Goal: Answer question/provide support: Share knowledge or assist other users

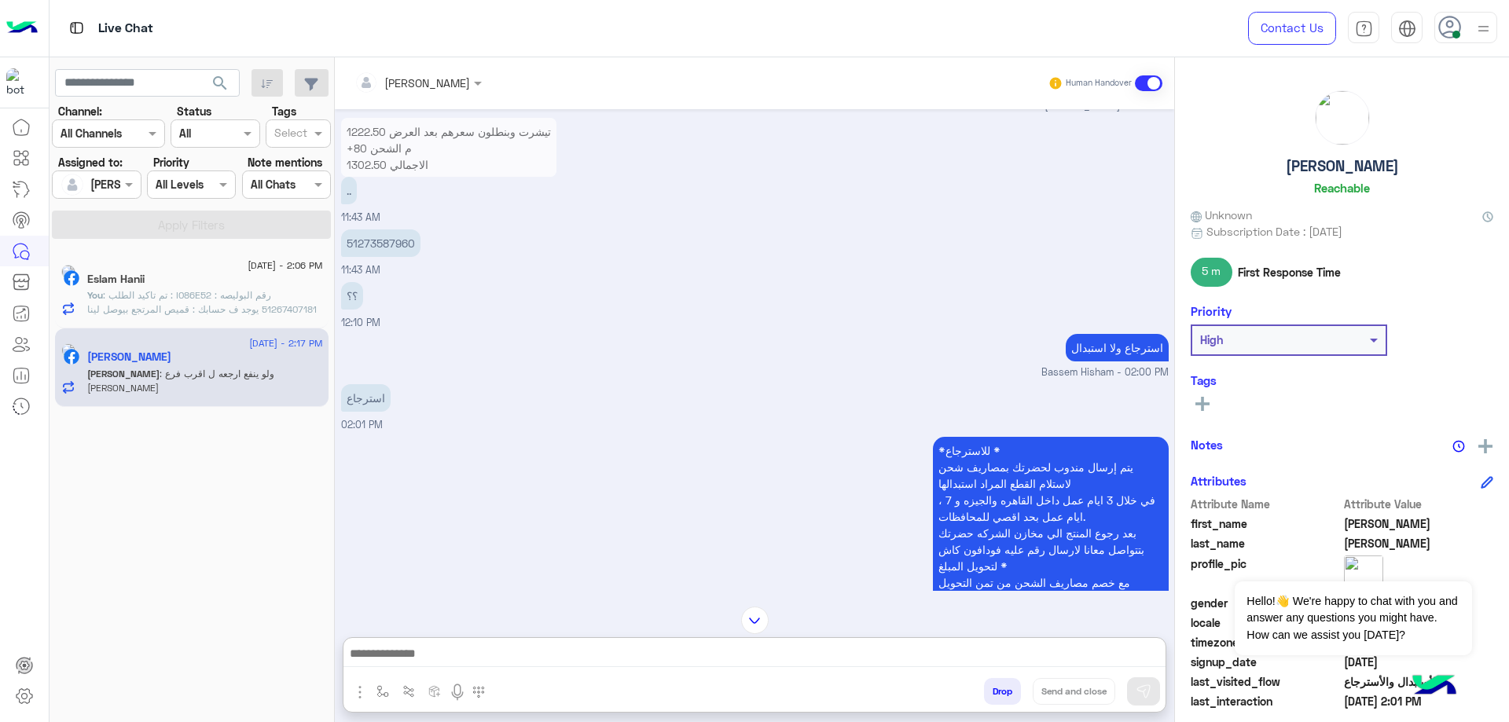
scroll to position [1181, 0]
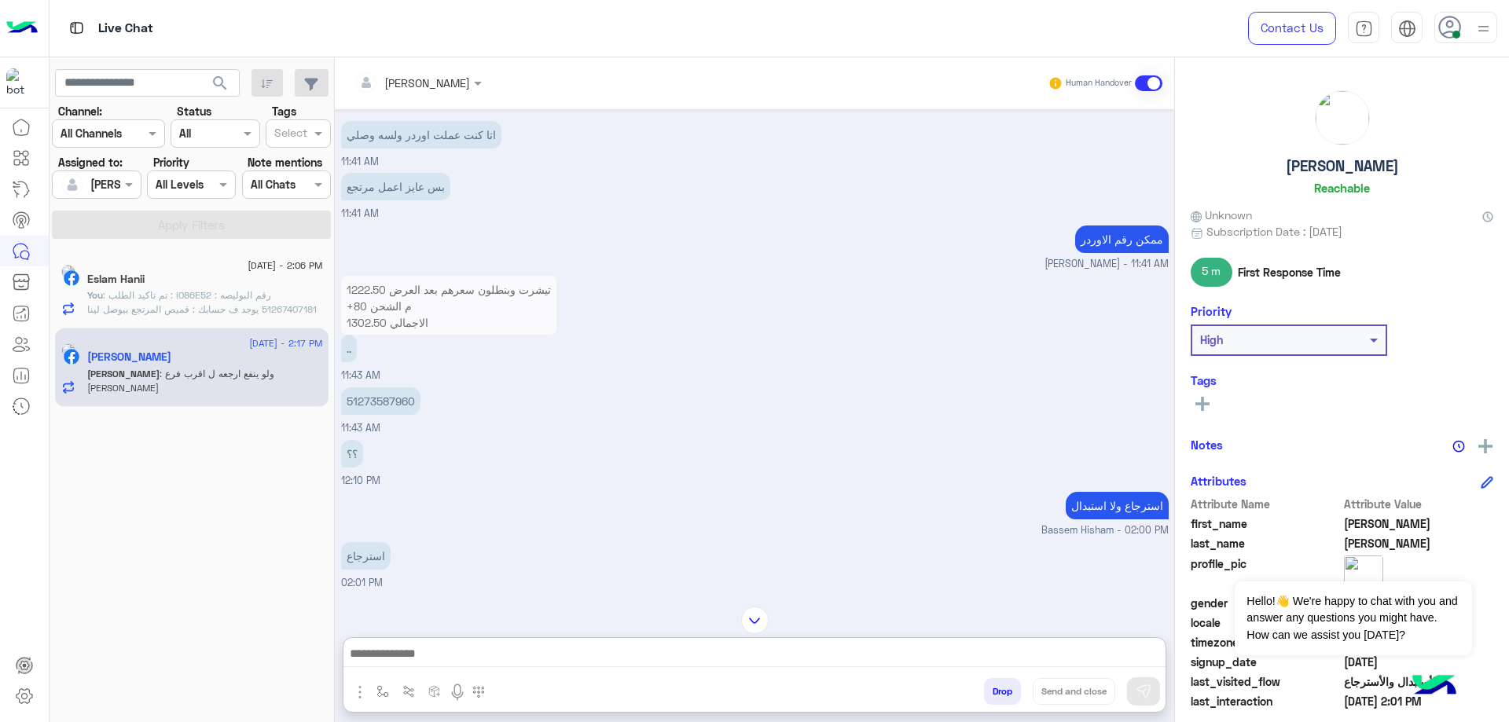
click at [396, 409] on p "51273587960" at bounding box center [380, 402] width 79 height 28
copy p "51273587960"
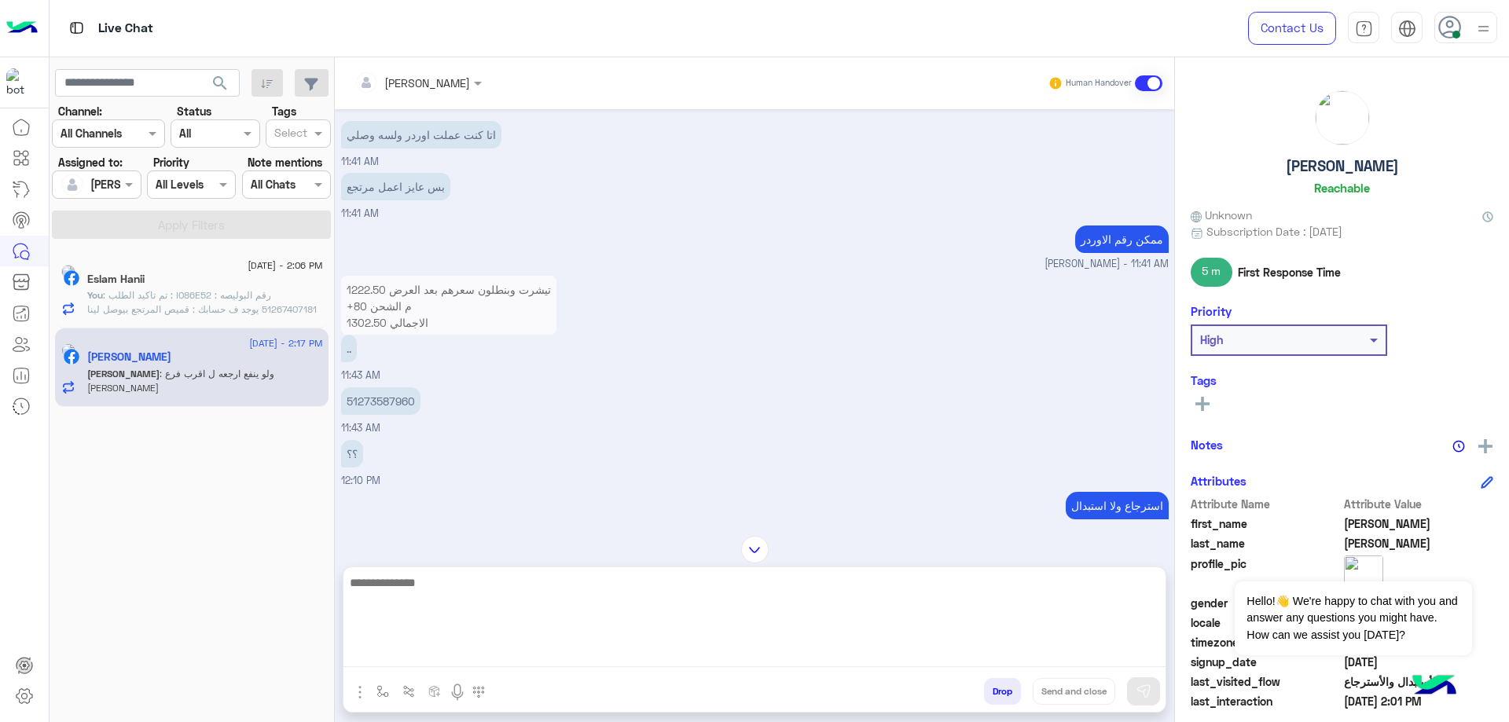
click at [447, 659] on textarea at bounding box center [754, 620] width 822 height 94
type textarea "**********"
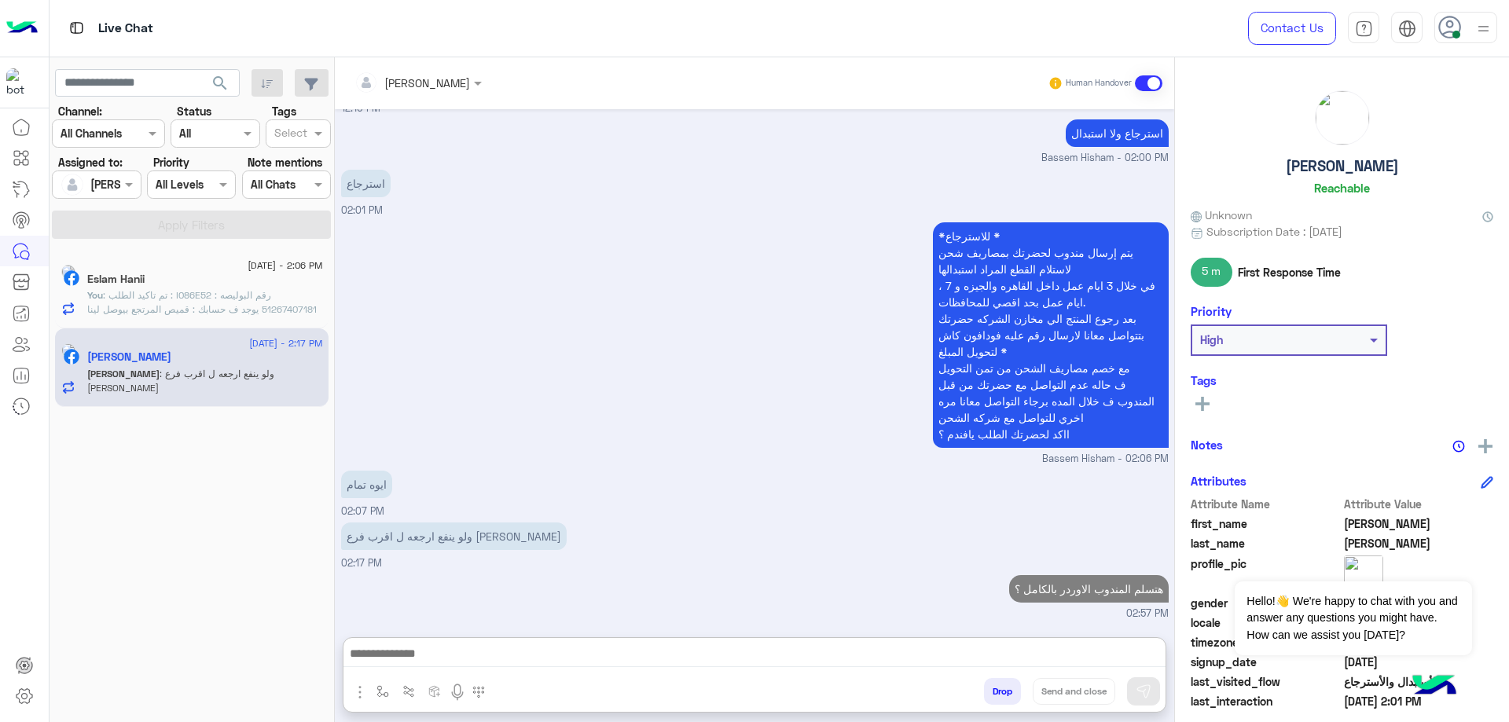
click at [169, 268] on div "[DATE] - 2:06 PM" at bounding box center [205, 268] width 236 height 10
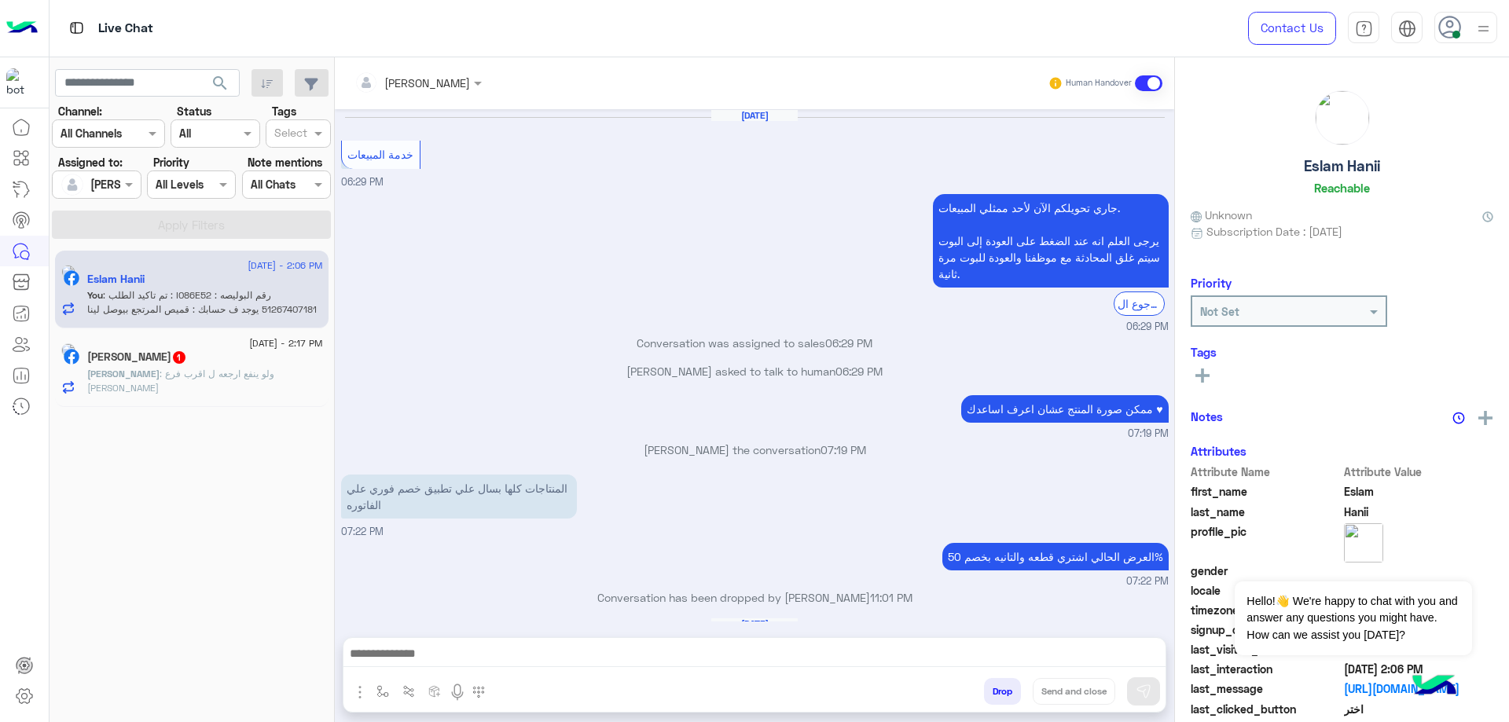
scroll to position [1117, 0]
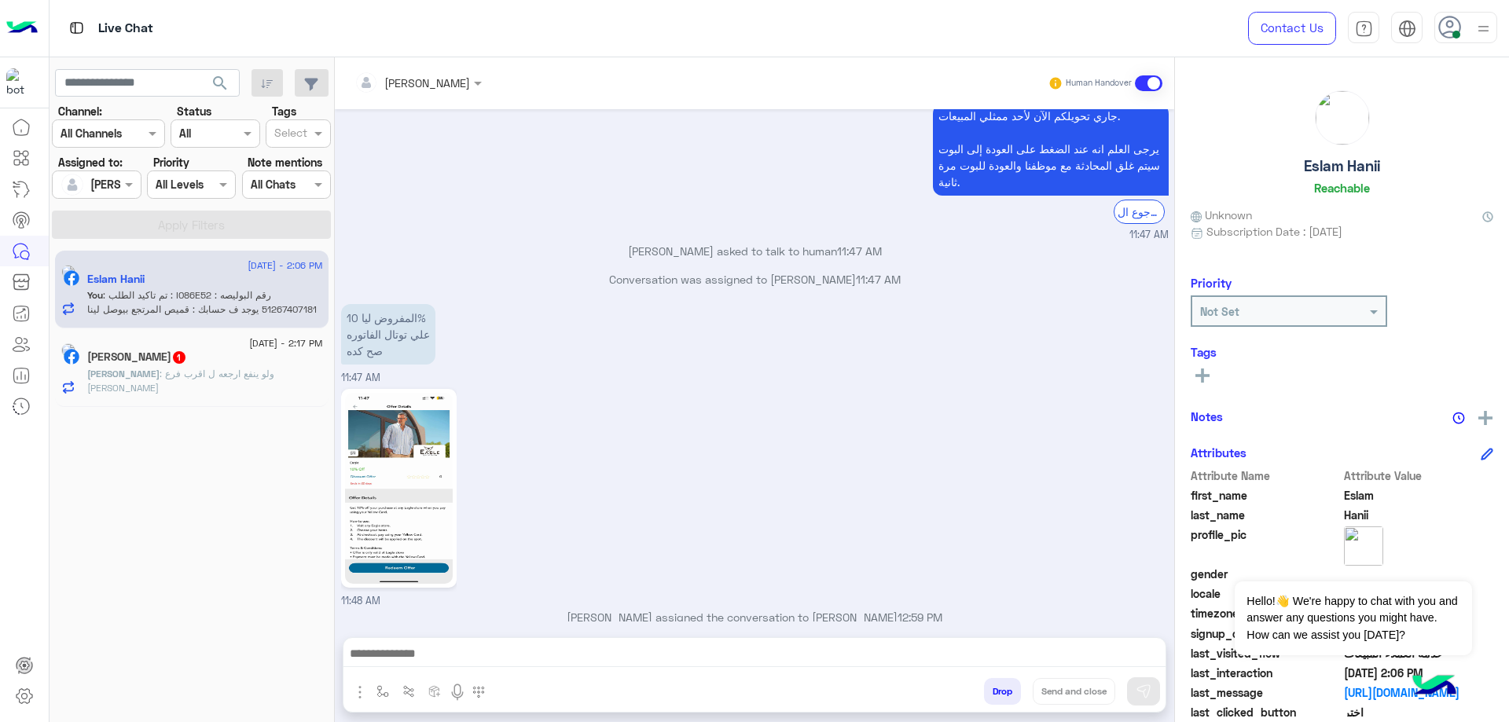
click at [141, 359] on h5 "[PERSON_NAME] 1" at bounding box center [137, 357] width 100 height 13
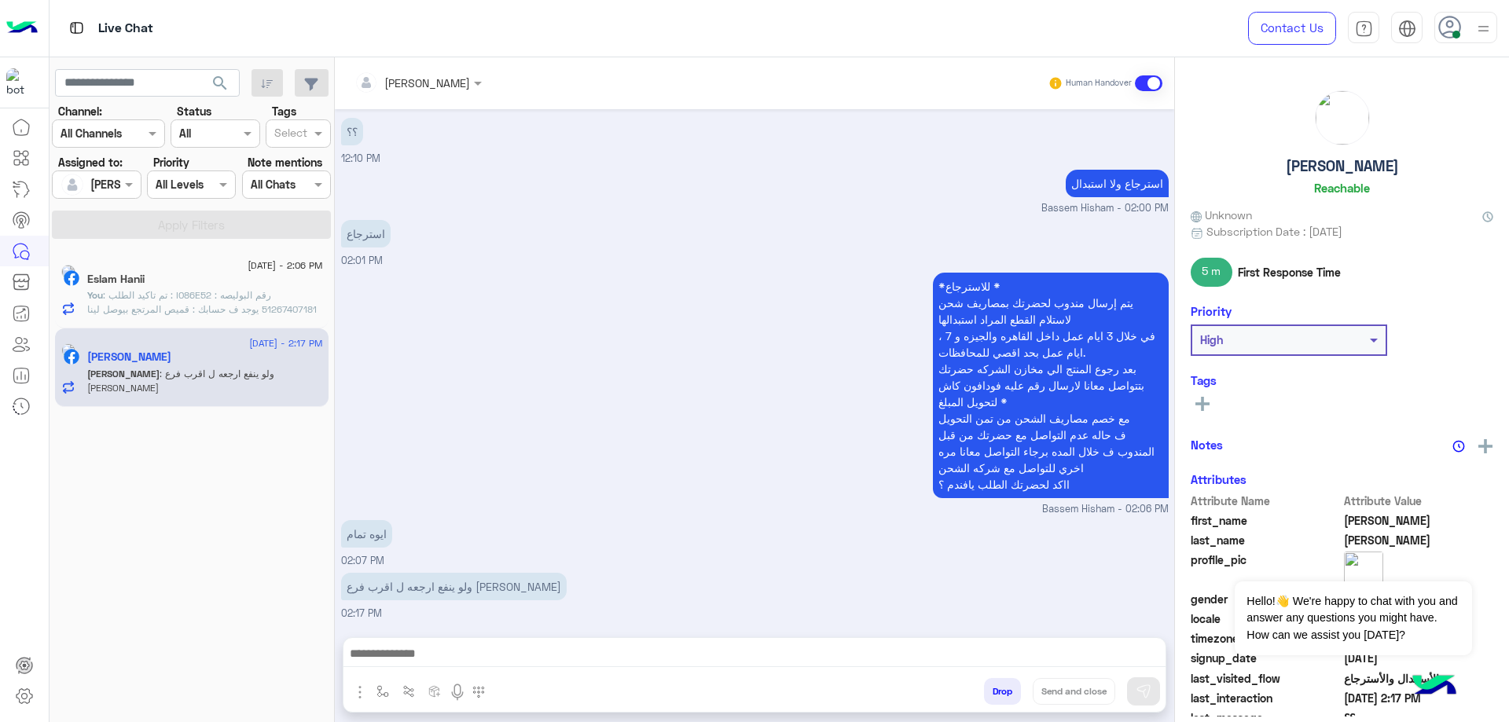
scroll to position [1288, 0]
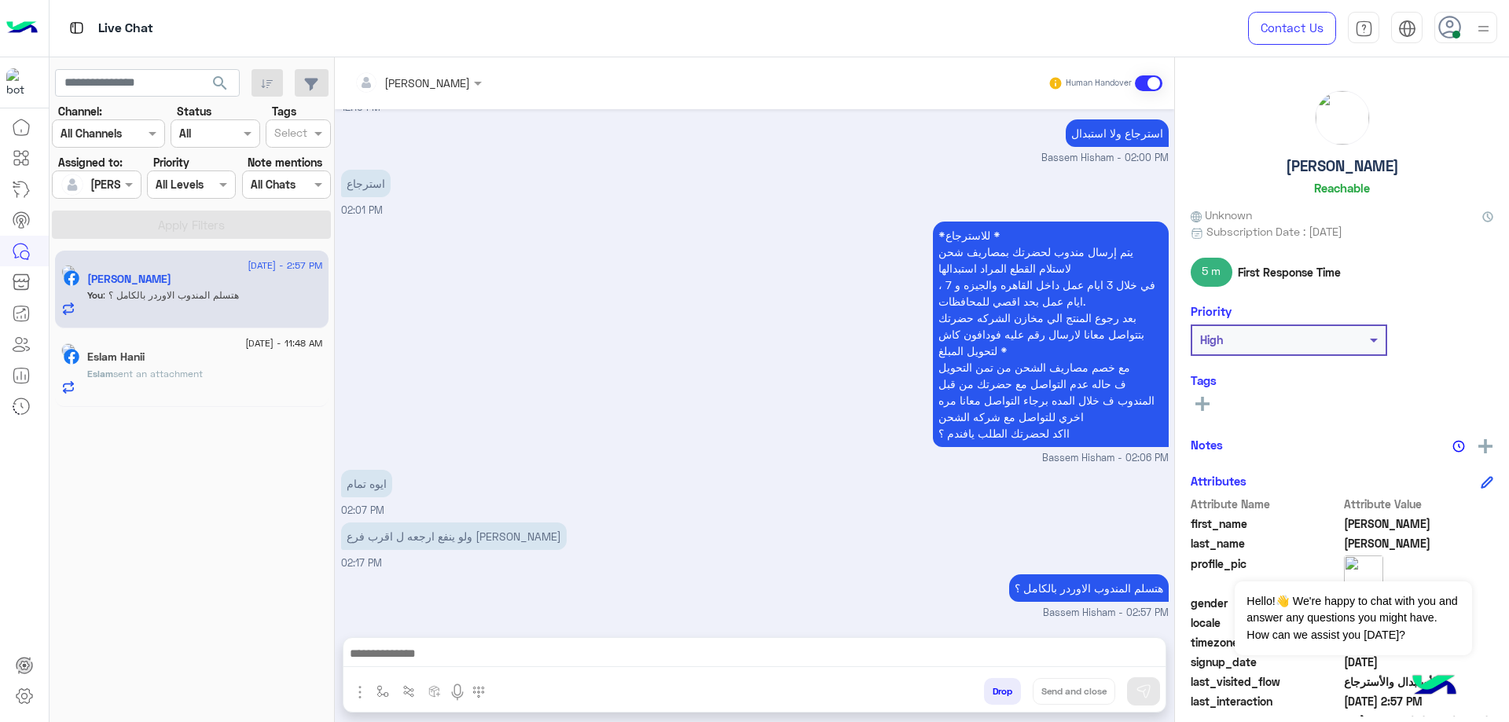
click at [208, 384] on div "Eslam sent an attachment" at bounding box center [205, 381] width 236 height 28
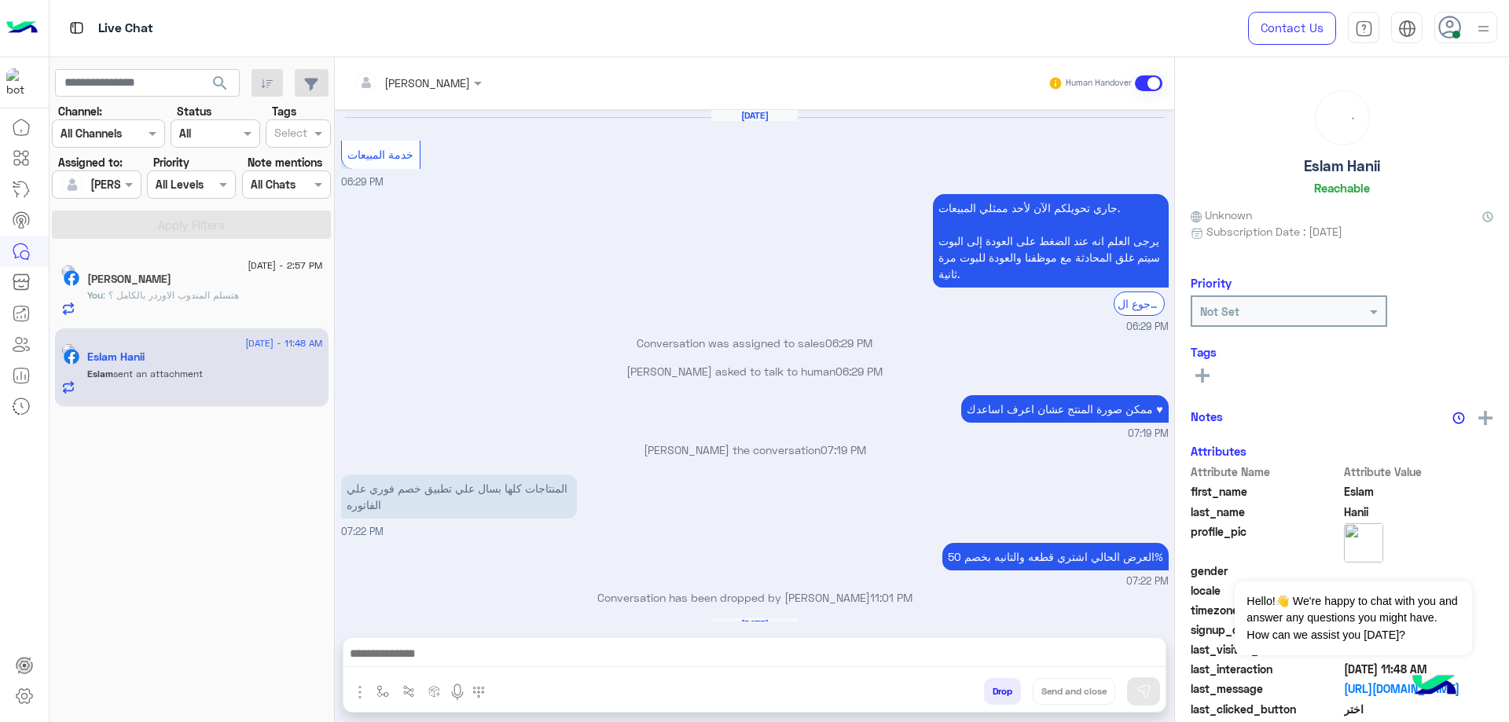
scroll to position [1117, 0]
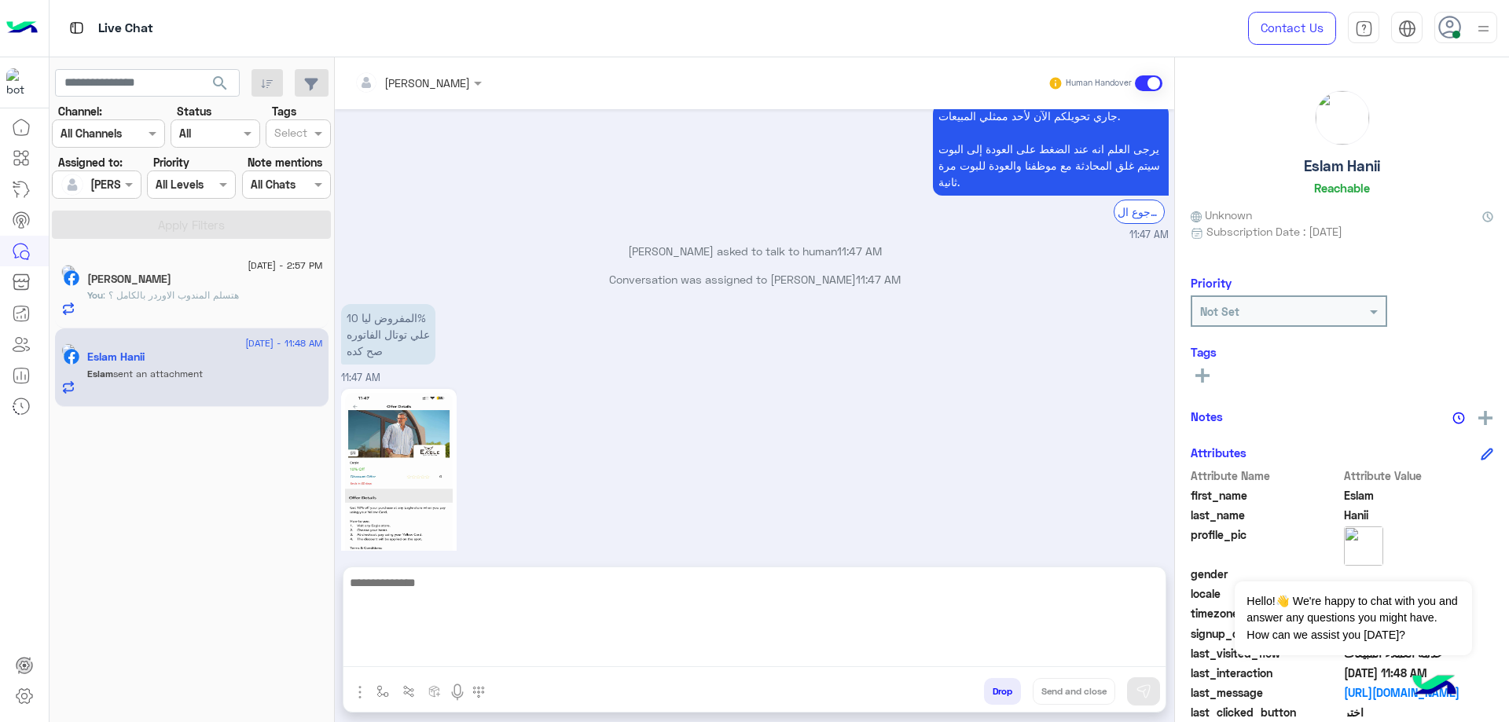
click at [510, 654] on textarea at bounding box center [754, 620] width 822 height 94
type textarea "**********"
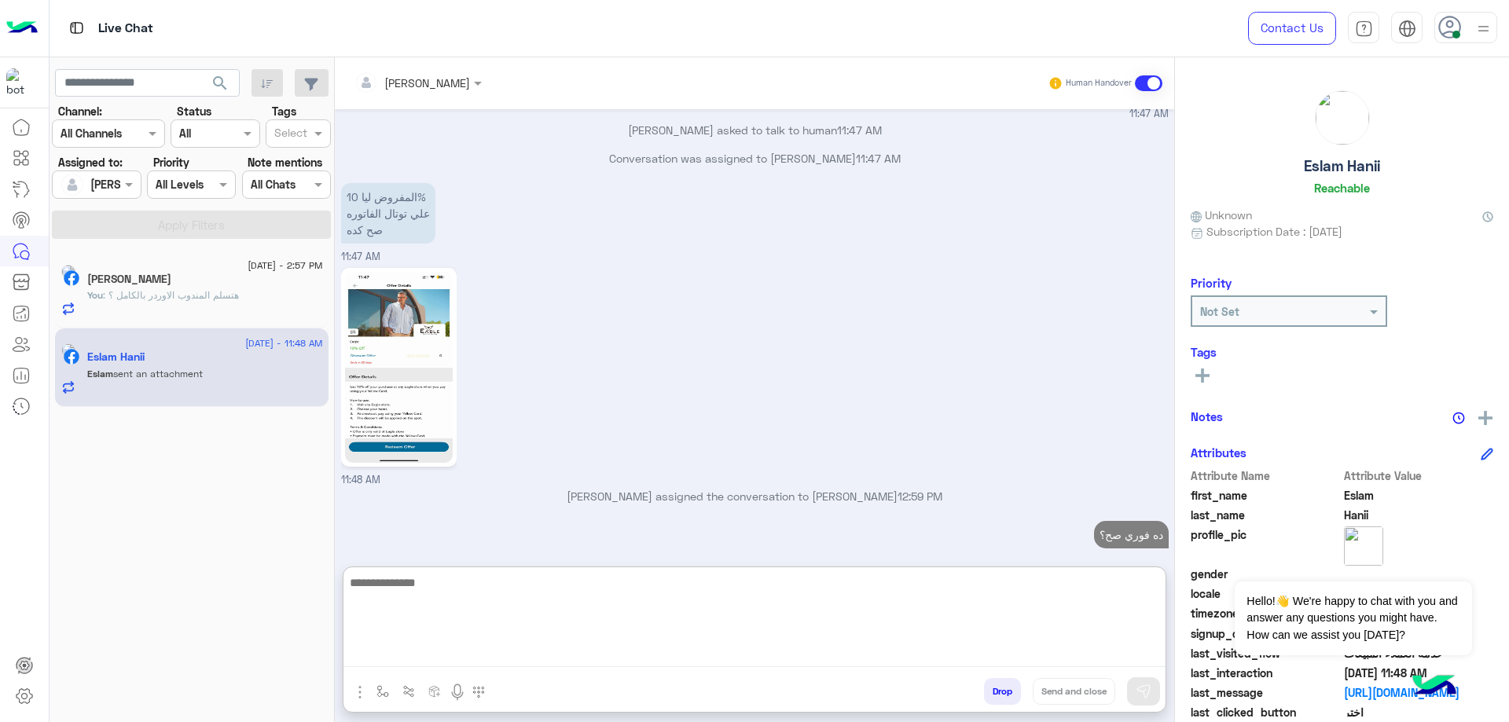
scroll to position [1266, 0]
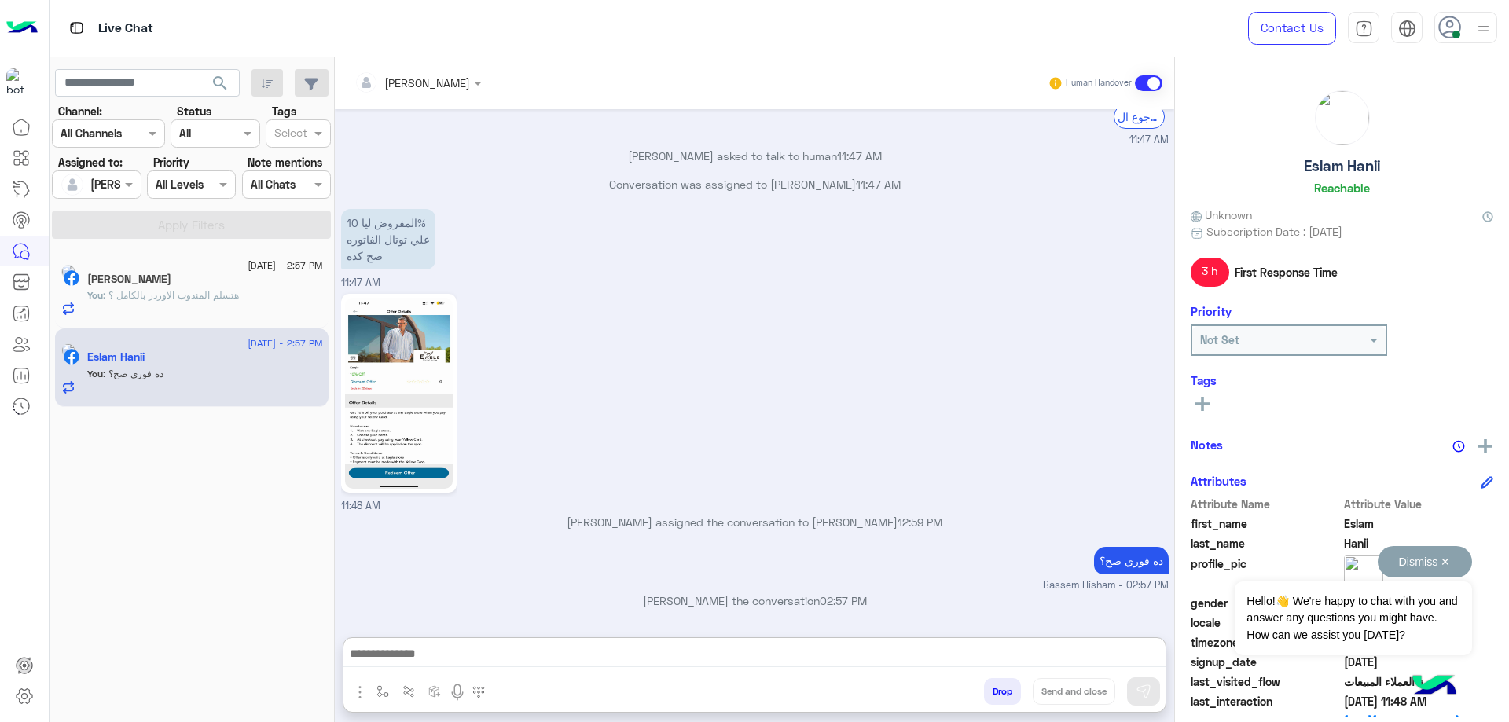
click at [1455, 565] on button "Dismiss ✕" at bounding box center [1425, 561] width 94 height 31
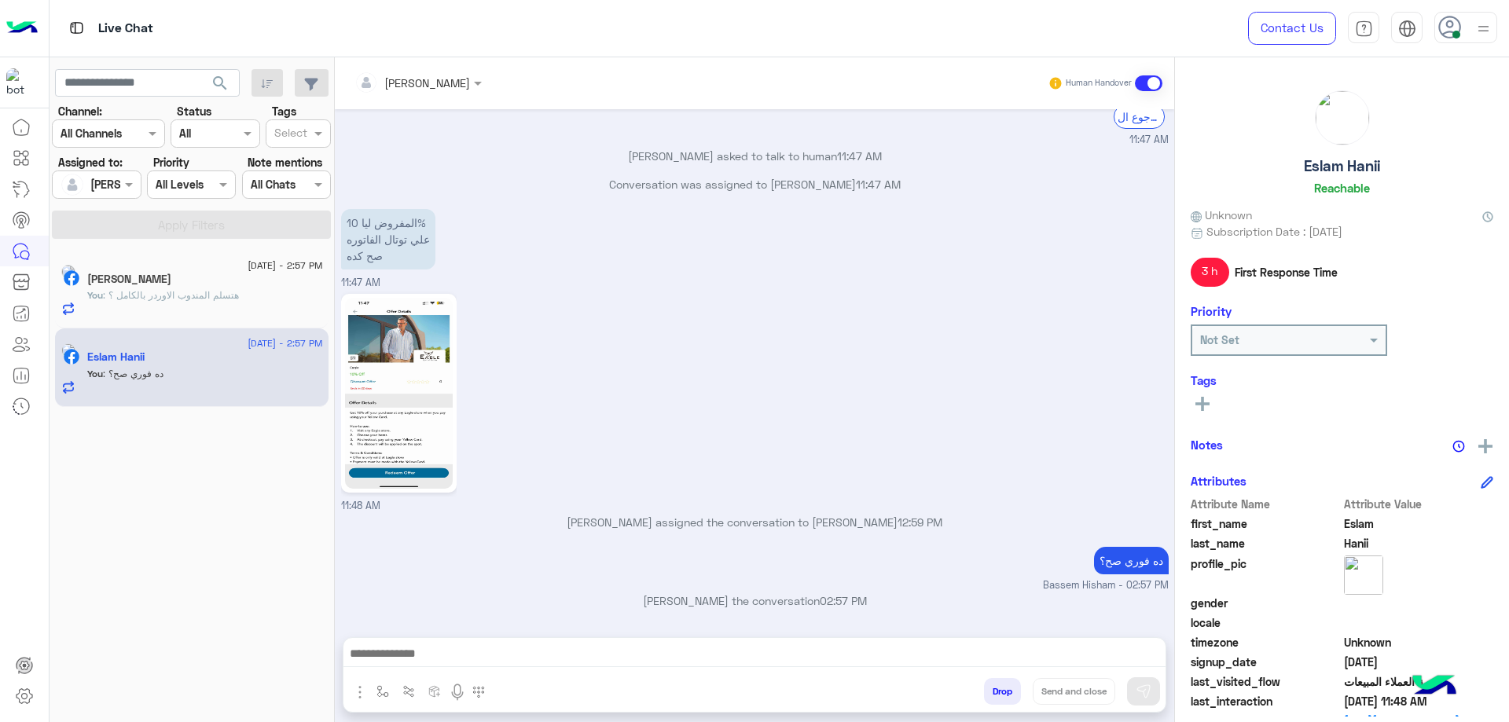
scroll to position [1196, 0]
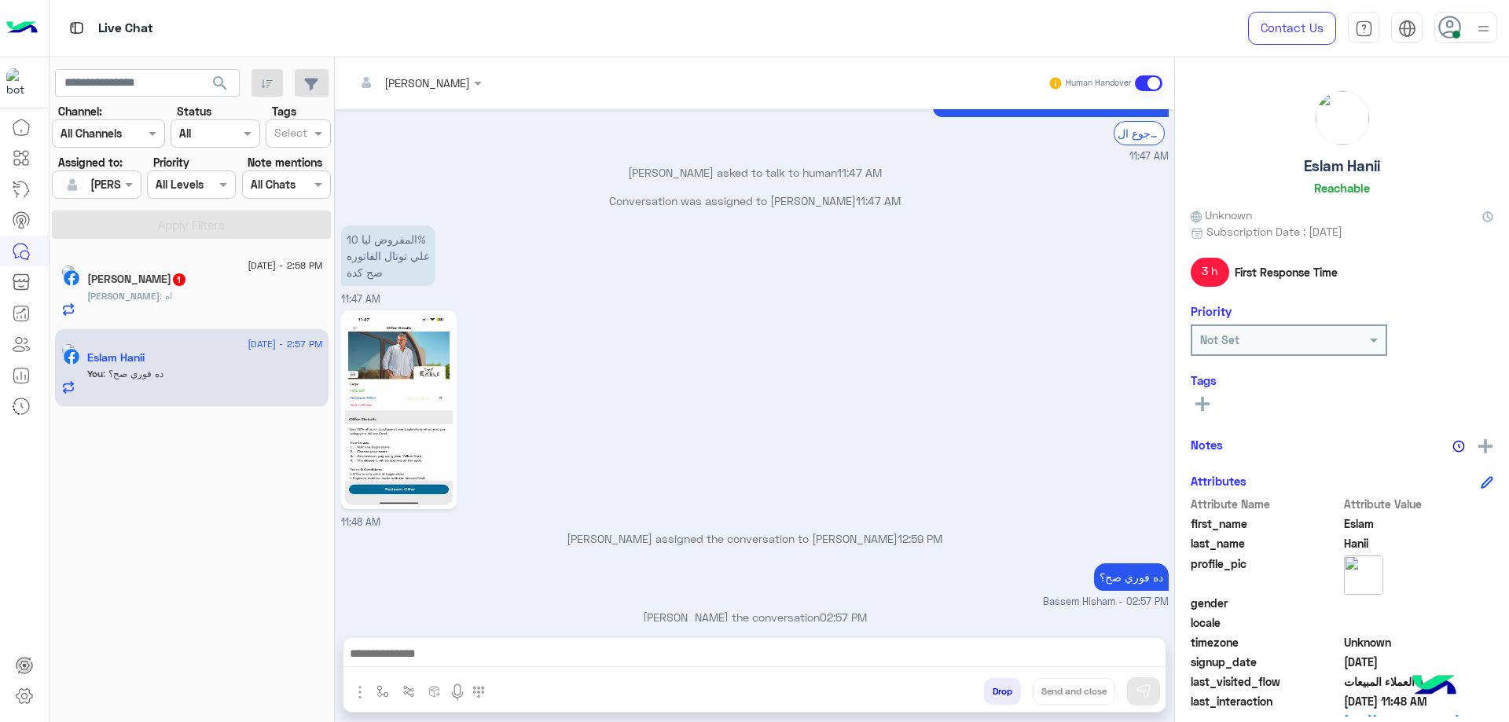
click at [125, 285] on h5 "[PERSON_NAME] 1" at bounding box center [137, 279] width 100 height 13
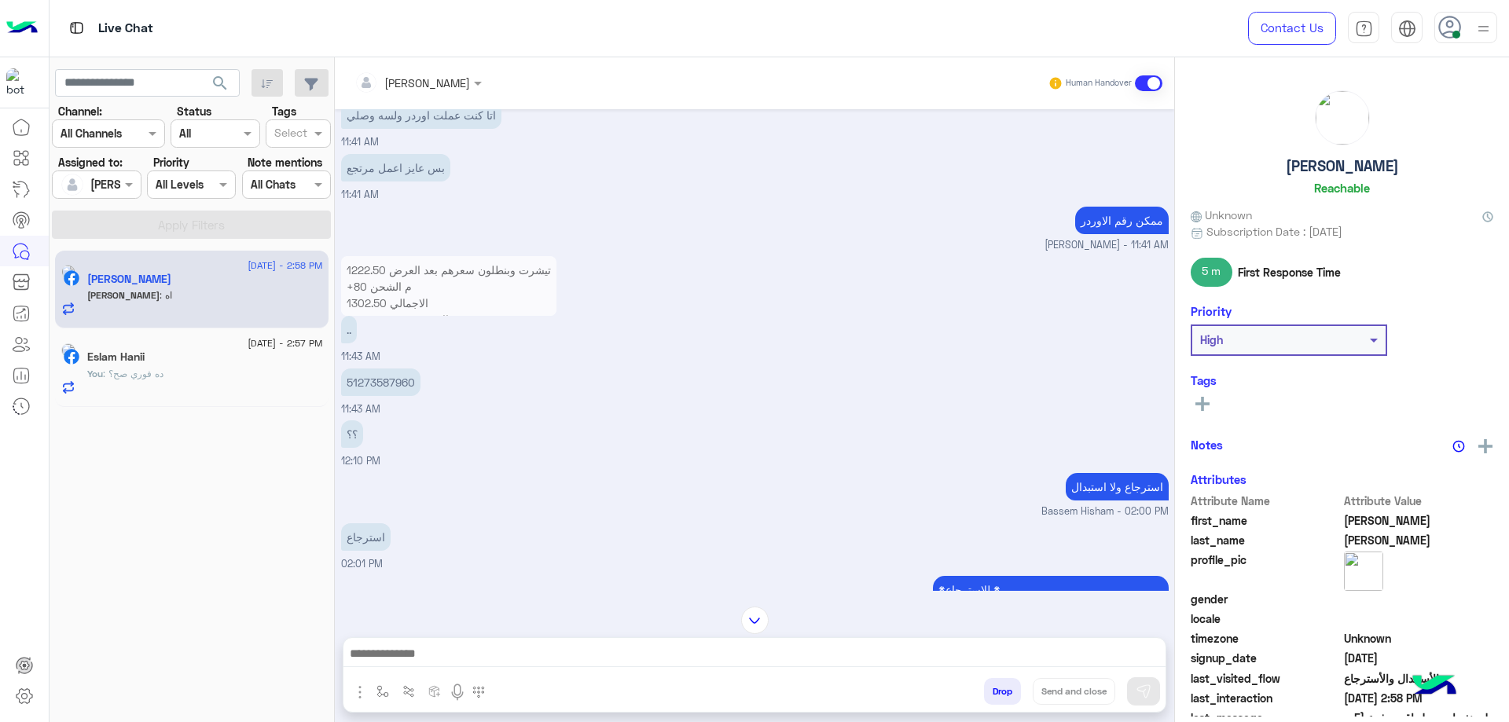
scroll to position [689, 0]
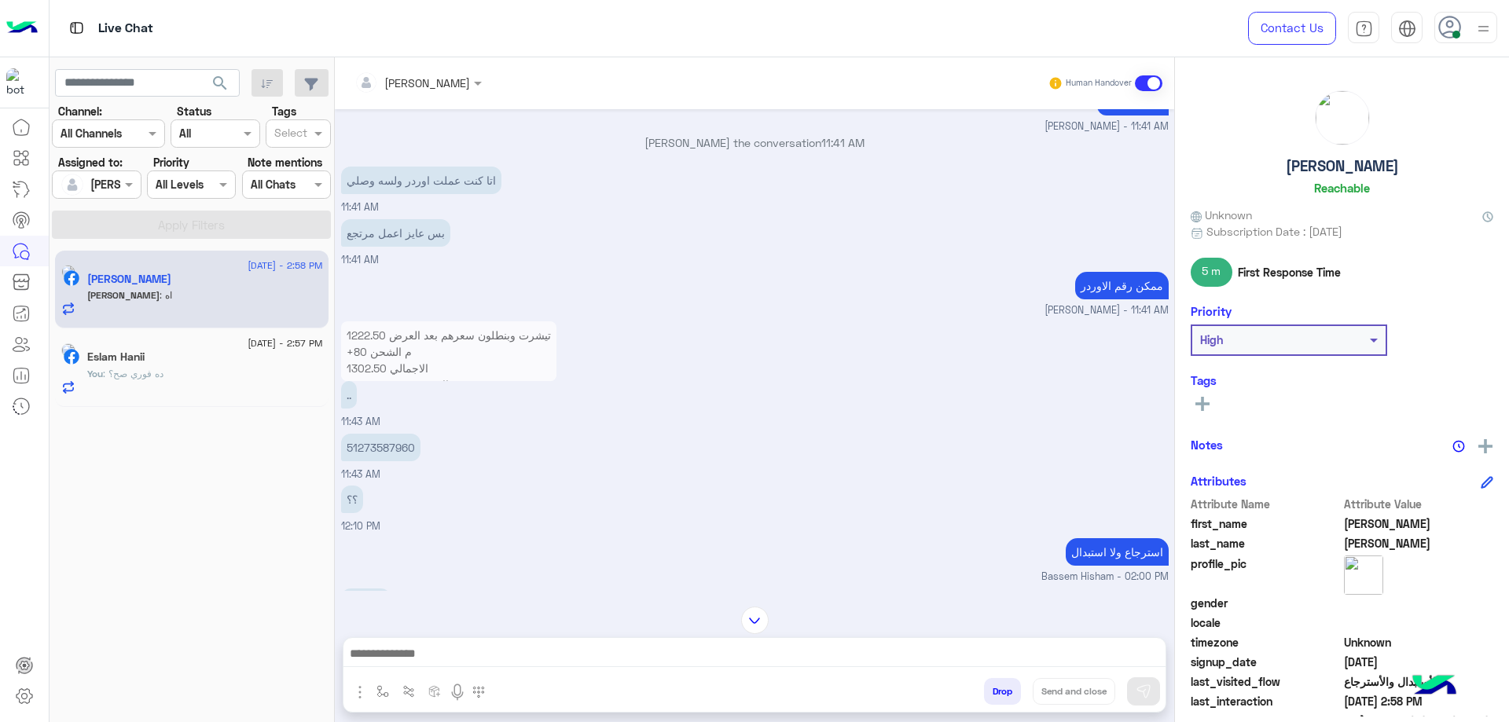
click at [409, 356] on p "تيشرت وبنطلون سعرهم بعد العرض 1222.50 +م الشحن 80 الاجمالي 1302.50 رقم الاوردر …" at bounding box center [448, 359] width 215 height 77
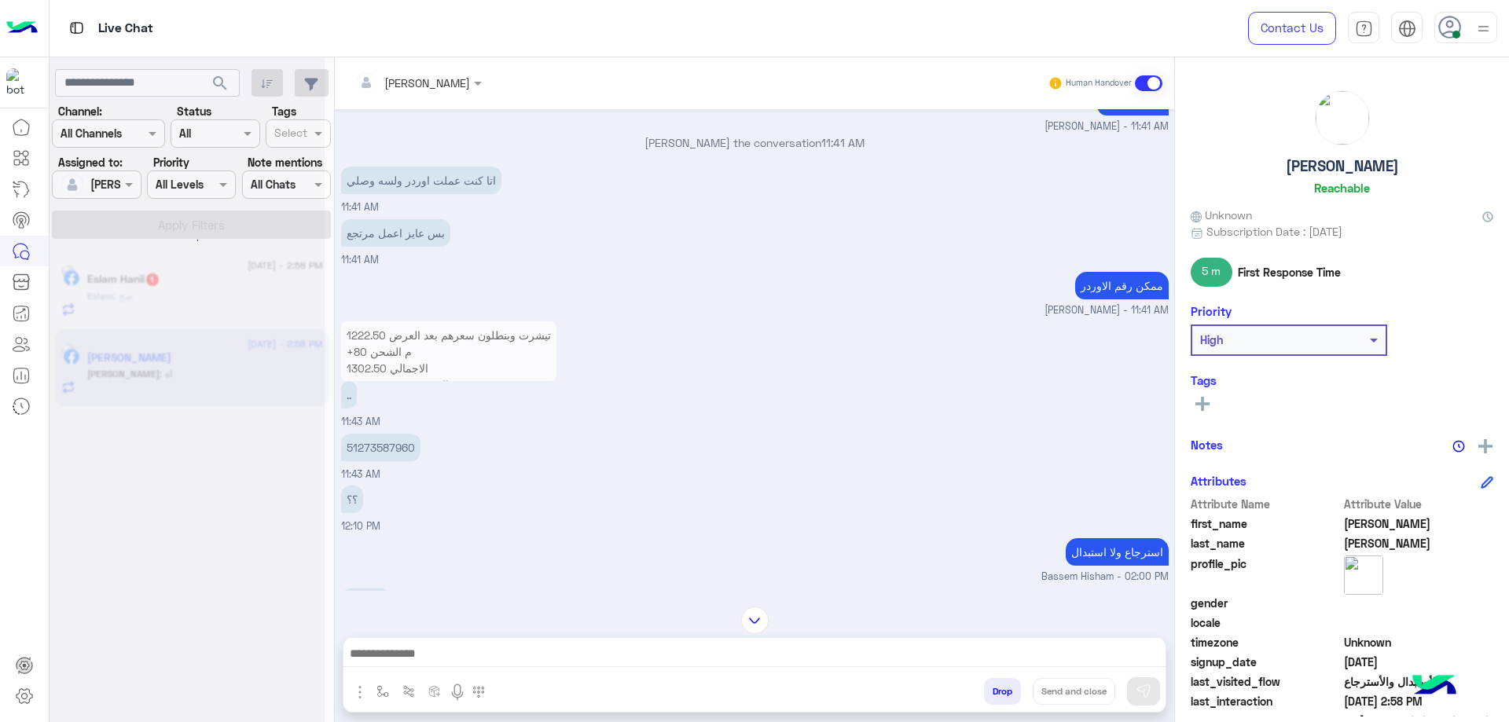
click at [384, 451] on div "Sep 8, 2025 Previous متابعة الاوردر اختر الرجوع الأستبدال والأسترجاع اختر الرجو…" at bounding box center [754, 350] width 839 height 482
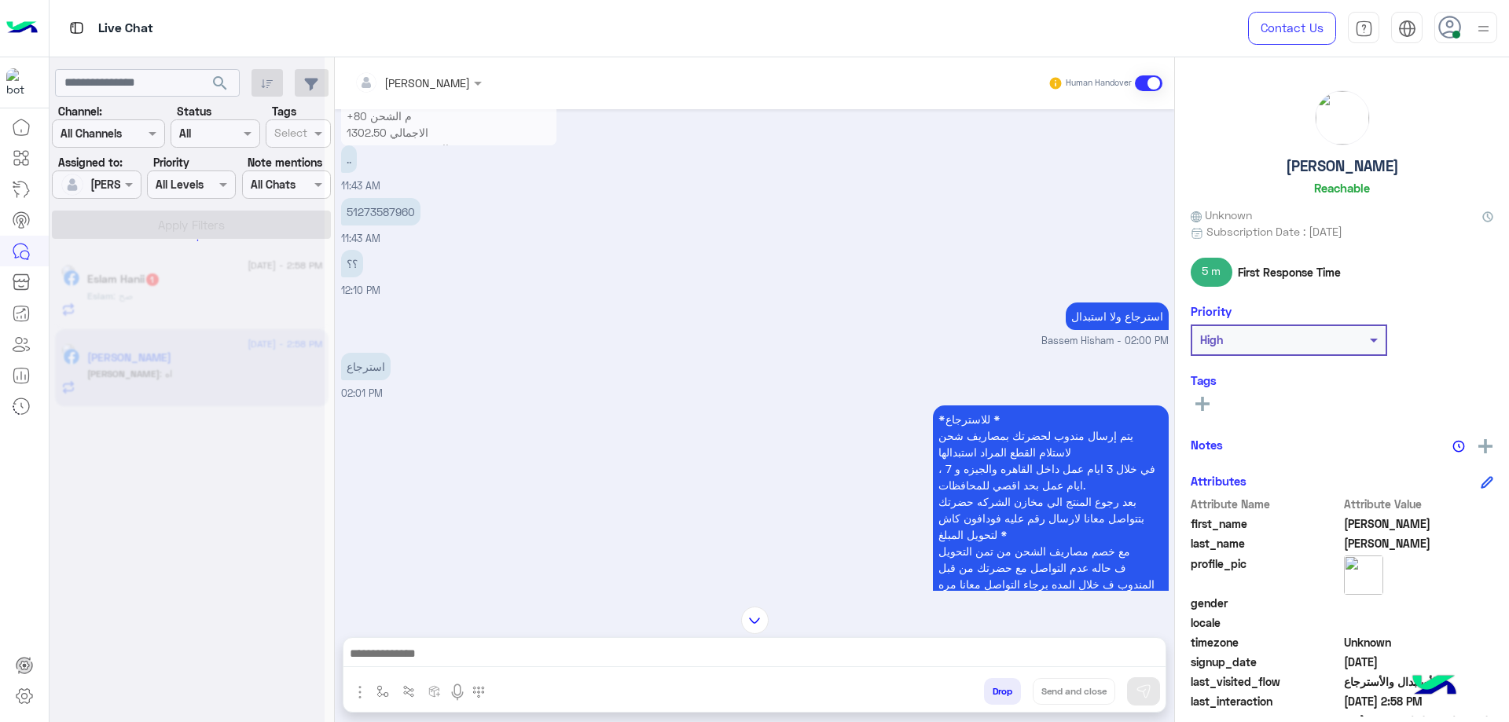
click at [384, 702] on div "ولو ينفع ارجعه ل اقرب فرع ليا عرفني بردو 02:17 PM" at bounding box center [755, 728] width 828 height 53
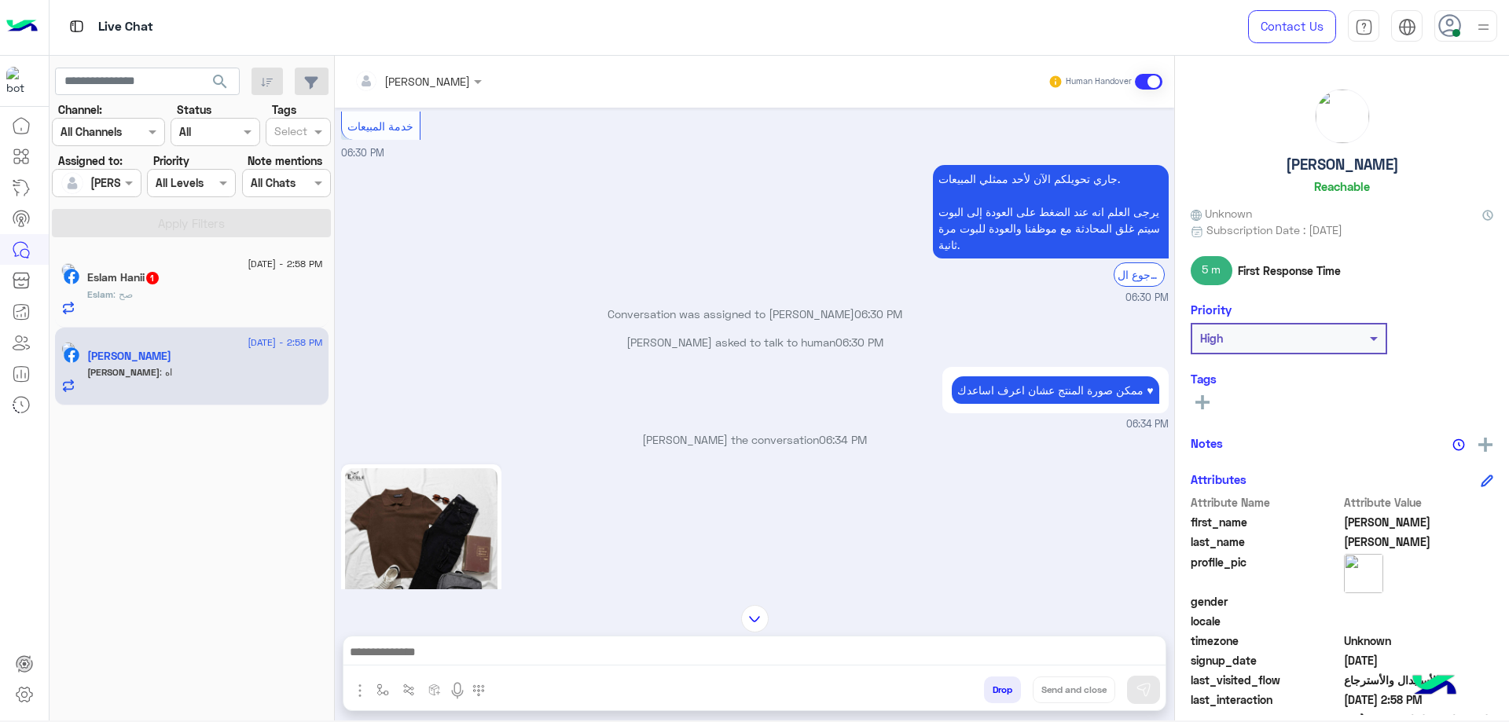
scroll to position [887, 0]
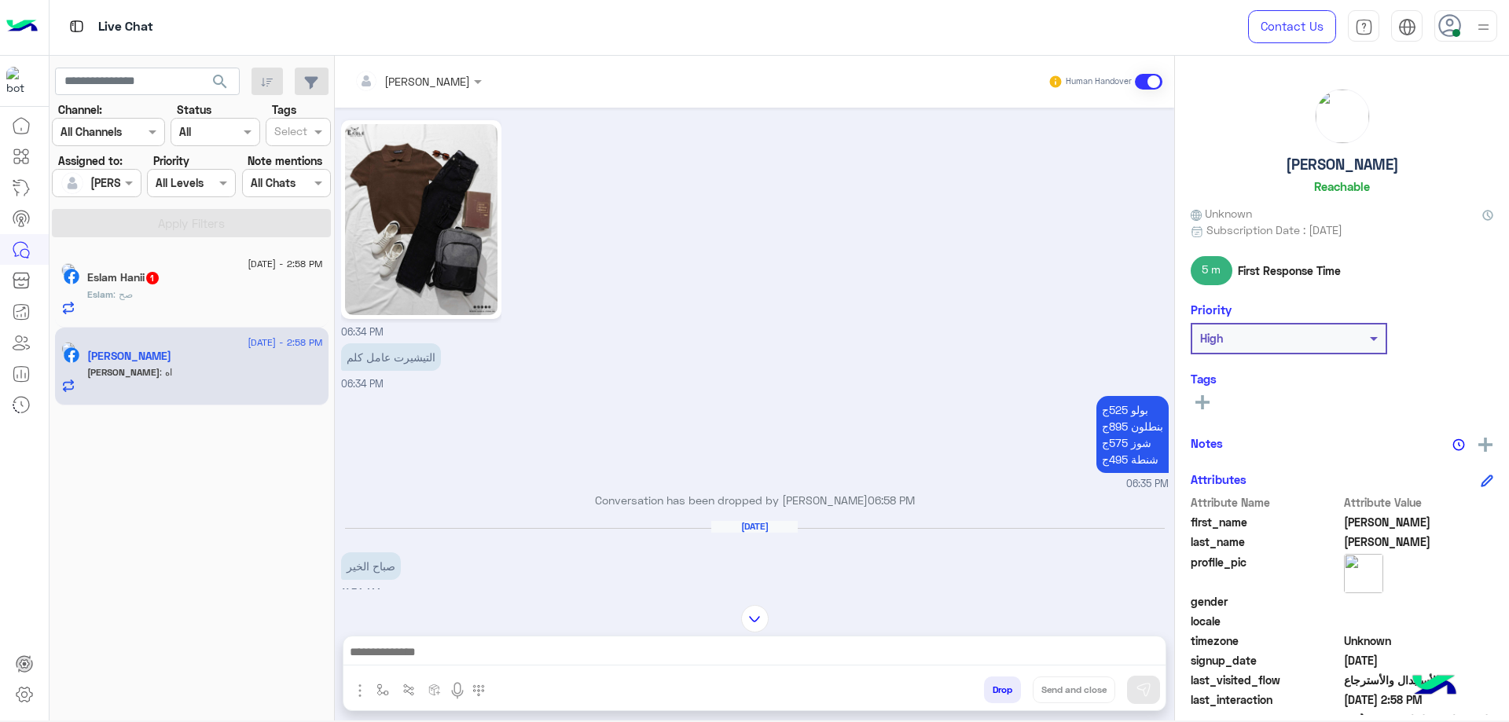
click at [134, 285] on div "Eslam Hanii 1" at bounding box center [205, 279] width 236 height 17
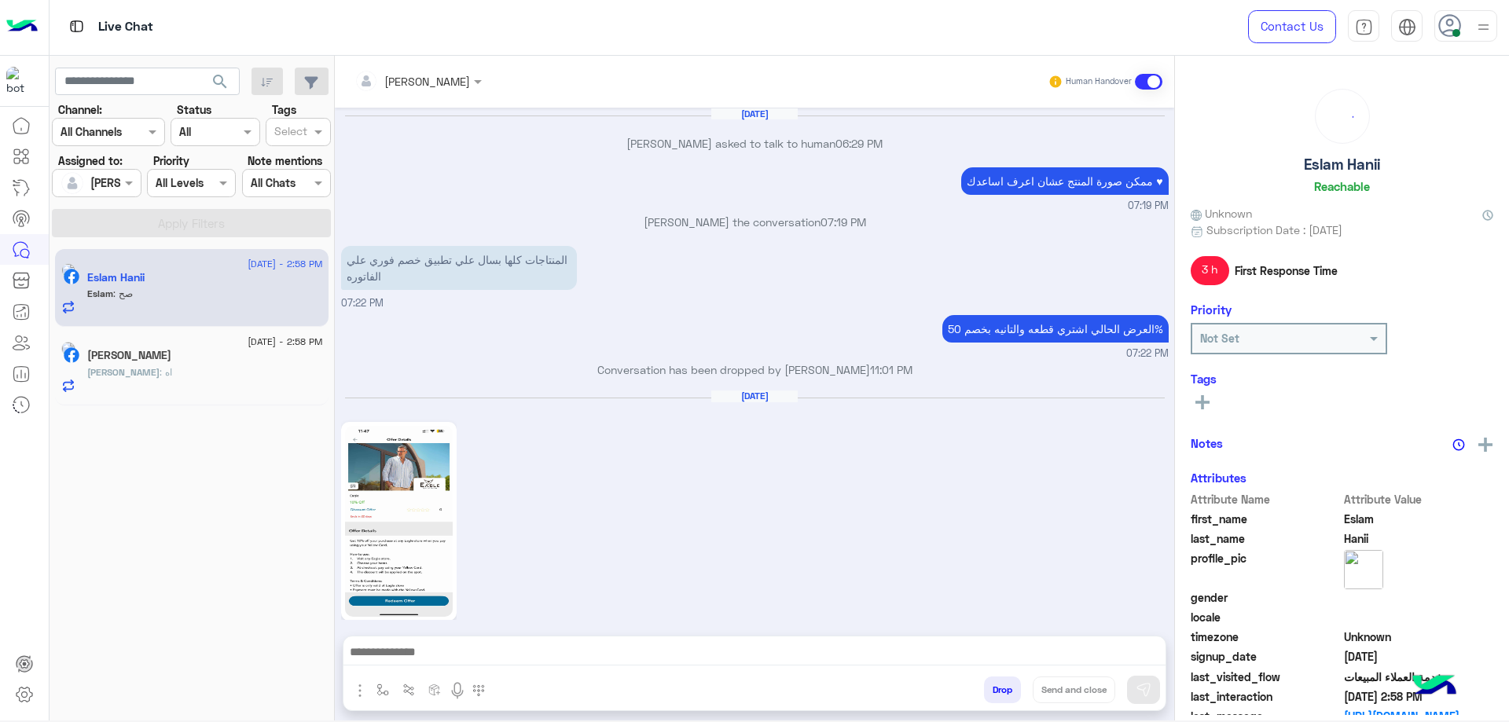
scroll to position [1022, 0]
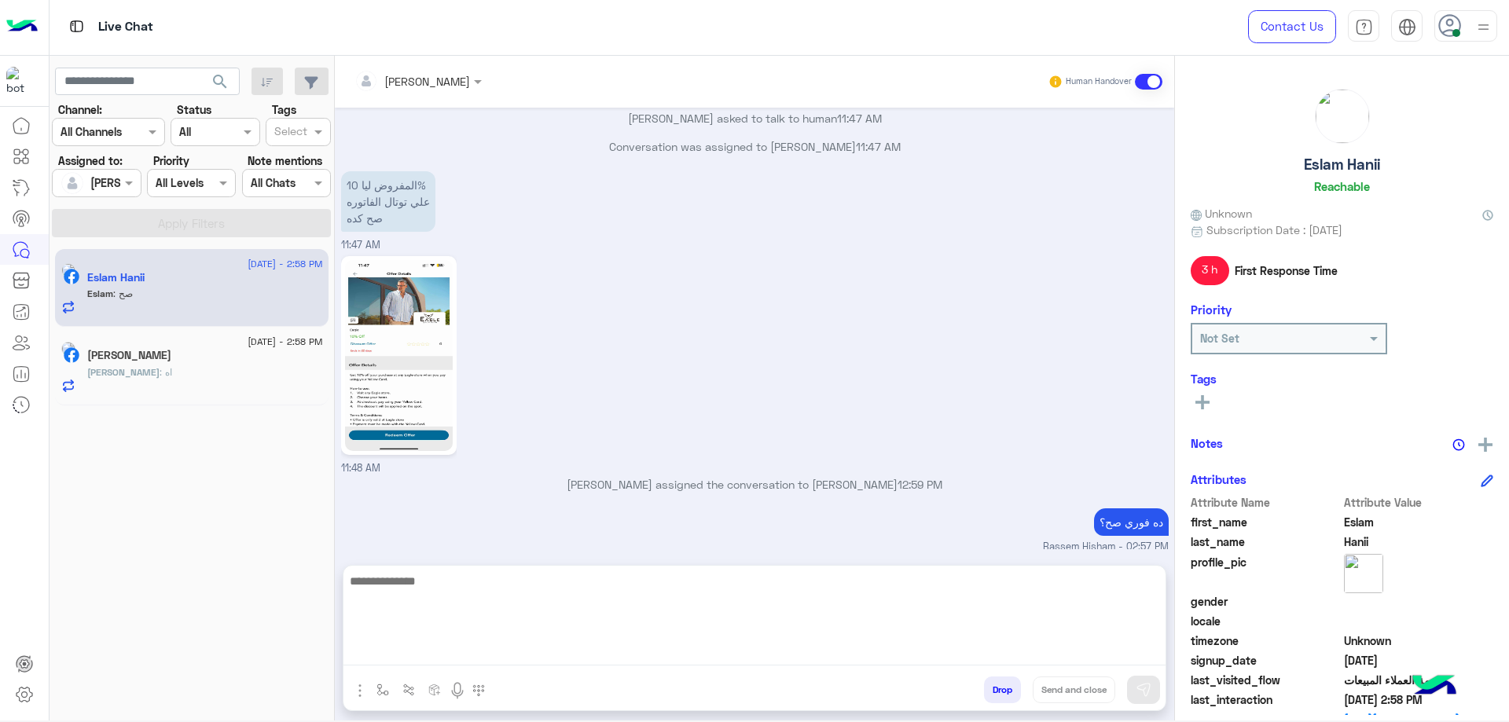
click at [519, 645] on textarea at bounding box center [754, 618] width 822 height 94
type textarea "**********"
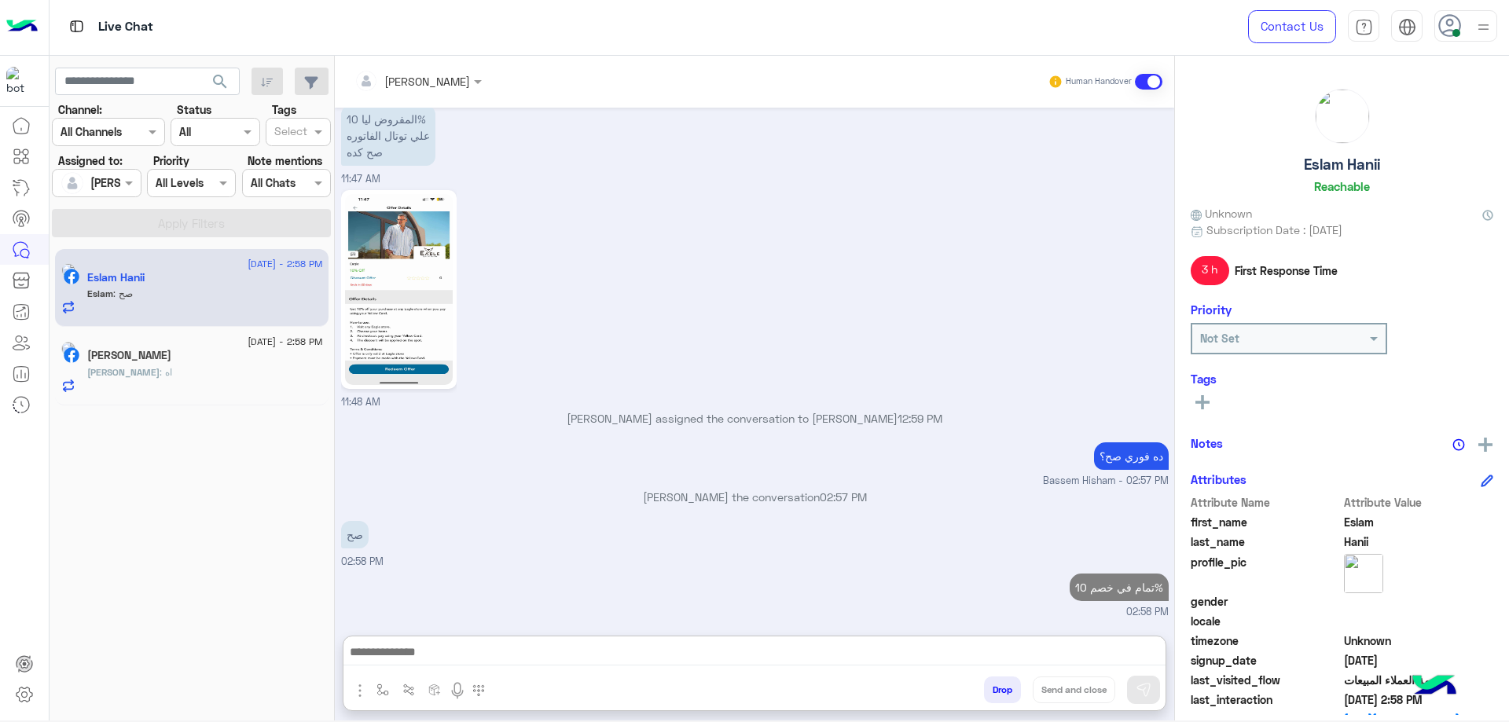
click at [135, 352] on h5 "[PERSON_NAME]" at bounding box center [129, 355] width 84 height 13
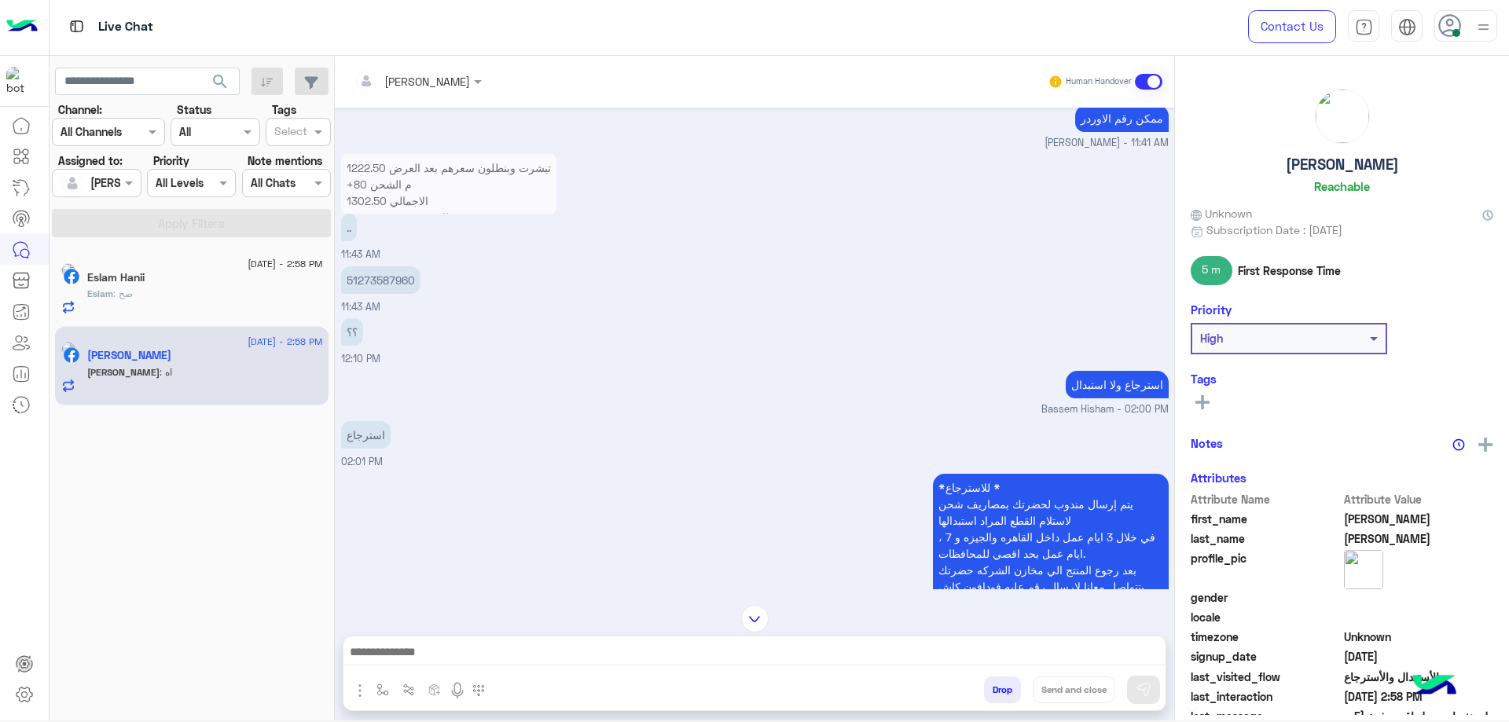
scroll to position [767, 0]
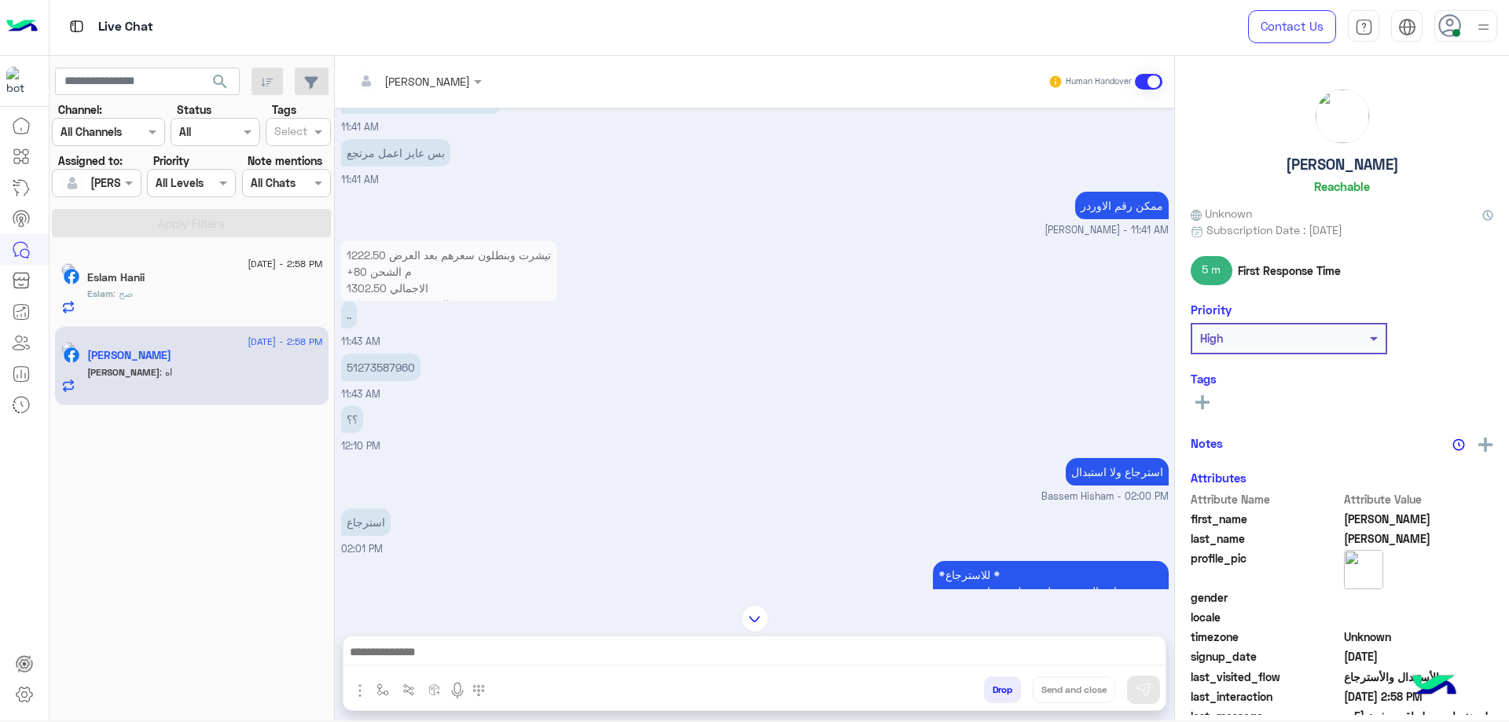
click at [377, 360] on p "51273587960" at bounding box center [380, 368] width 79 height 28
copy p "51273587960"
click at [427, 626] on div at bounding box center [754, 619] width 839 height 28
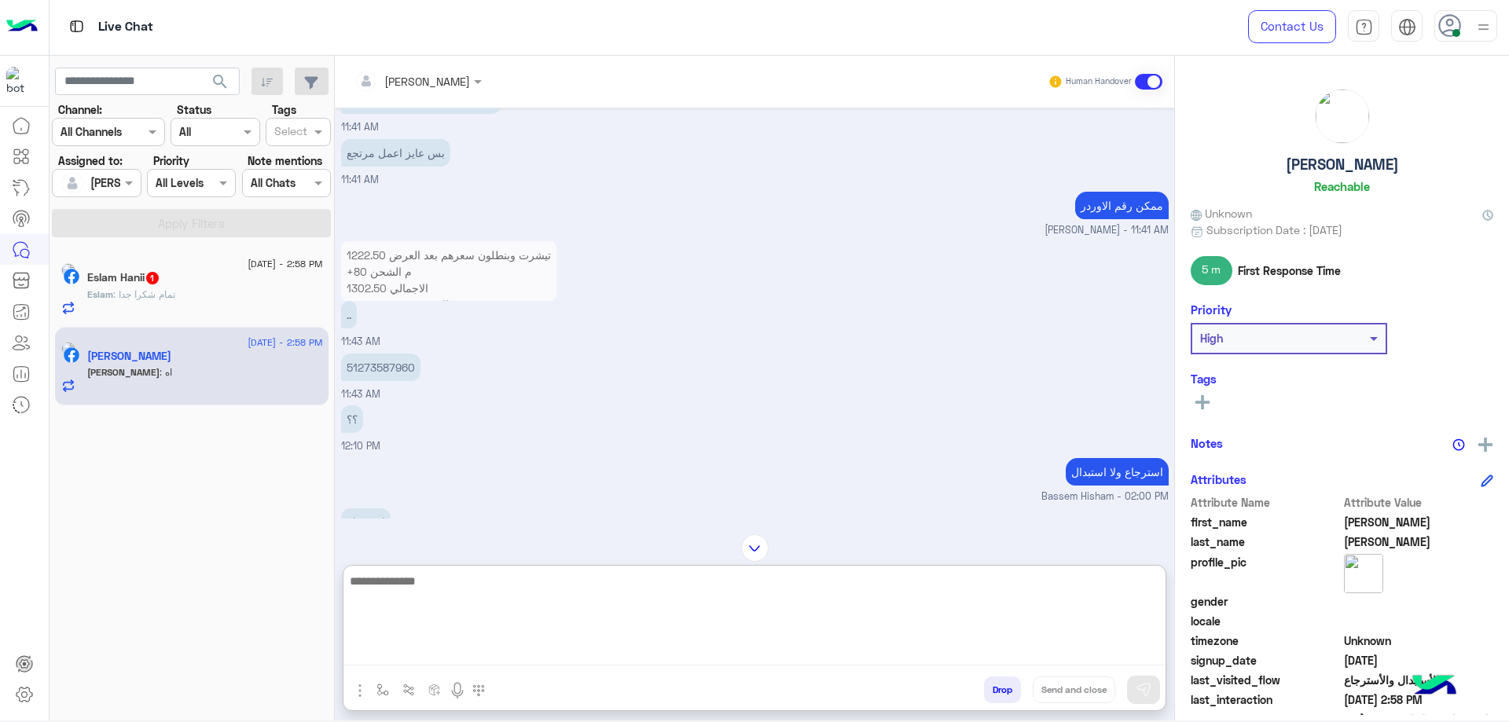
click at [434, 642] on textarea at bounding box center [754, 618] width 822 height 94
paste textarea "**********"
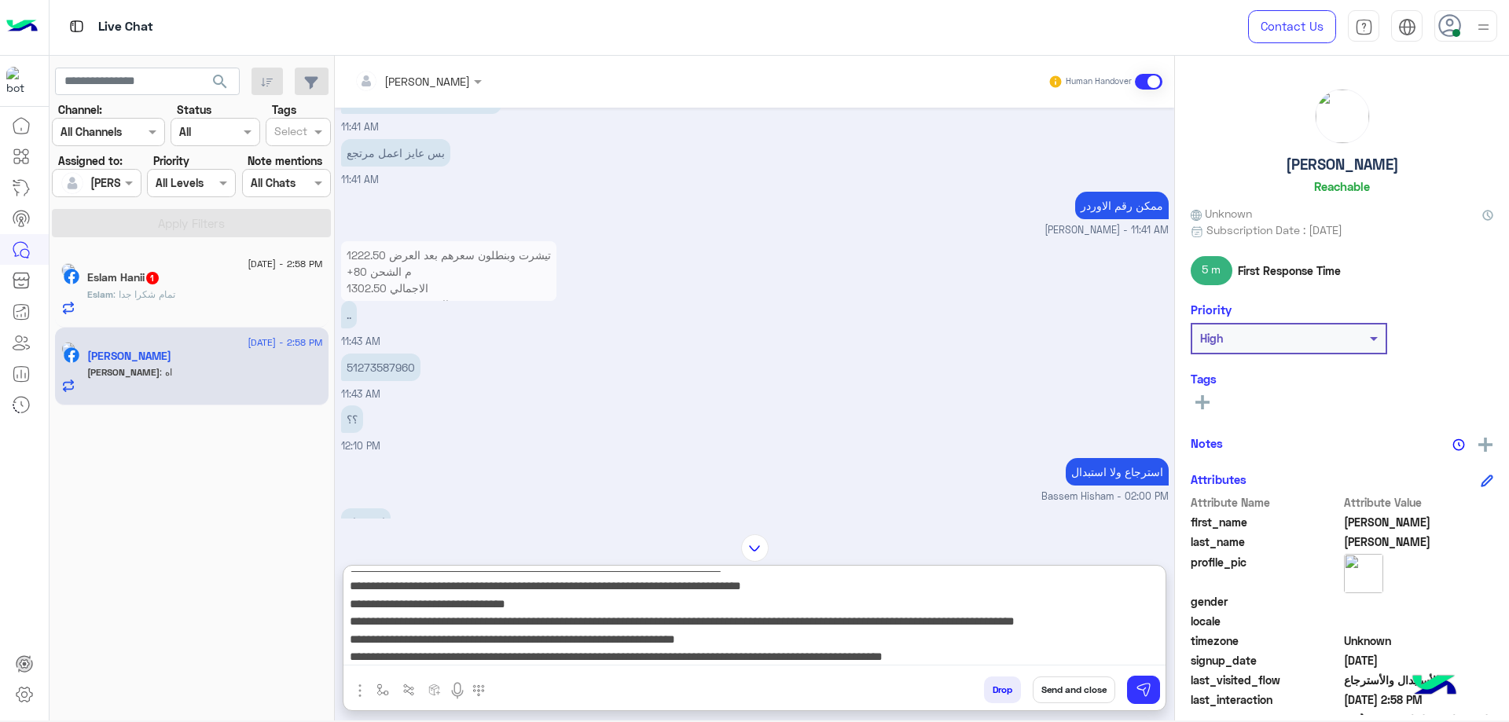
scroll to position [0, 0]
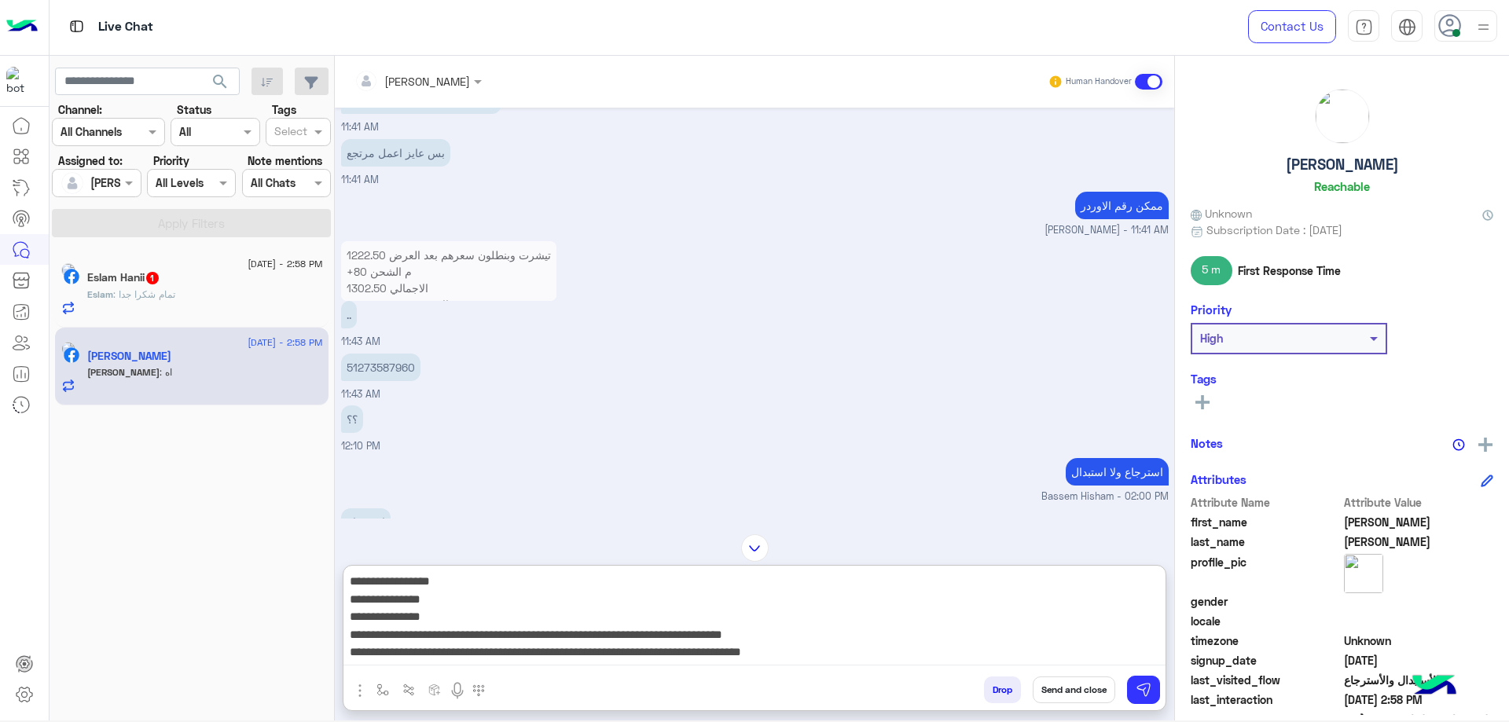
click at [985, 575] on textarea "**********" at bounding box center [754, 618] width 822 height 94
paste textarea "*******"
click at [1075, 600] on textarea "**********" at bounding box center [754, 618] width 822 height 94
paste textarea "**********"
click at [909, 613] on textarea "**********" at bounding box center [754, 618] width 822 height 94
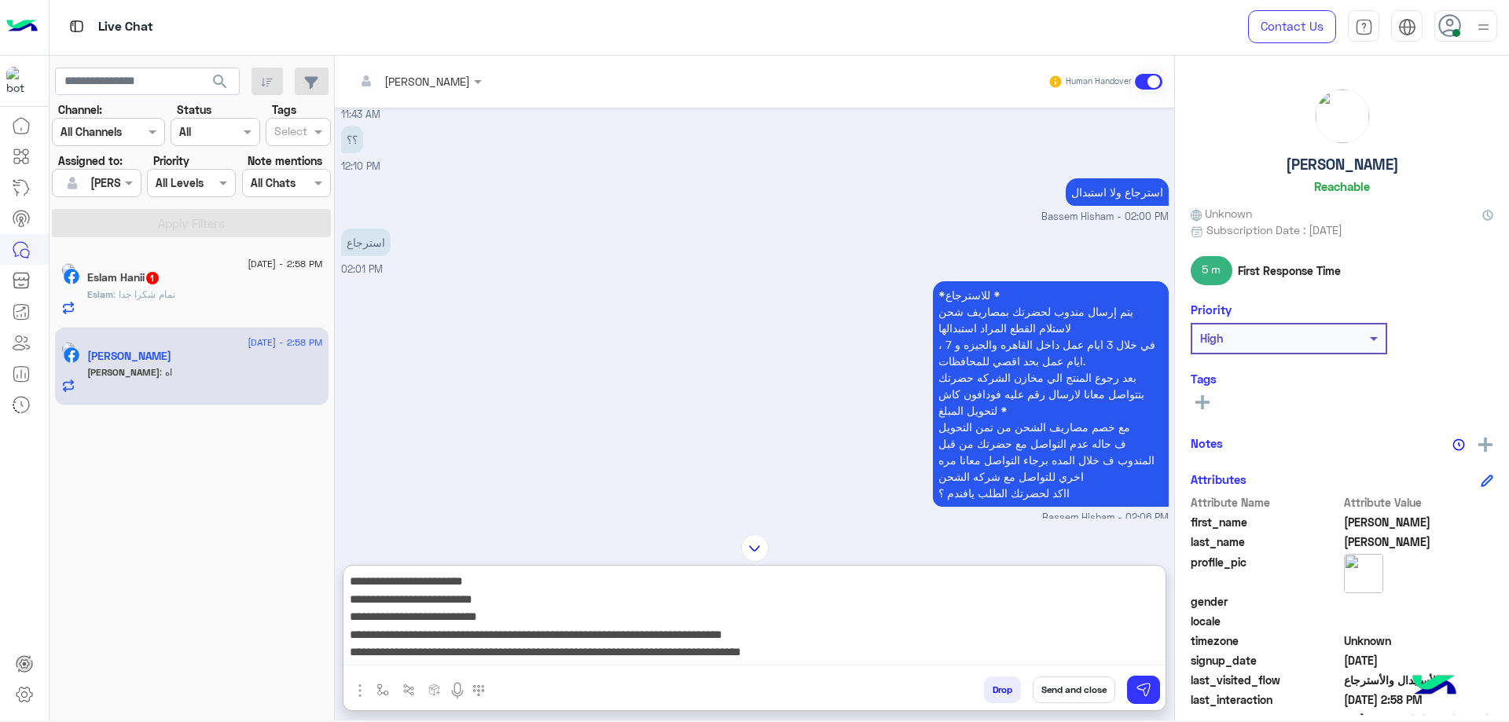
scroll to position [1073, 0]
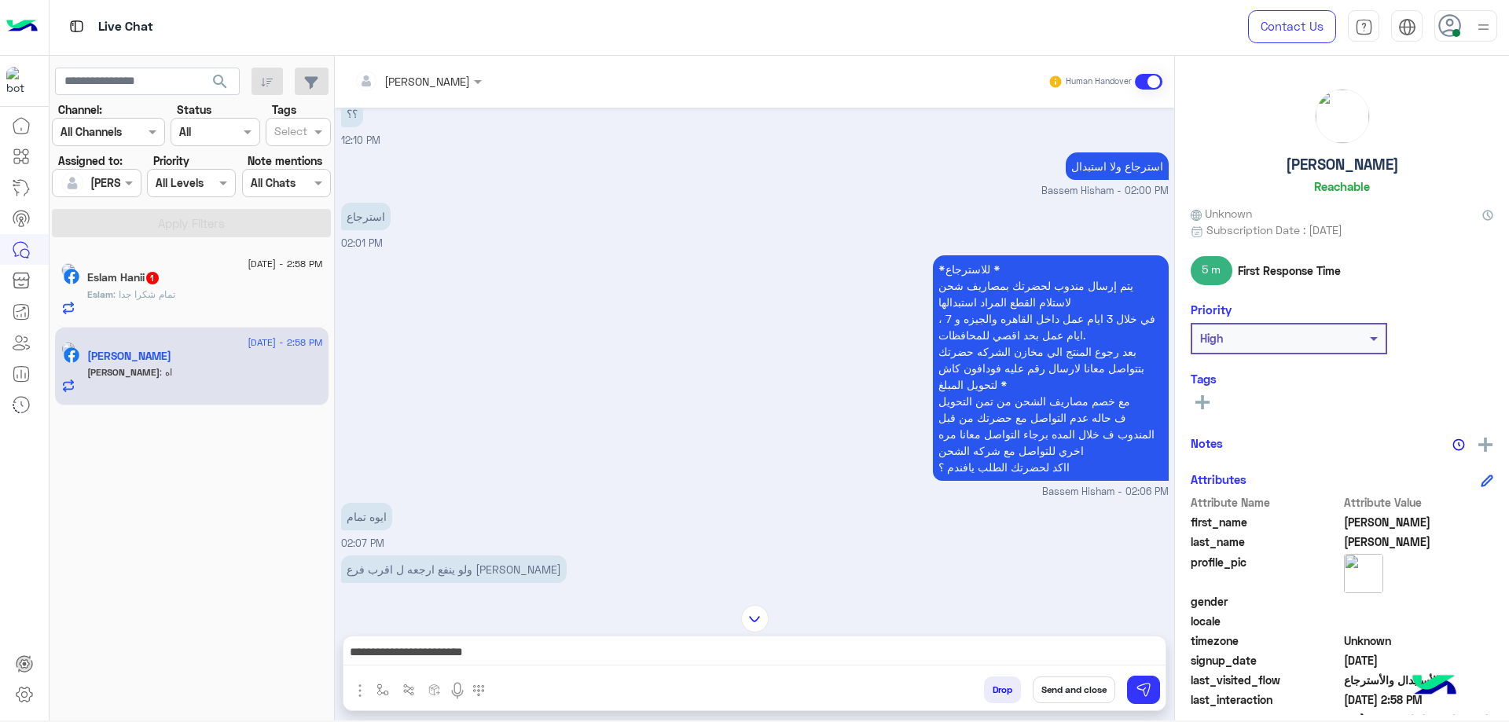
drag, startPoint x: 1015, startPoint y: 390, endPoint x: 1159, endPoint y: 352, distance: 148.7
click at [1159, 352] on p "*للاسترجاع * يتم إرسال مندوب لحضرتك بمصاريف شحن لاستلام القطع المراد استبدالها …" at bounding box center [1051, 368] width 236 height 226
copy p "بتتواصل معانا لارسال رقم عليه فودافون كاش لتحويل المبلغ *"
click at [1007, 661] on textarea "**********" at bounding box center [754, 654] width 822 height 24
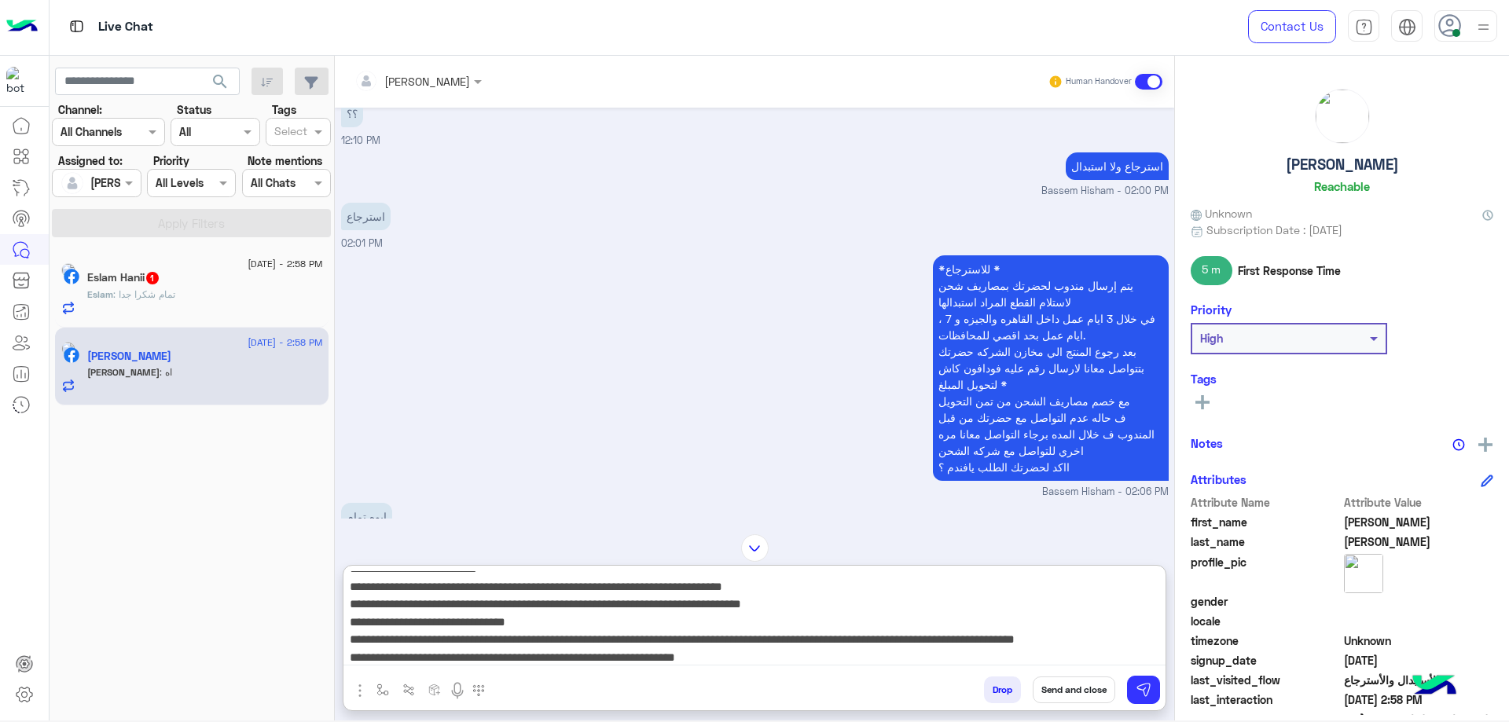
scroll to position [69, 0]
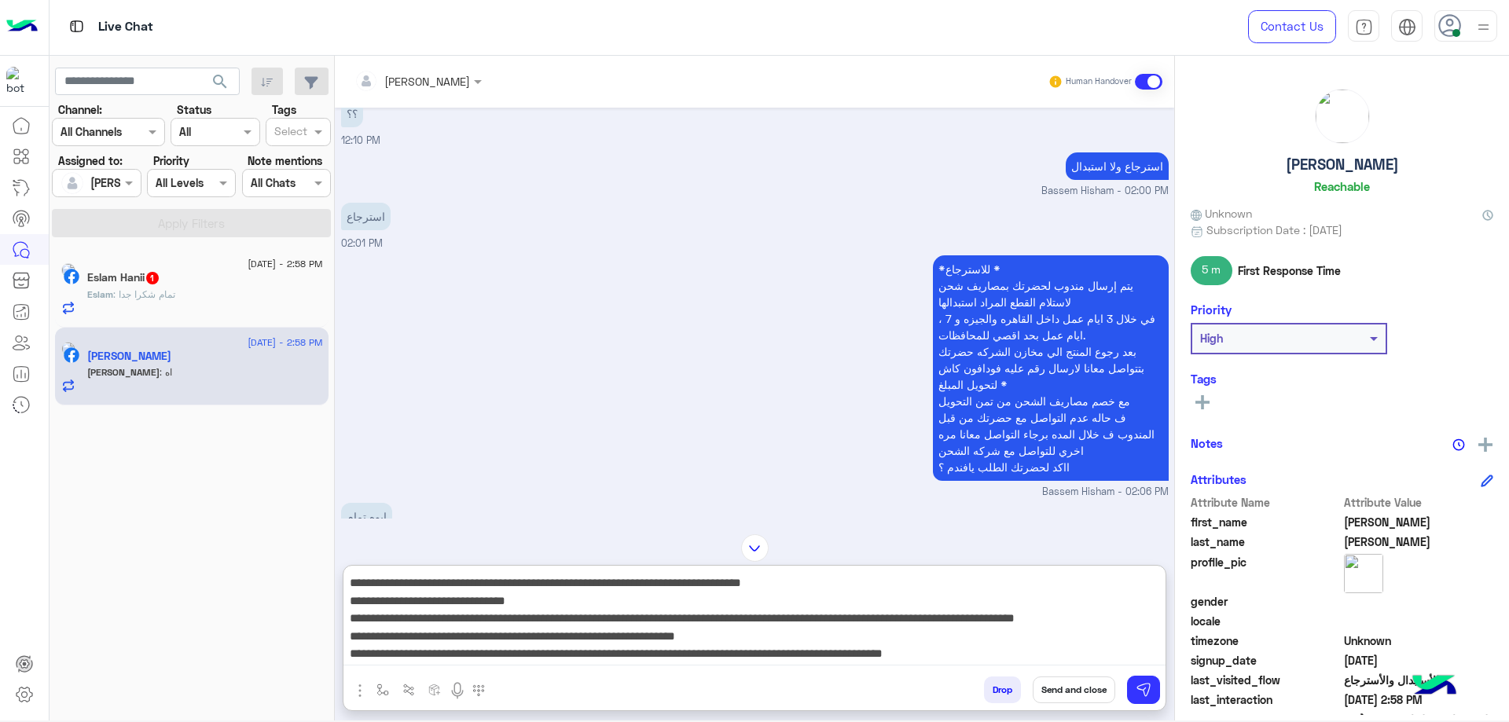
paste textarea
drag, startPoint x: 483, startPoint y: 607, endPoint x: 1122, endPoint y: 619, distance: 639.9
click at [1122, 619] on textarea "**********" at bounding box center [754, 618] width 822 height 94
type textarea "**********"
click at [1094, 694] on button "Send and close" at bounding box center [1074, 690] width 83 height 27
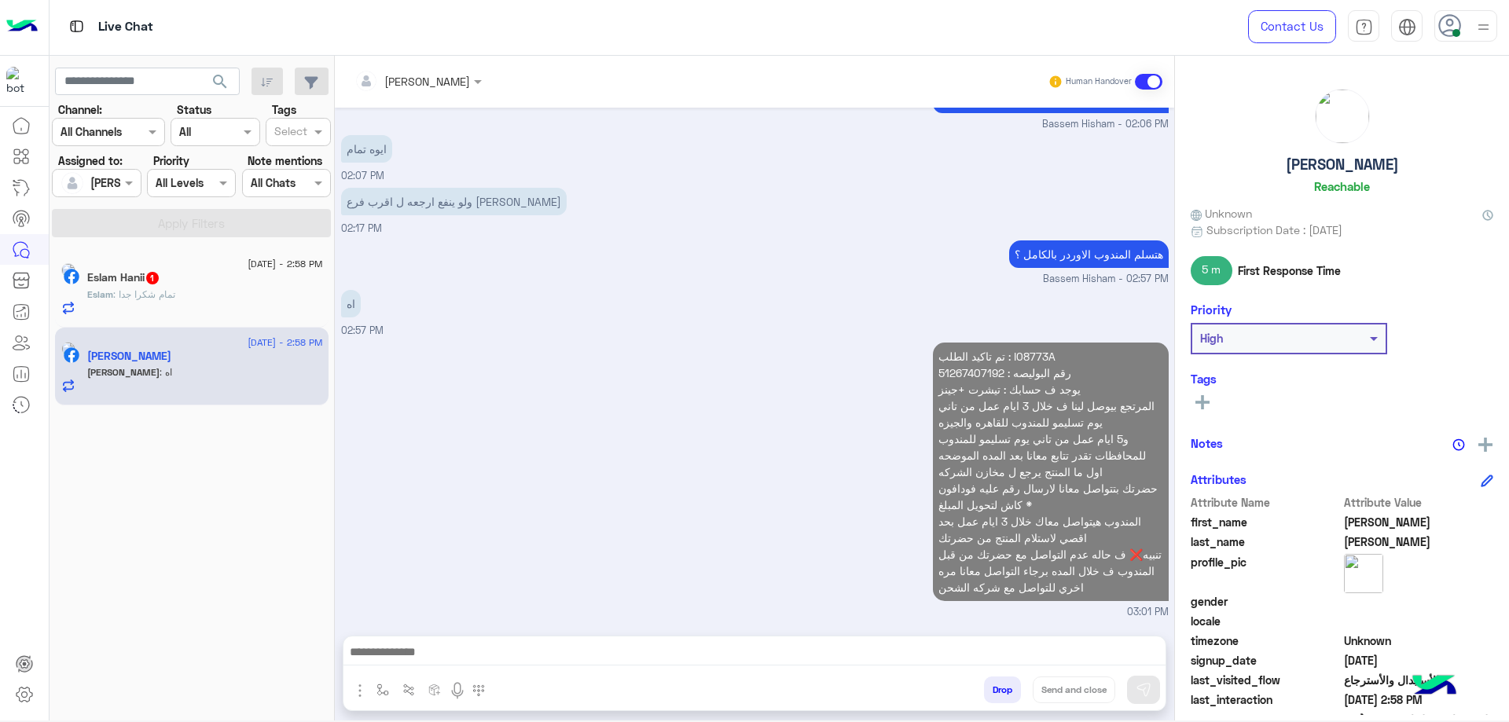
scroll to position [1470, 0]
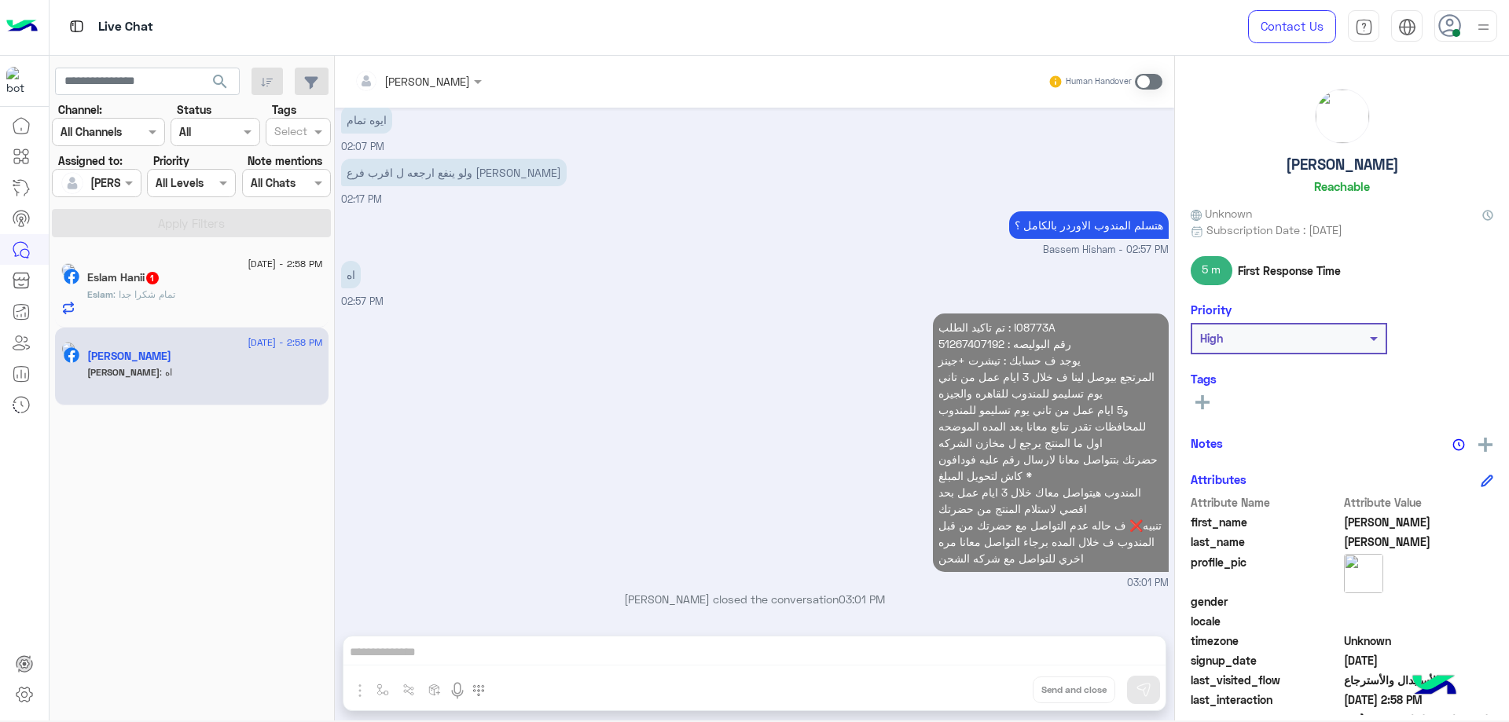
click at [233, 282] on div "Eslam Hanii 1" at bounding box center [205, 279] width 236 height 17
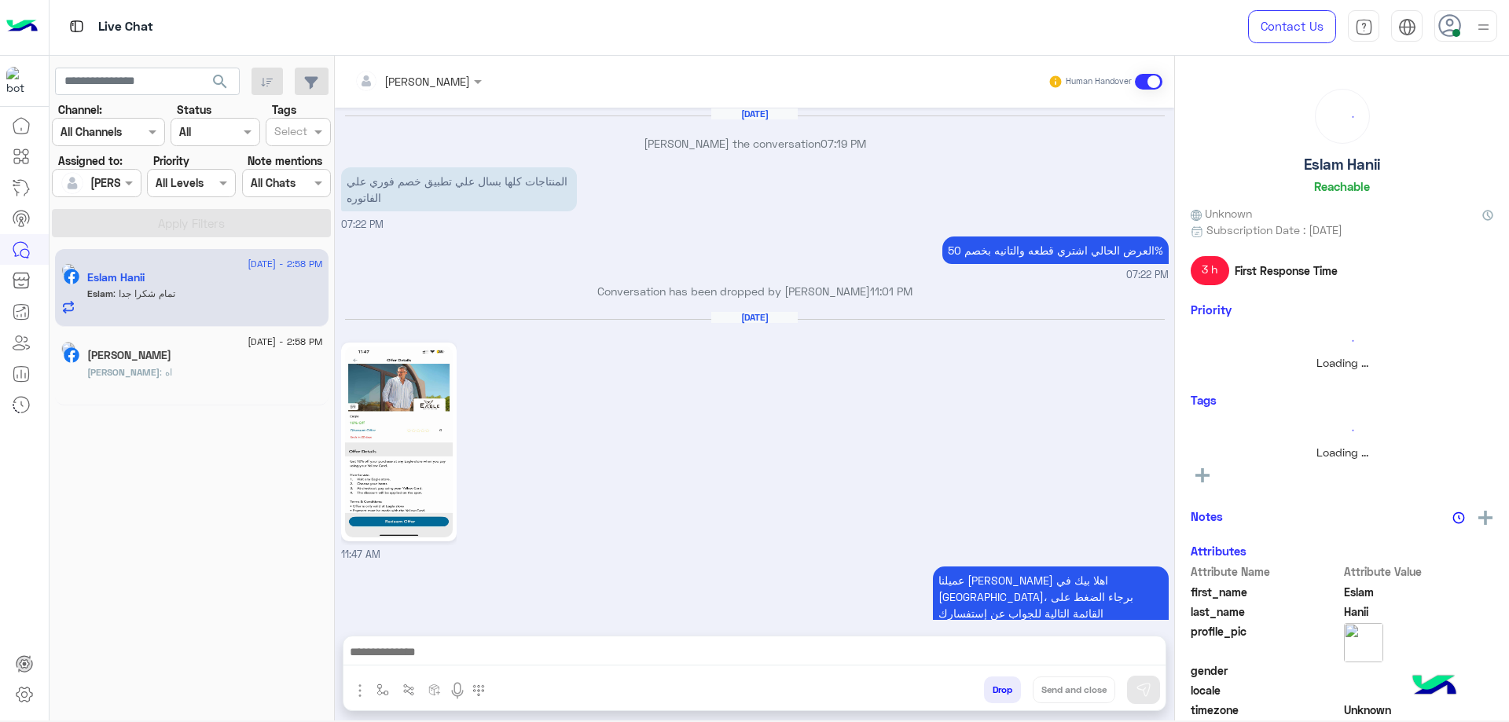
scroll to position [1062, 0]
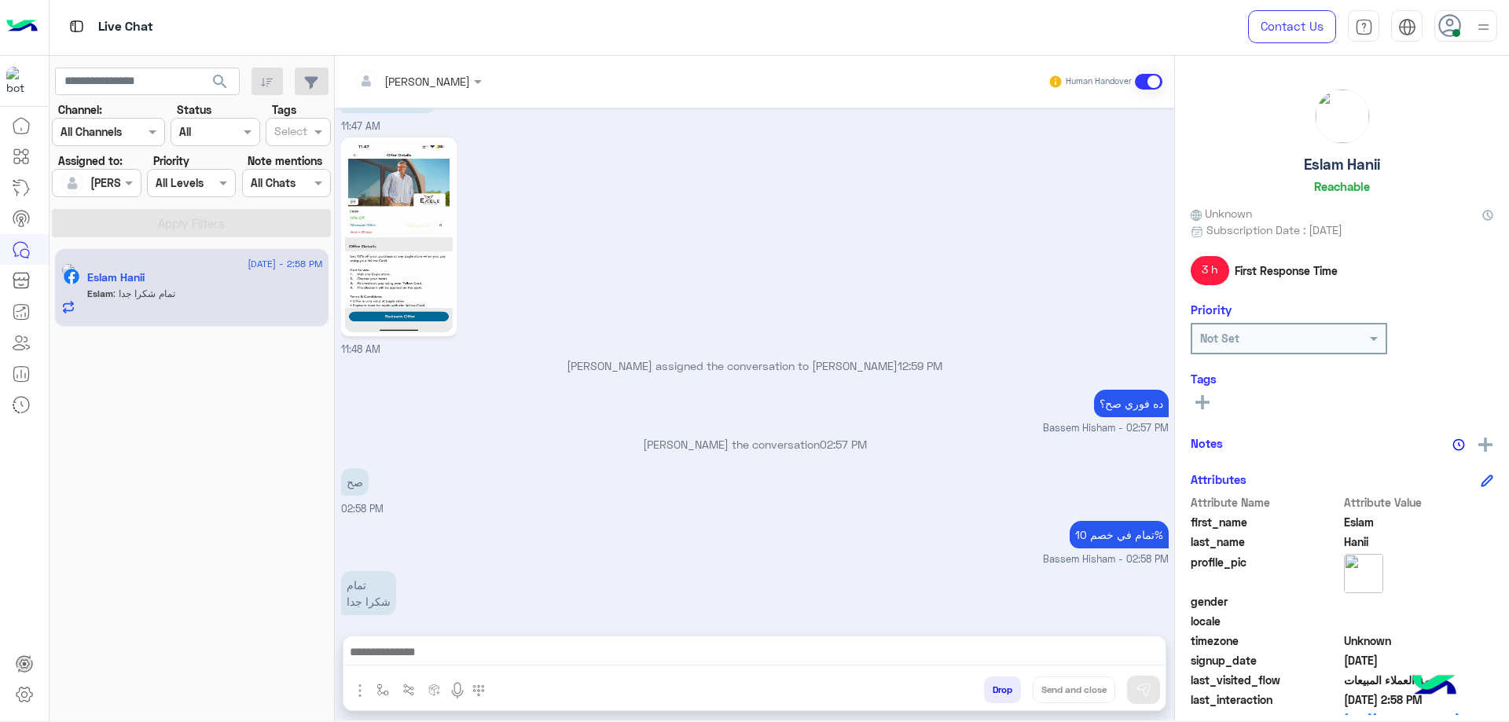
click at [454, 652] on textarea at bounding box center [754, 654] width 822 height 24
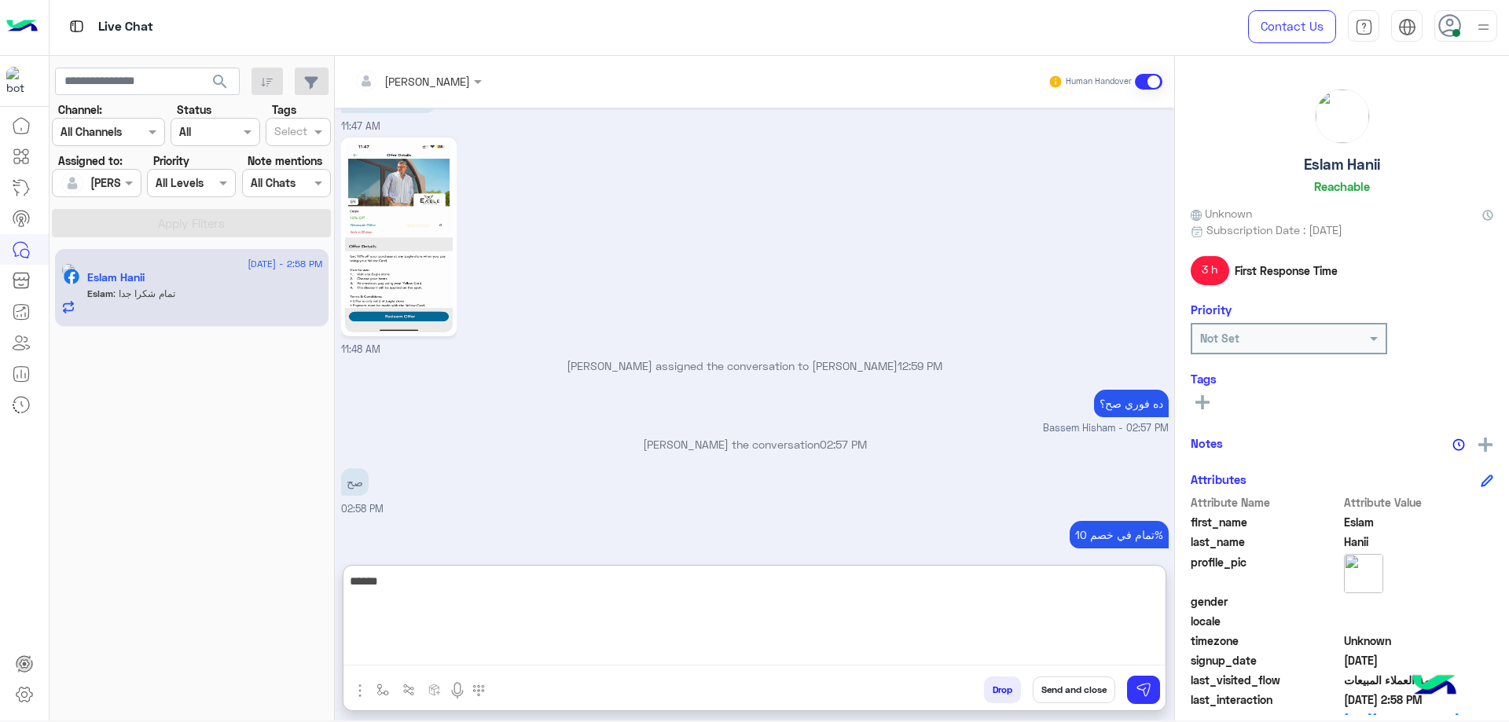
type textarea "*****"
click at [1322, 180] on h6 "Reachable" at bounding box center [1342, 186] width 56 height 14
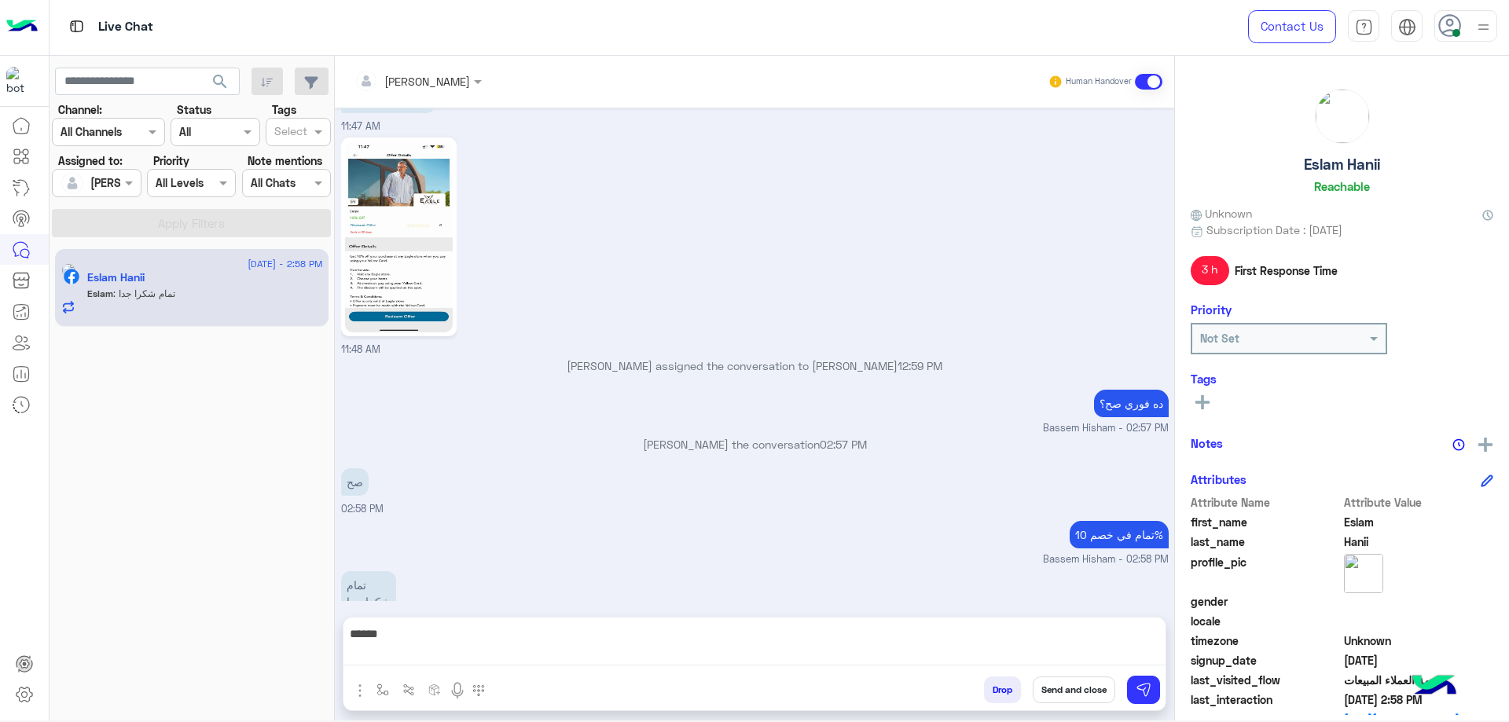
click at [1322, 180] on h6 "Reachable" at bounding box center [1342, 186] width 56 height 14
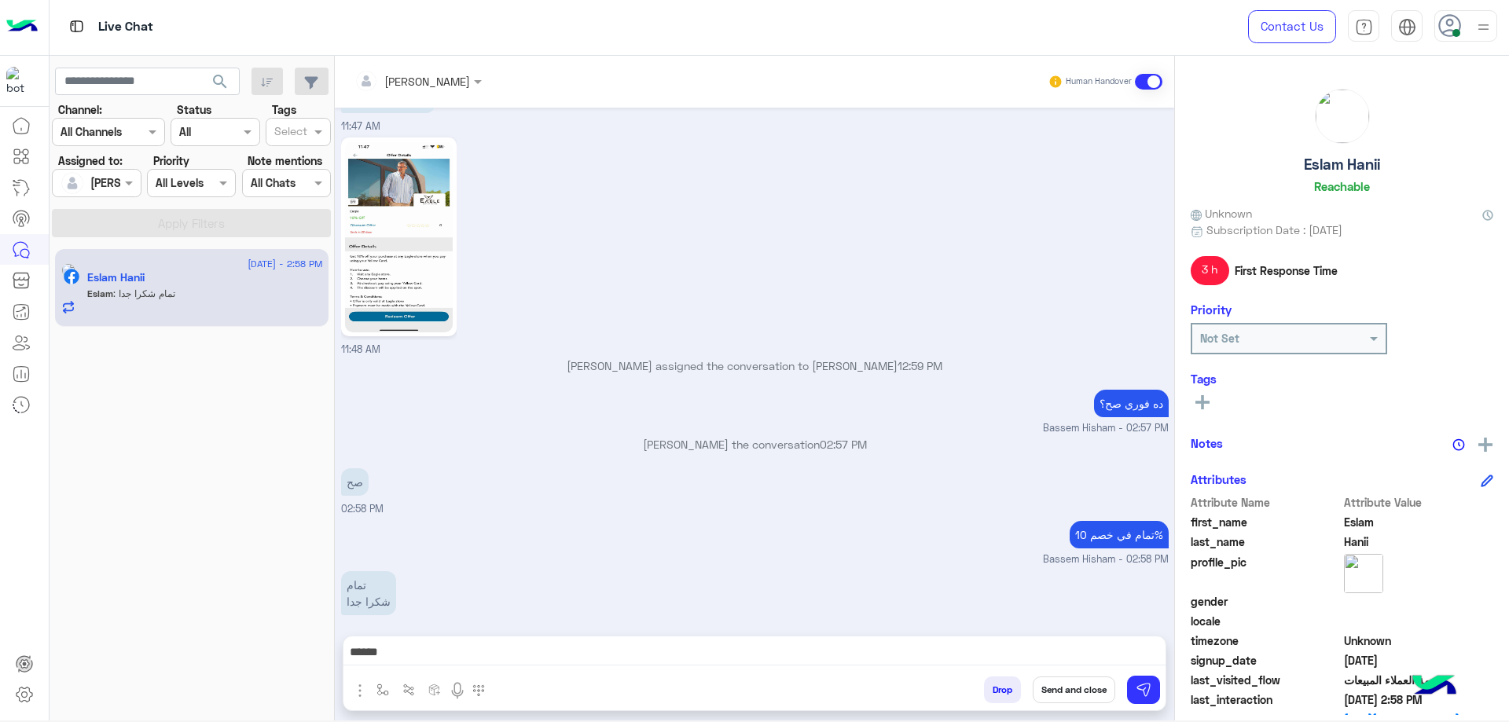
click at [1335, 163] on h5 "Eslam Hanii" at bounding box center [1342, 165] width 76 height 18
copy h5 "Eslam Hanii"
click at [116, 174] on div "Assigned on Bassem Hisham" at bounding box center [87, 182] width 68 height 31
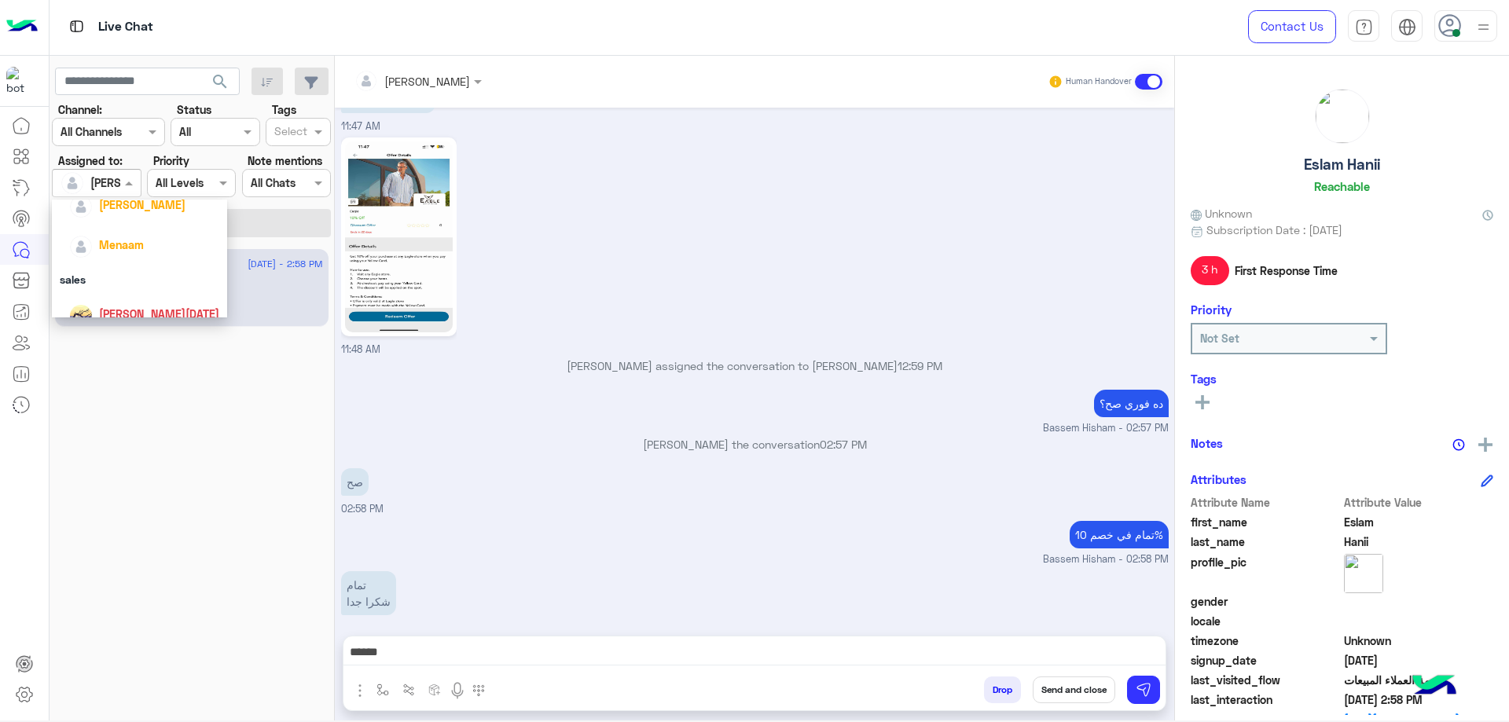
scroll to position [170, 0]
click at [147, 299] on span "mohamed ahmed" at bounding box center [142, 297] width 86 height 13
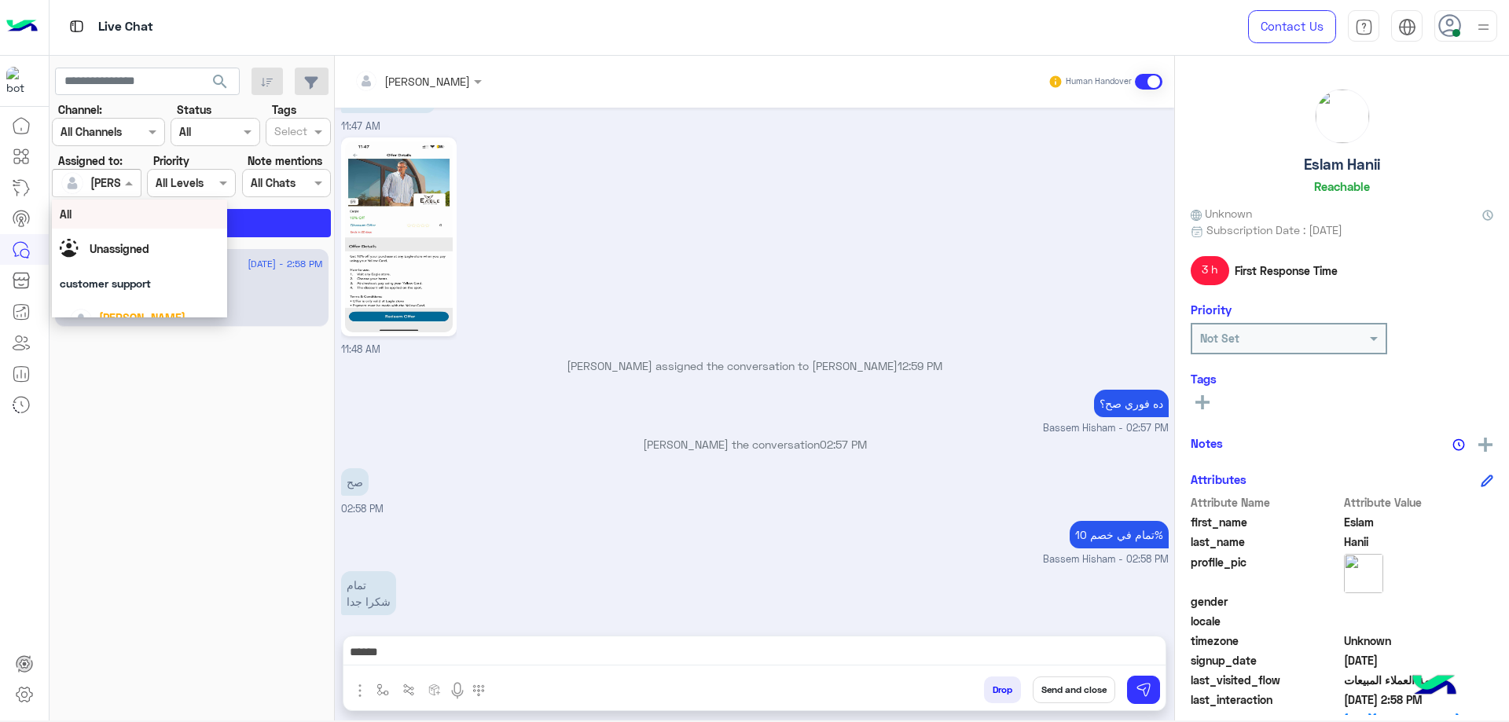
click at [115, 191] on div "mohamed ahmed" at bounding box center [133, 182] width 86 height 17
click at [144, 260] on div "Menaam" at bounding box center [144, 267] width 150 height 28
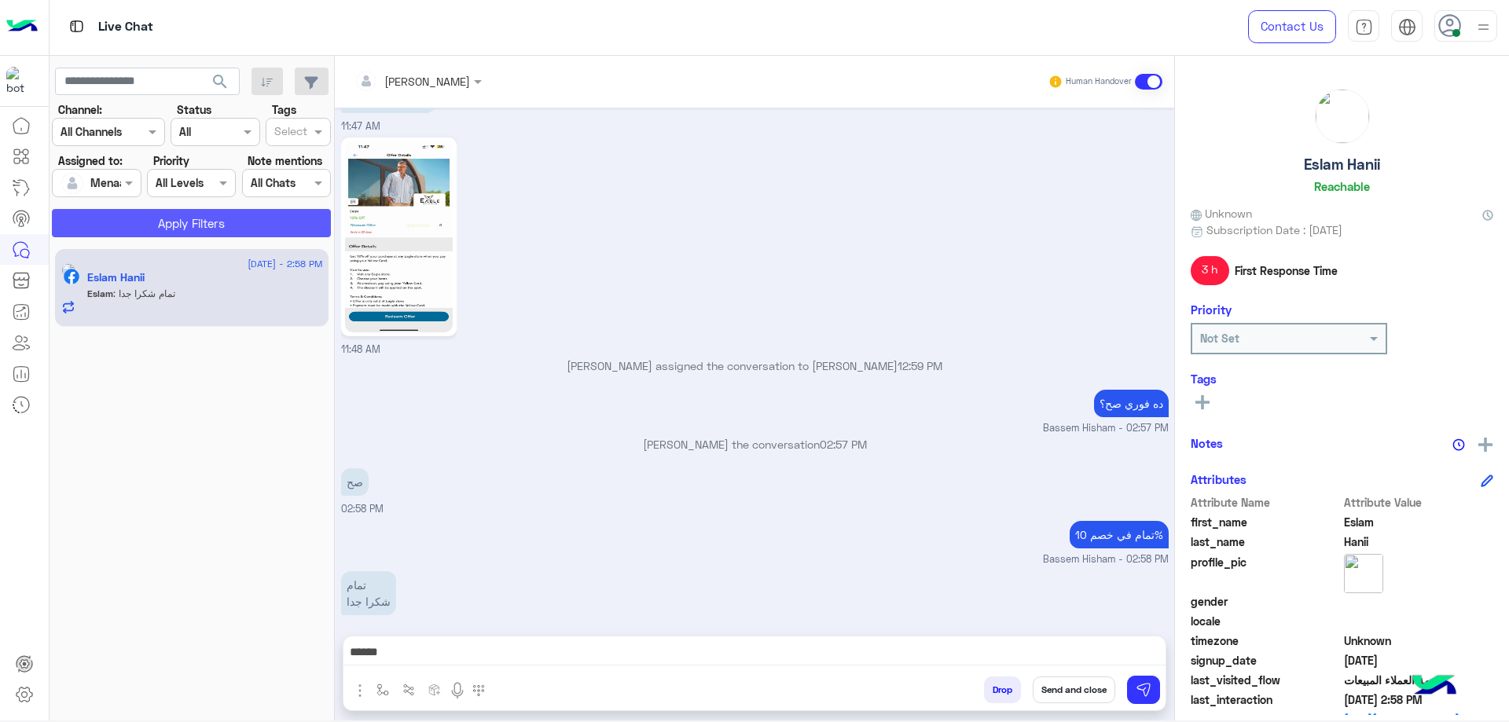
click at [222, 228] on button "Apply Filters" at bounding box center [191, 223] width 279 height 28
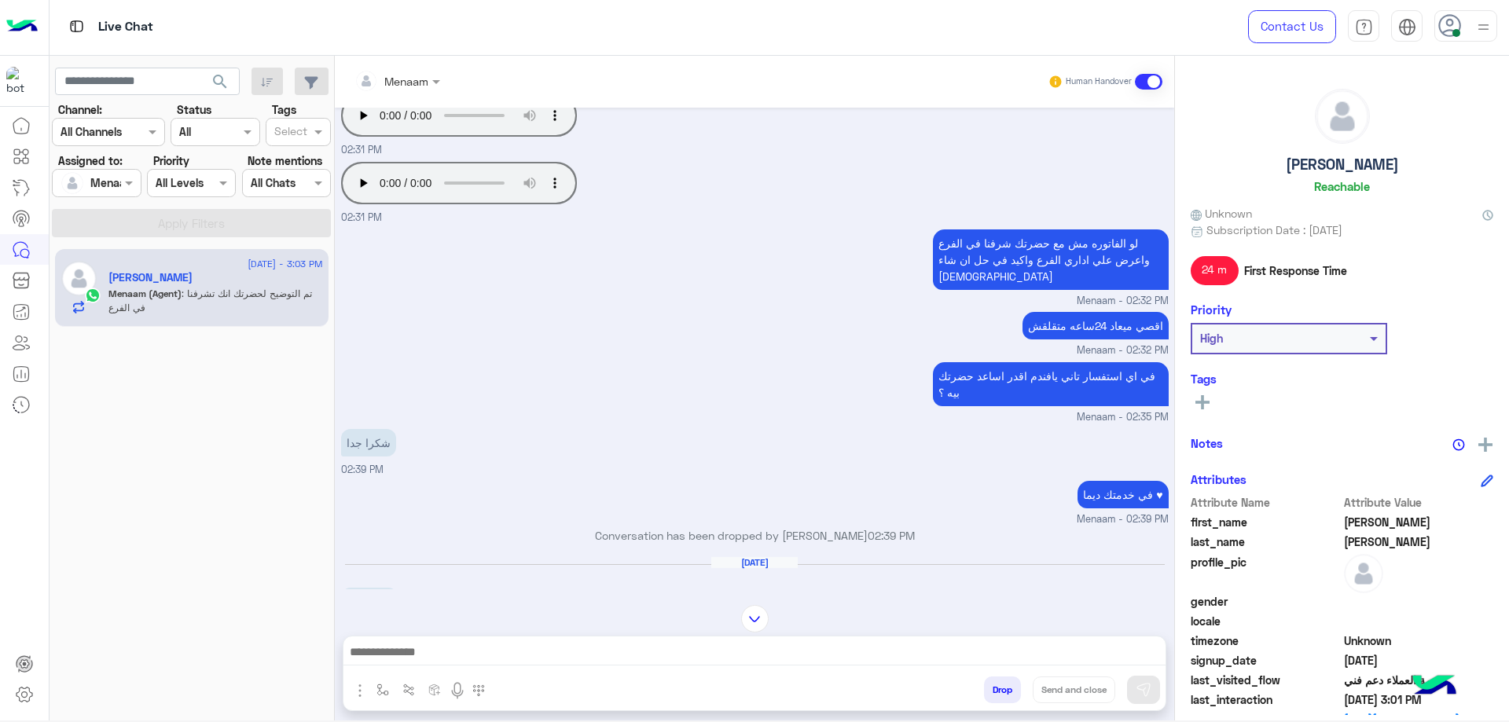
scroll to position [951, 0]
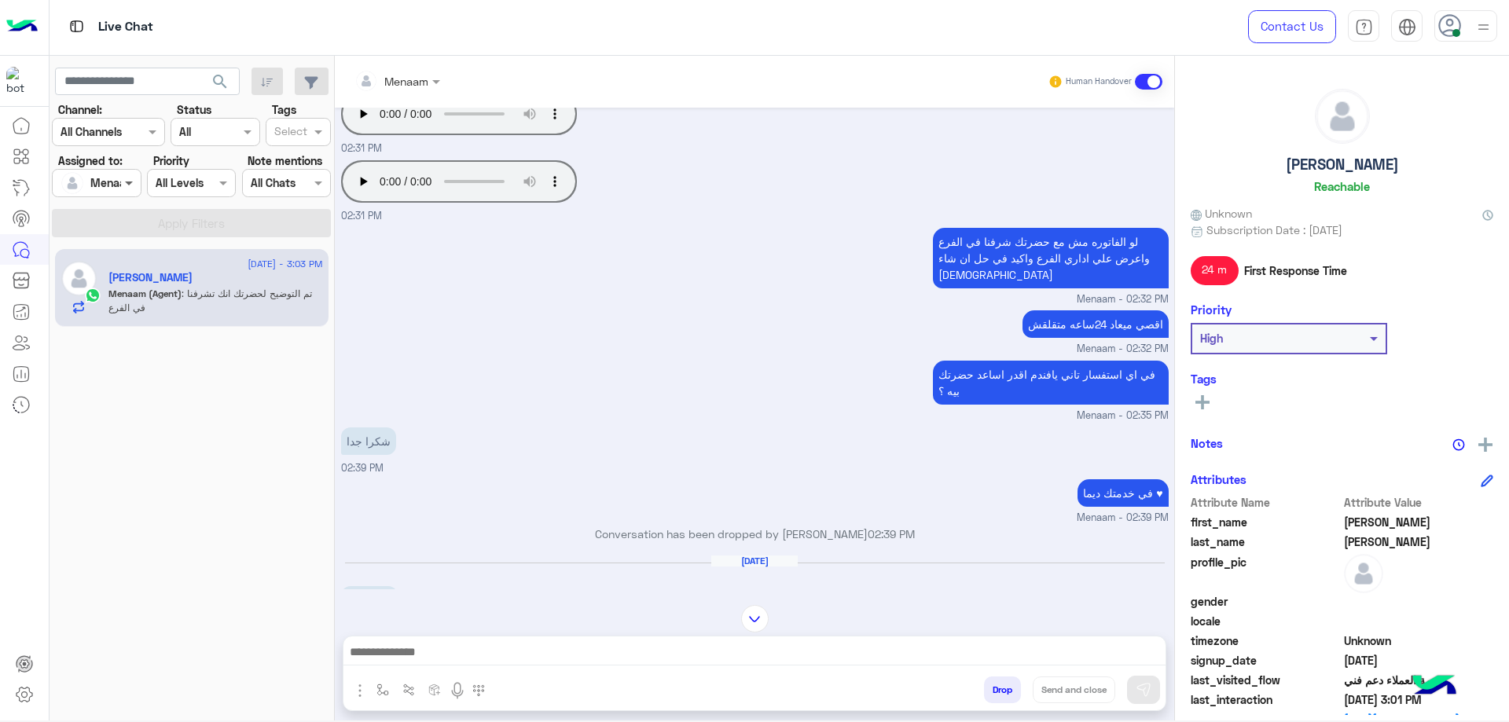
click at [123, 189] on div "Assigned on Menaam" at bounding box center [96, 183] width 89 height 28
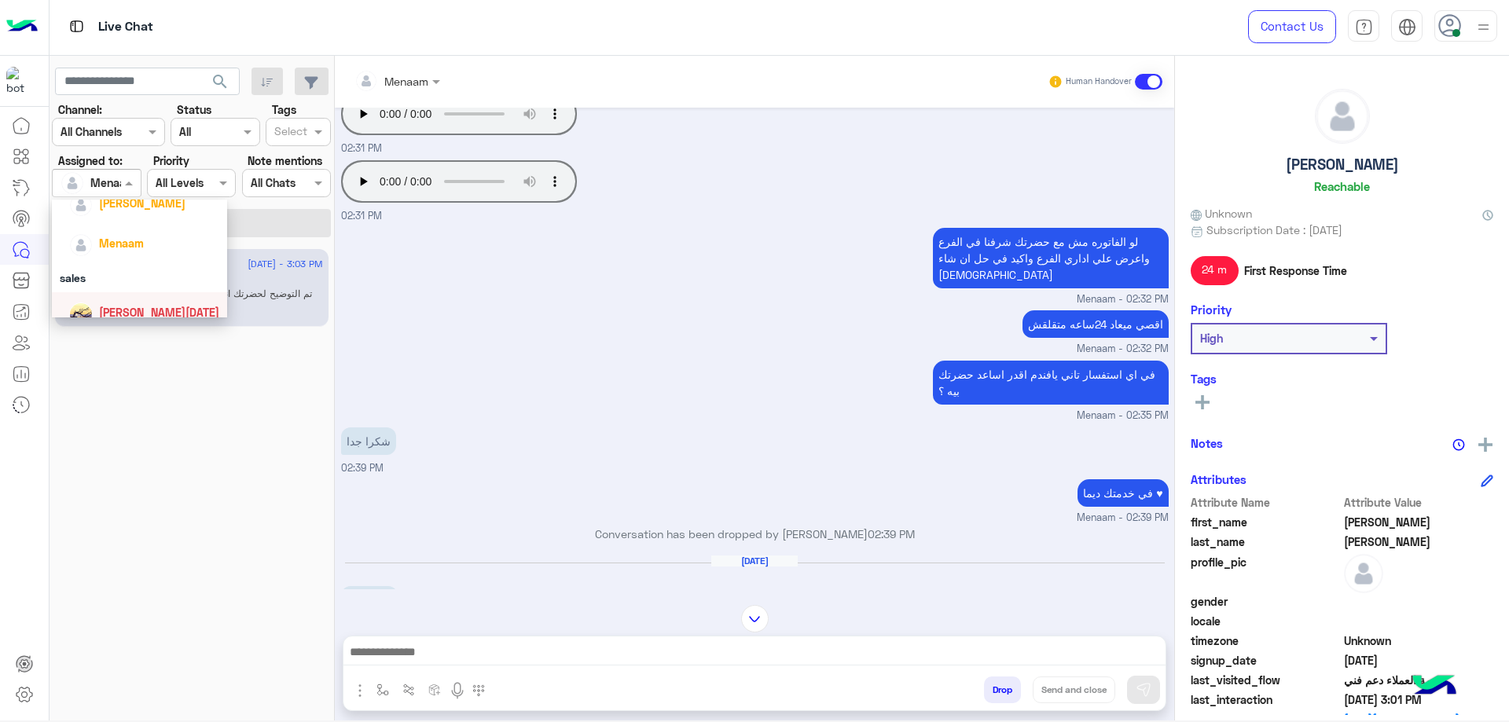
scroll to position [91, 0]
click at [155, 232] on span "[PERSON_NAME]" at bounding box center [142, 226] width 86 height 13
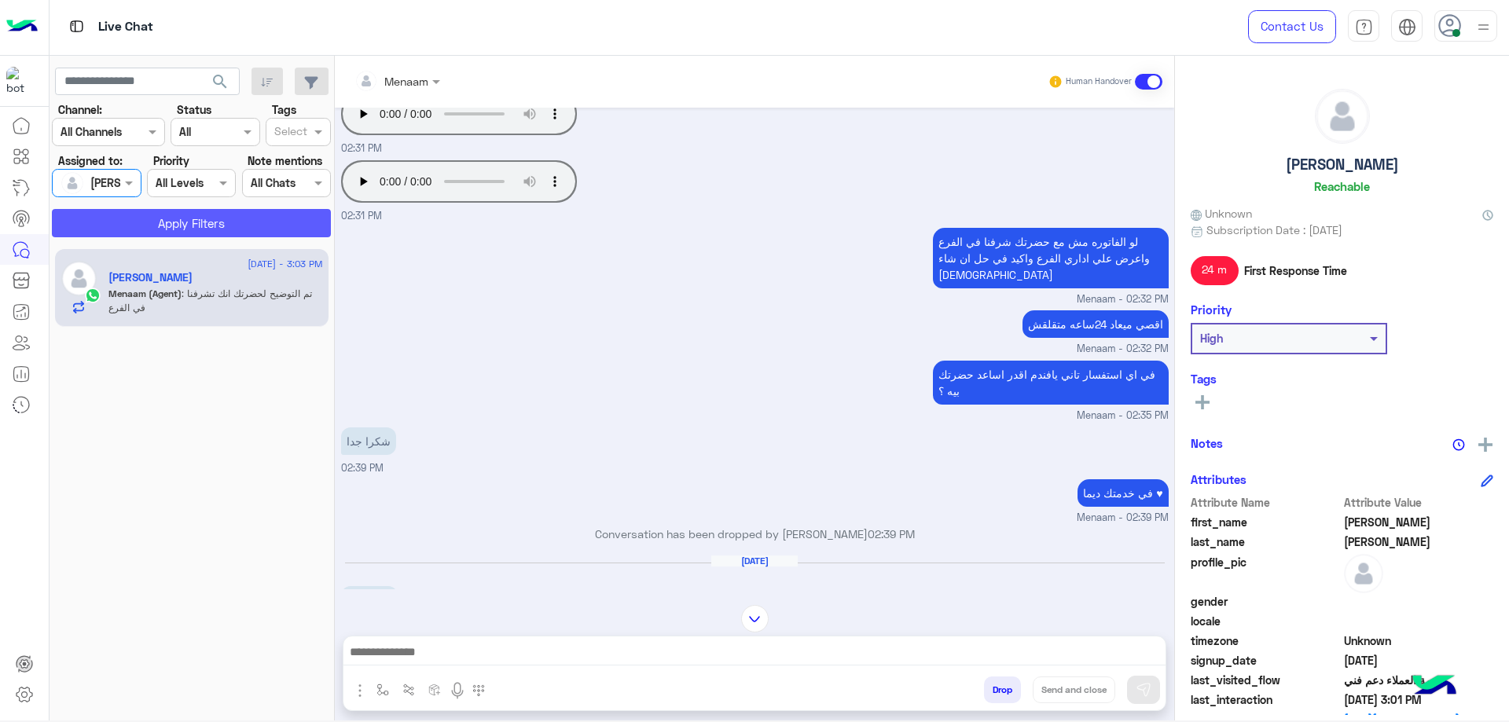
click at [174, 221] on button "Apply Filters" at bounding box center [191, 223] width 279 height 28
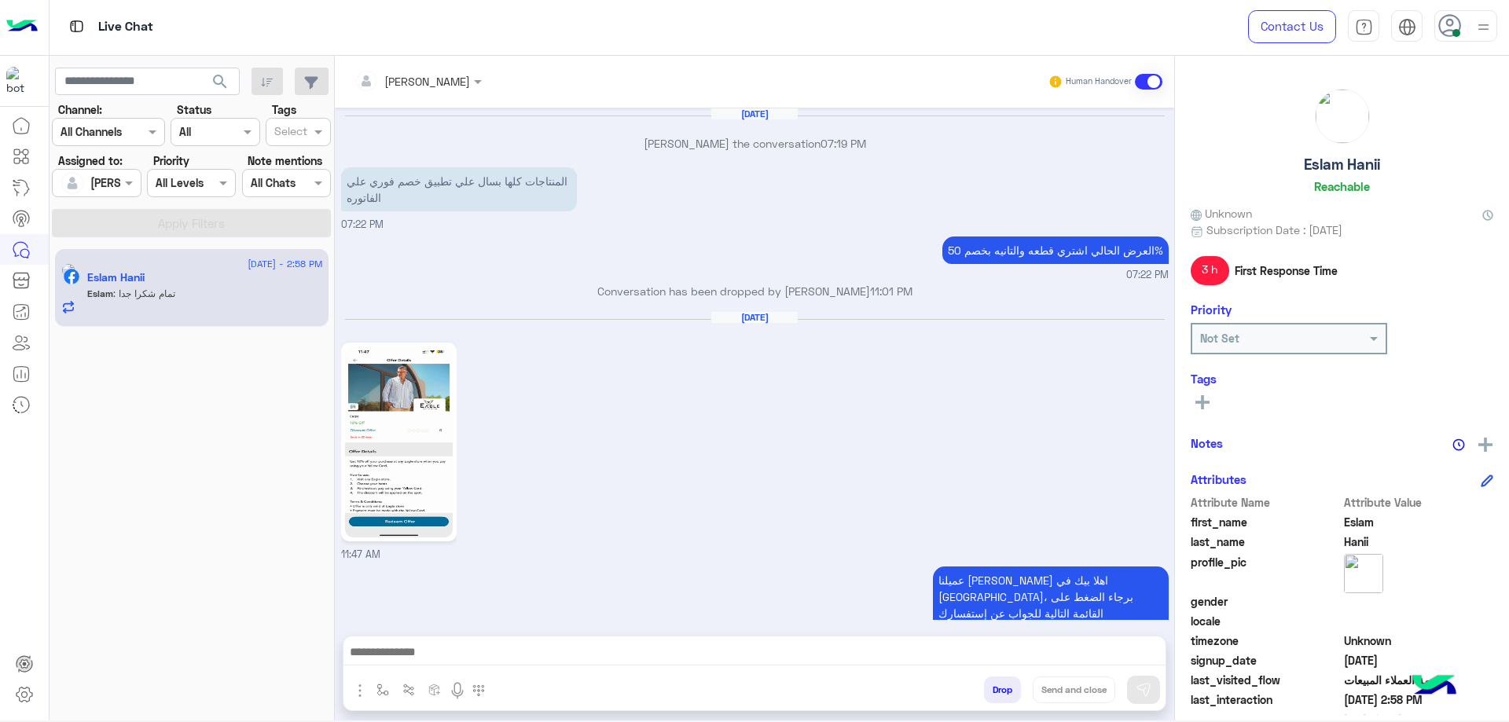
scroll to position [1062, 0]
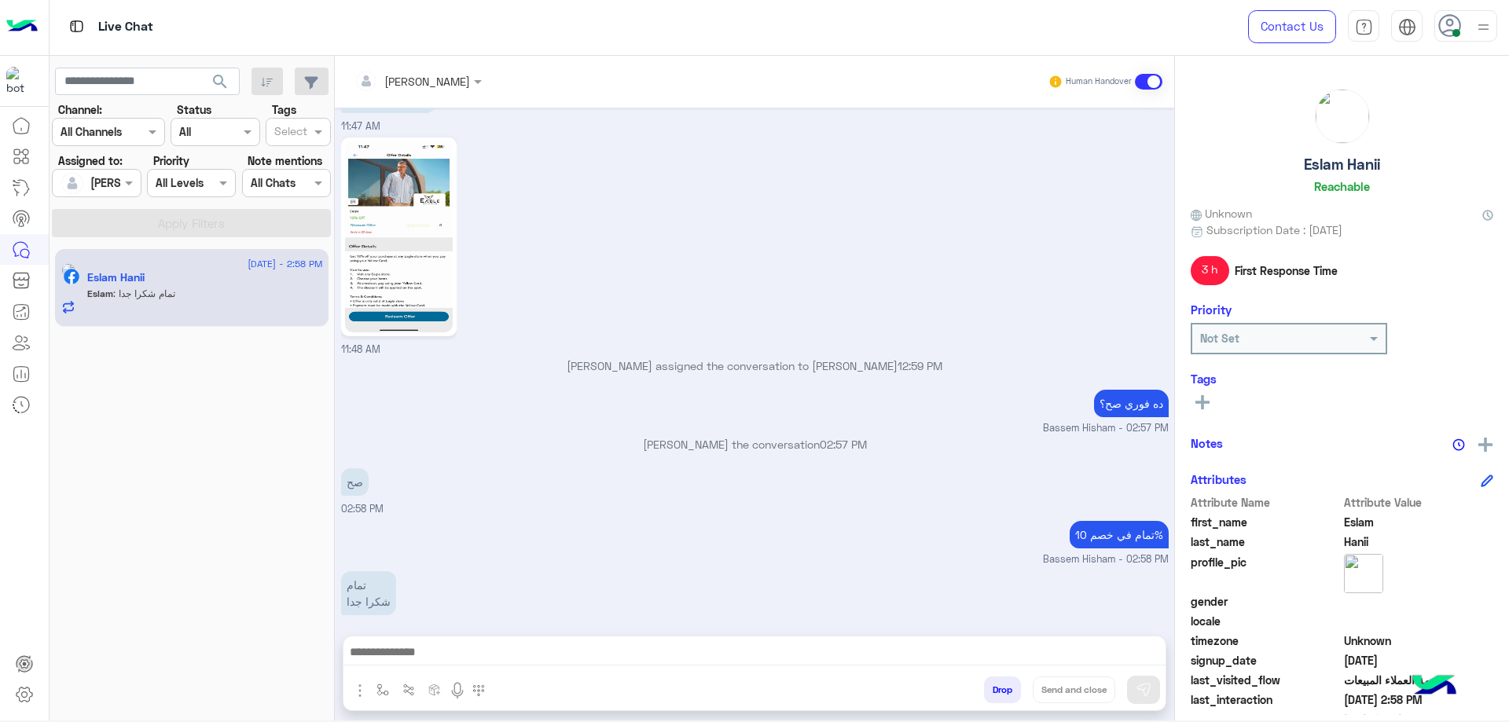
drag, startPoint x: 741, startPoint y: 651, endPoint x: 749, endPoint y: 646, distance: 9.2
click at [741, 651] on textarea at bounding box center [754, 654] width 822 height 24
paste textarea "**********"
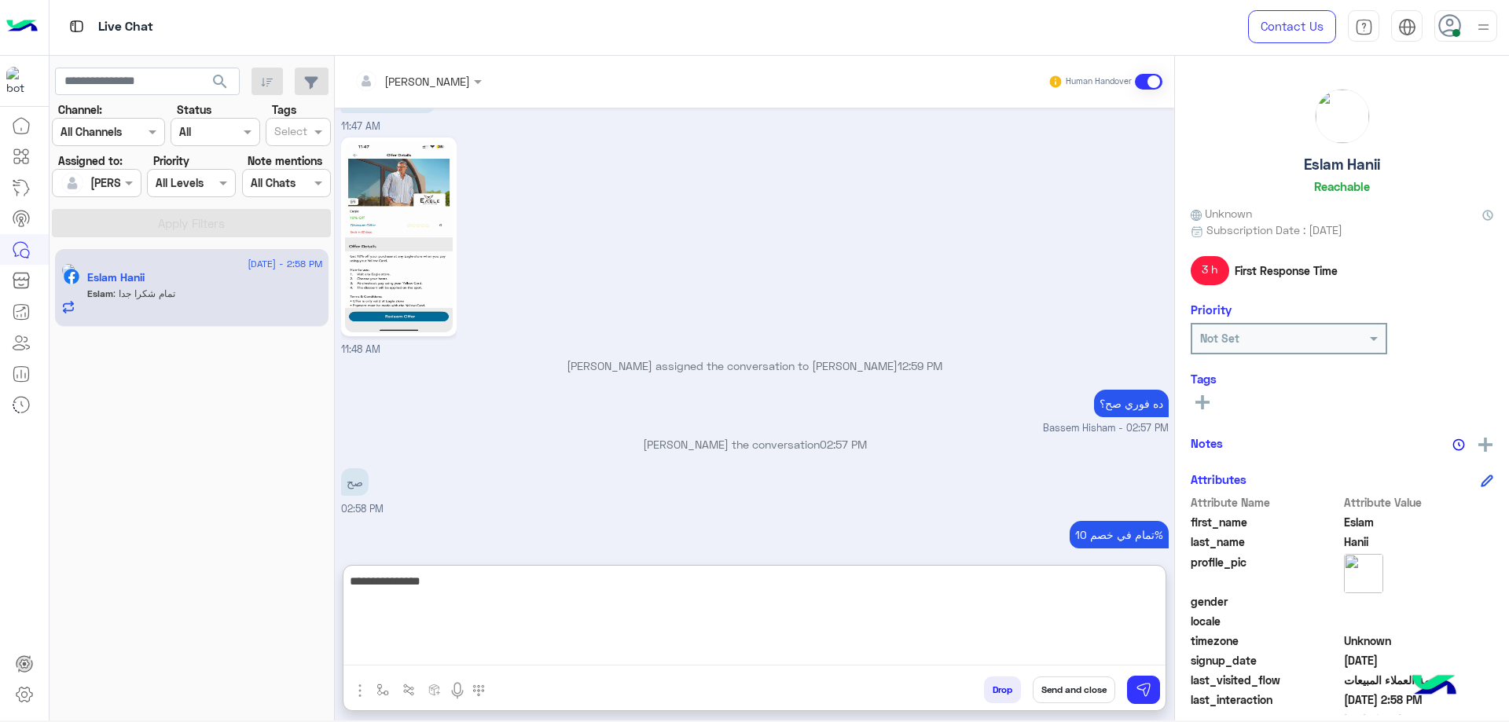
type textarea "**********"
click at [1078, 681] on button "Send and close" at bounding box center [1074, 690] width 83 height 27
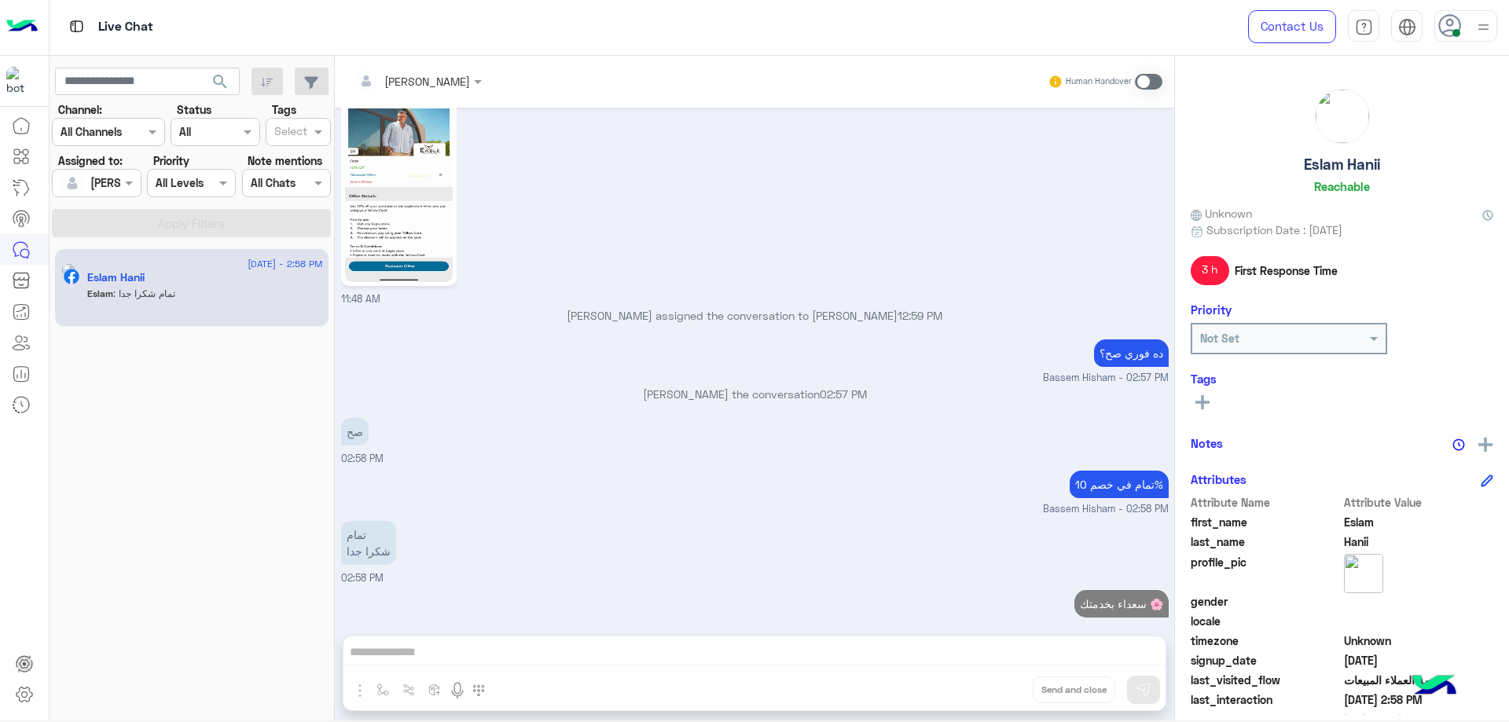
scroll to position [1141, 0]
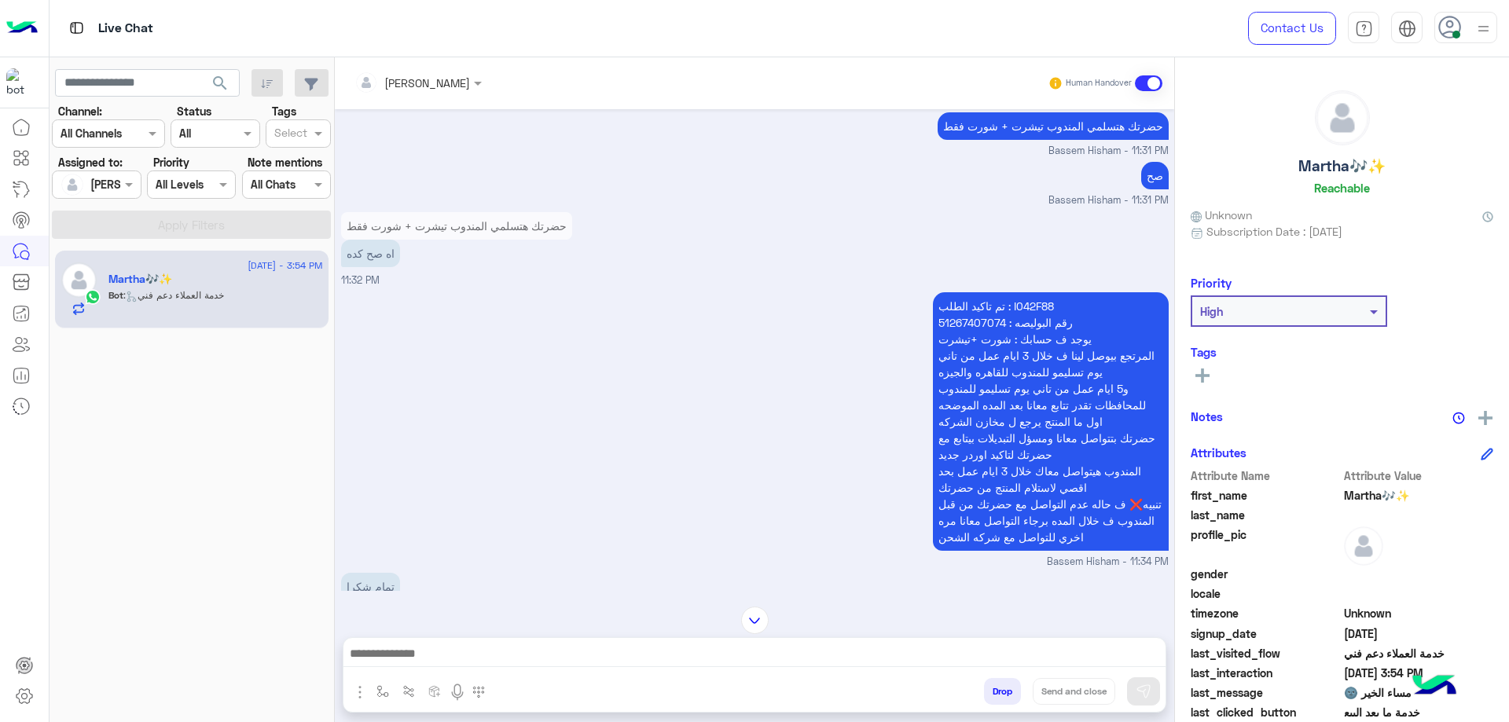
scroll to position [56, 0]
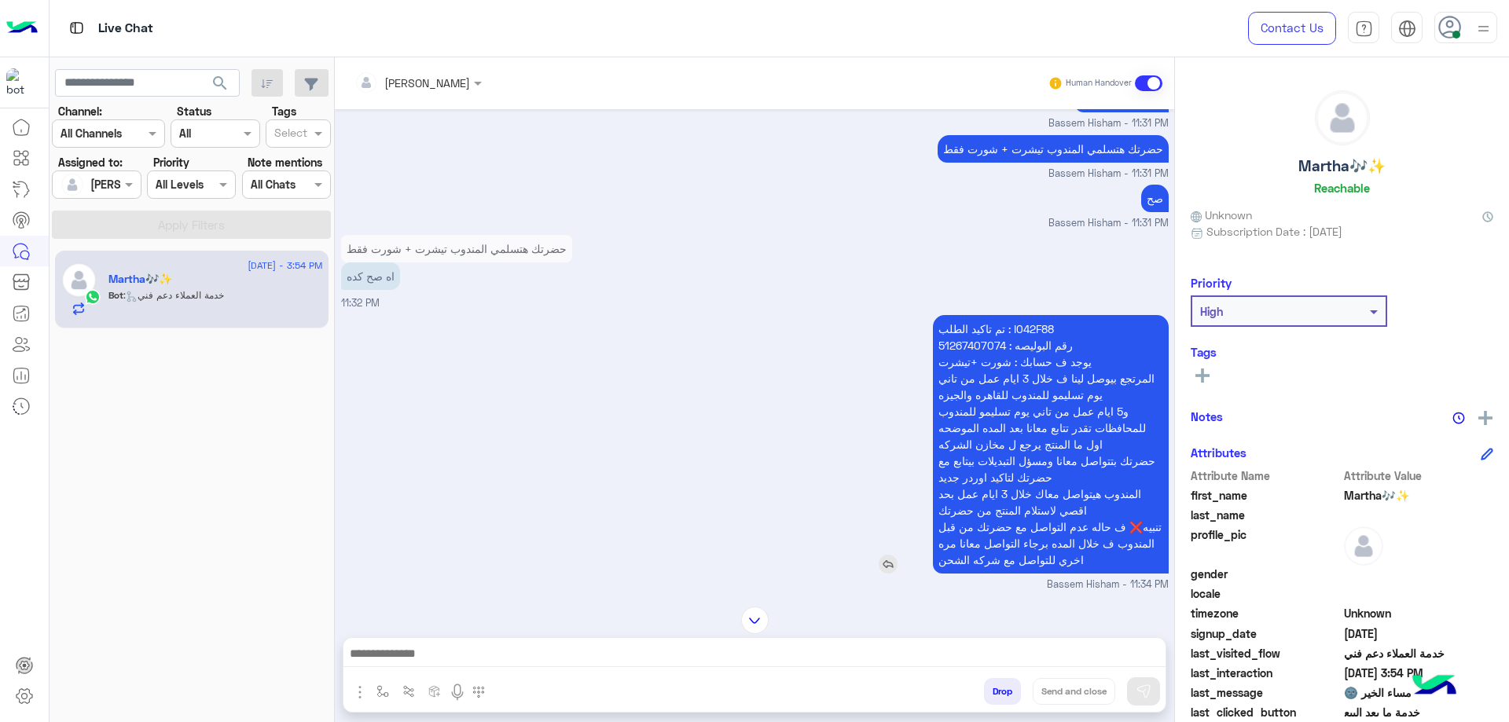
click at [1017, 333] on p "تم تاكيد الطلب : I042F88 رقم البوليصه : 51267407074 يوجد ف حسابك : شورت +تيشرت …" at bounding box center [1051, 444] width 236 height 259
copy p "I042F88"
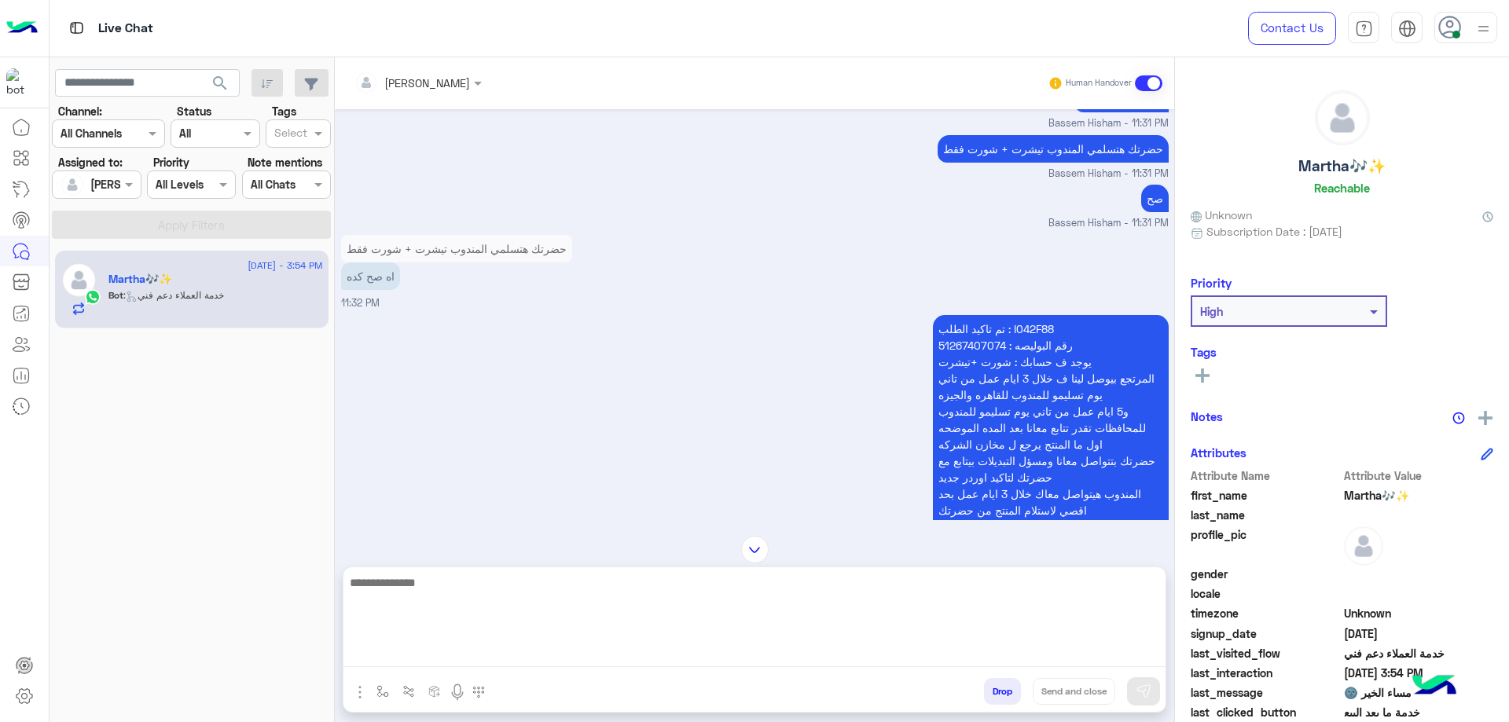
click at [450, 656] on textarea at bounding box center [754, 620] width 822 height 94
type textarea "**********"
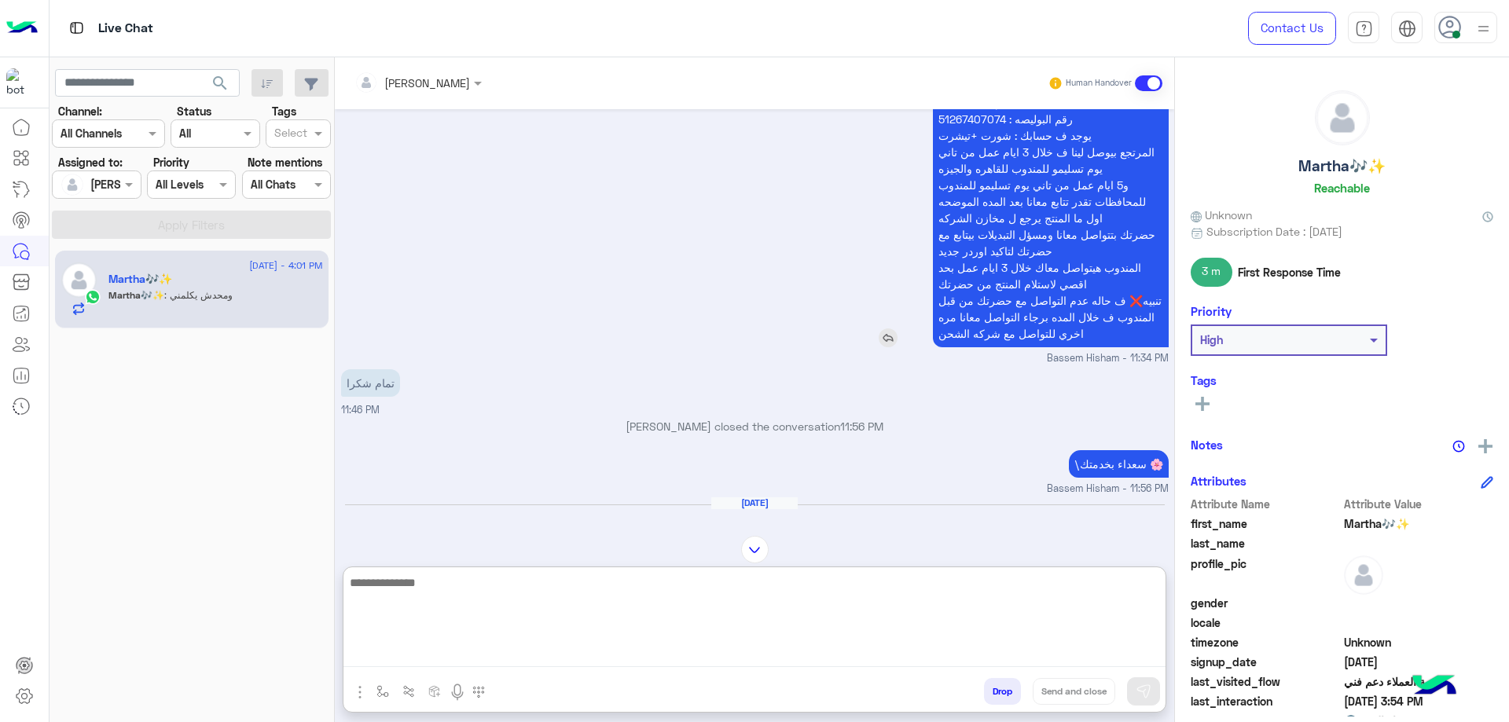
scroll to position [0, 0]
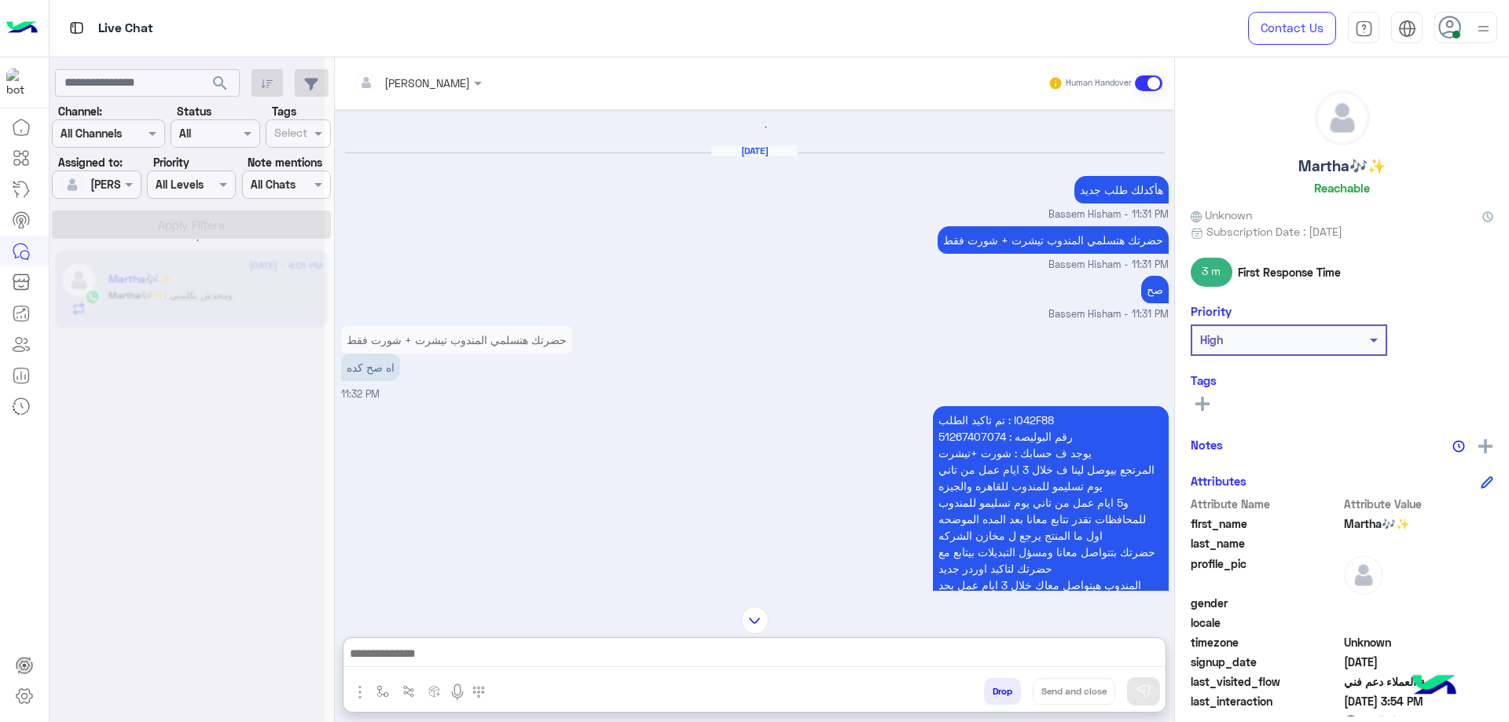
click at [572, 385] on div "حضرتك هتسلمي المندوب تيشرت + شورت فقط اه صح كده" at bounding box center [456, 353] width 231 height 63
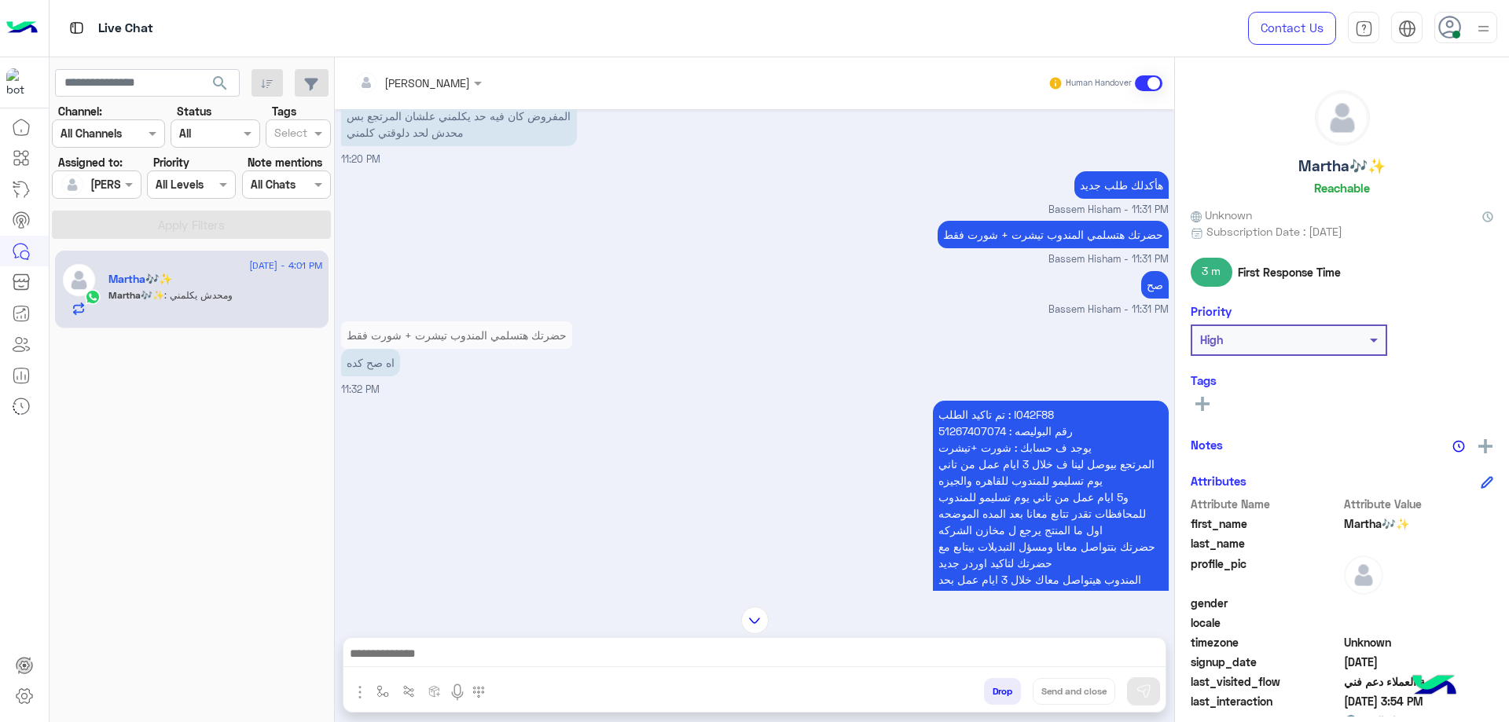
copy p "I042F88"
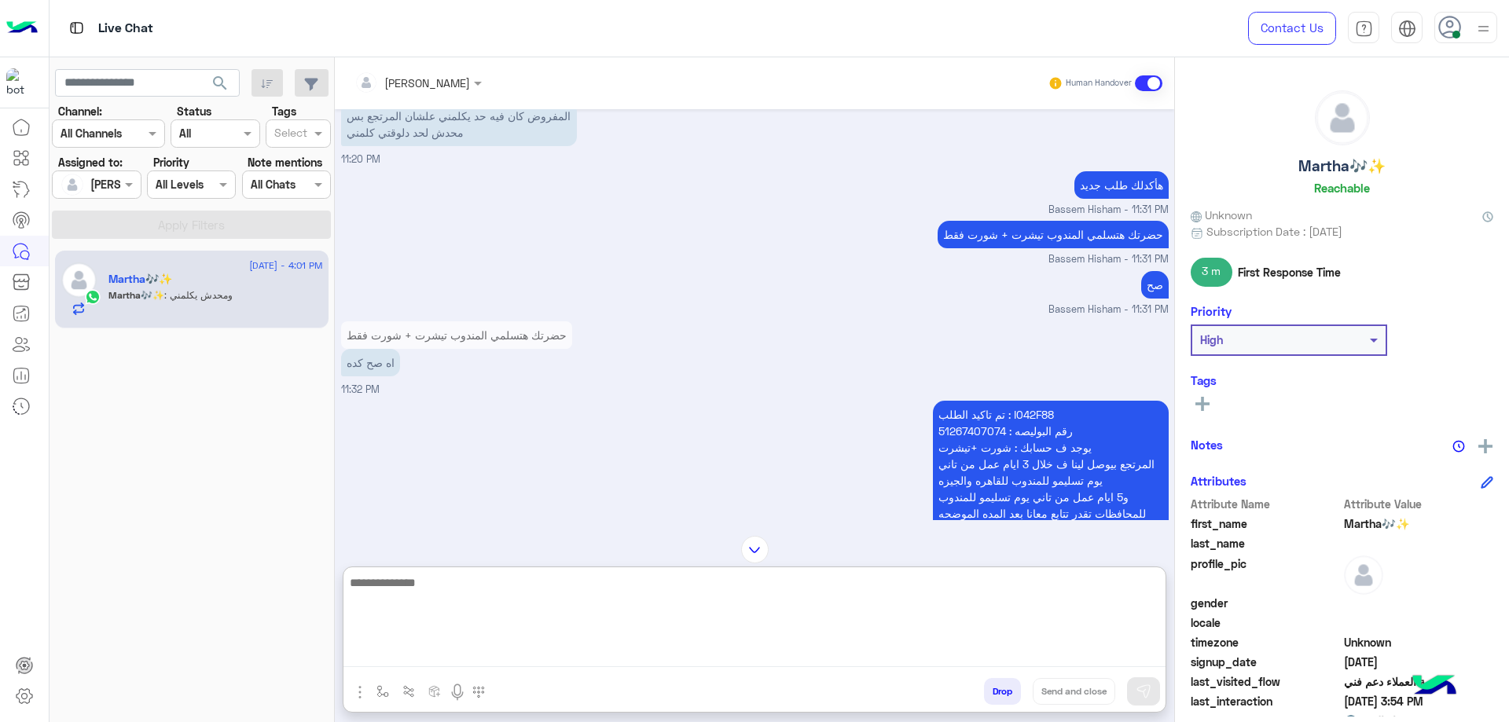
click at [478, 651] on textarea at bounding box center [754, 620] width 822 height 94
type textarea "**********"
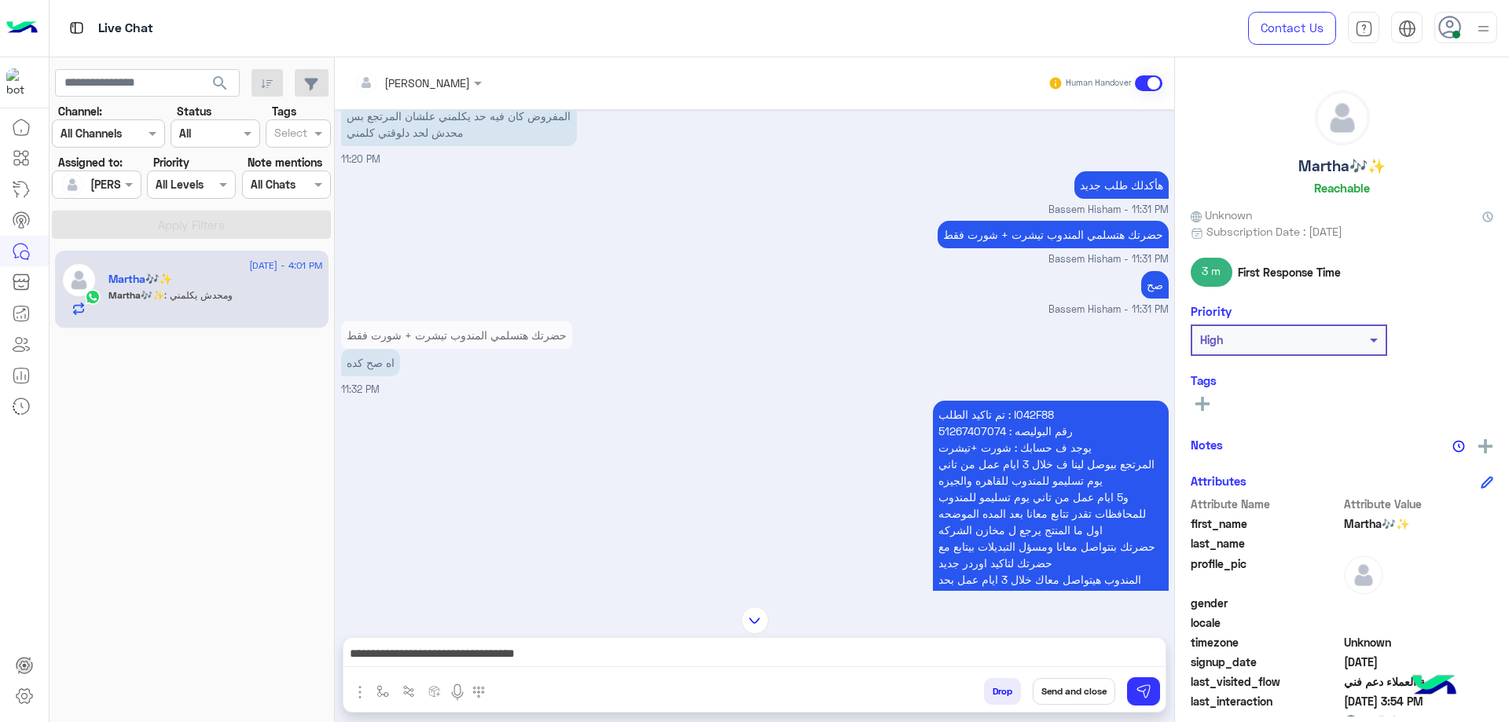
click at [1023, 421] on p "تم تاكيد الطلب : I042F88 رقم البوليصه : 51267407074 يوجد ف حسابك : شورت +تيشرت …" at bounding box center [1051, 530] width 236 height 259
copy p "I042F88"
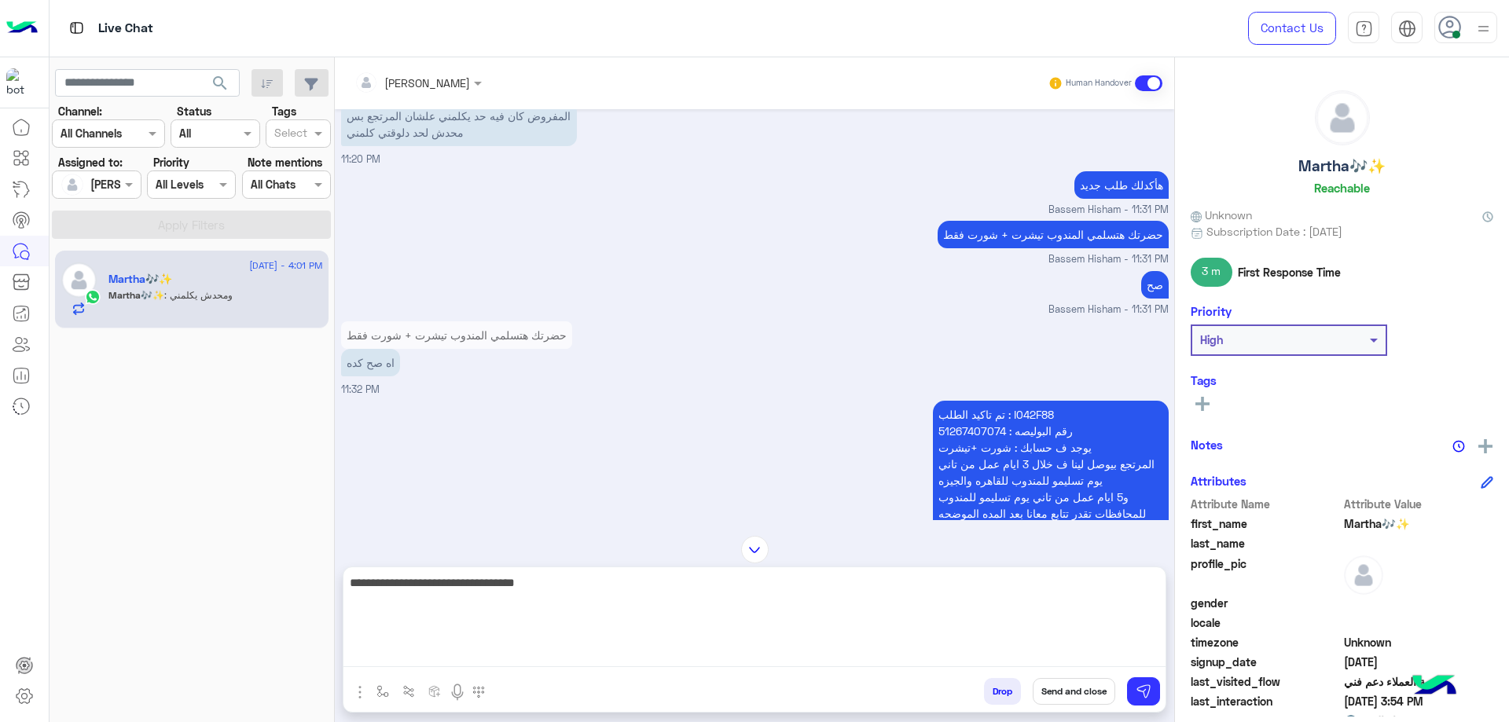
click at [874, 645] on textarea "**********" at bounding box center [754, 620] width 822 height 94
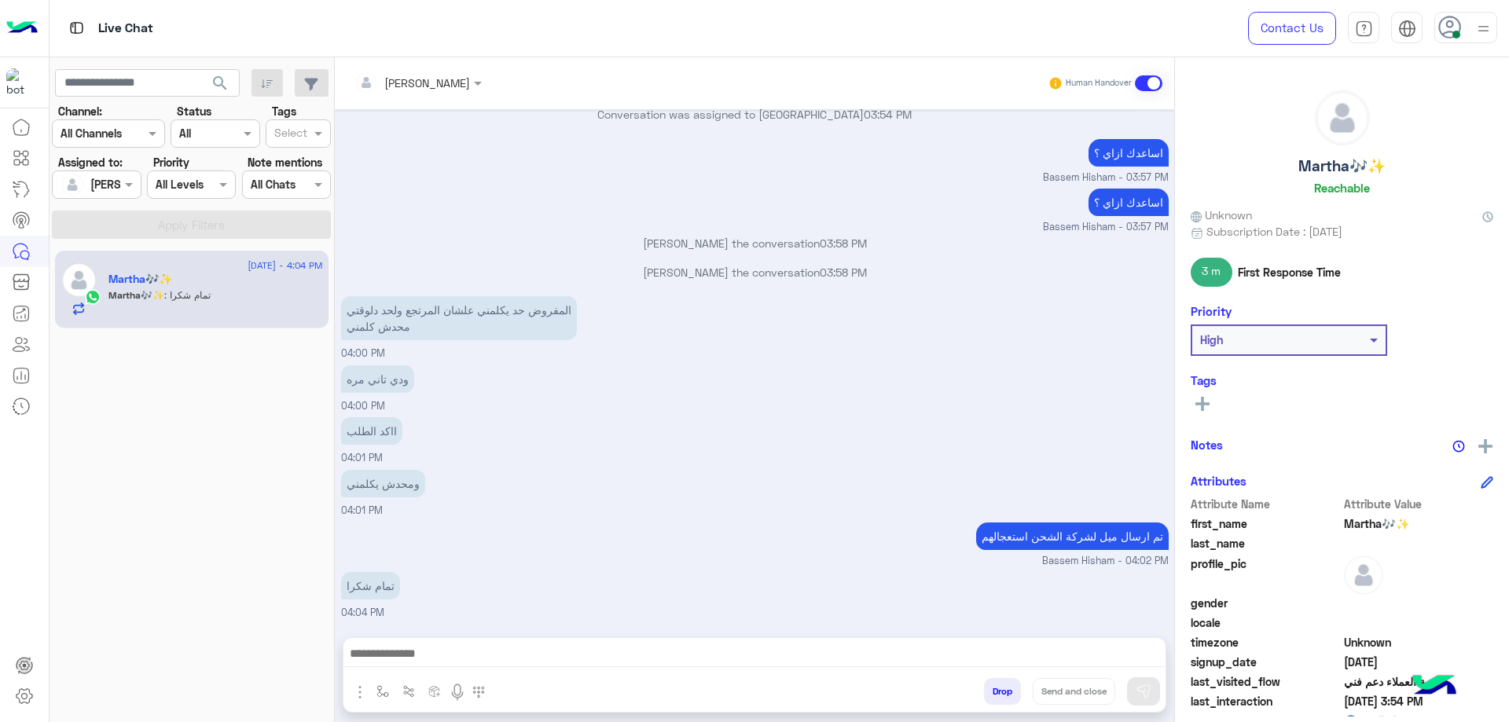
scroll to position [2915, 0]
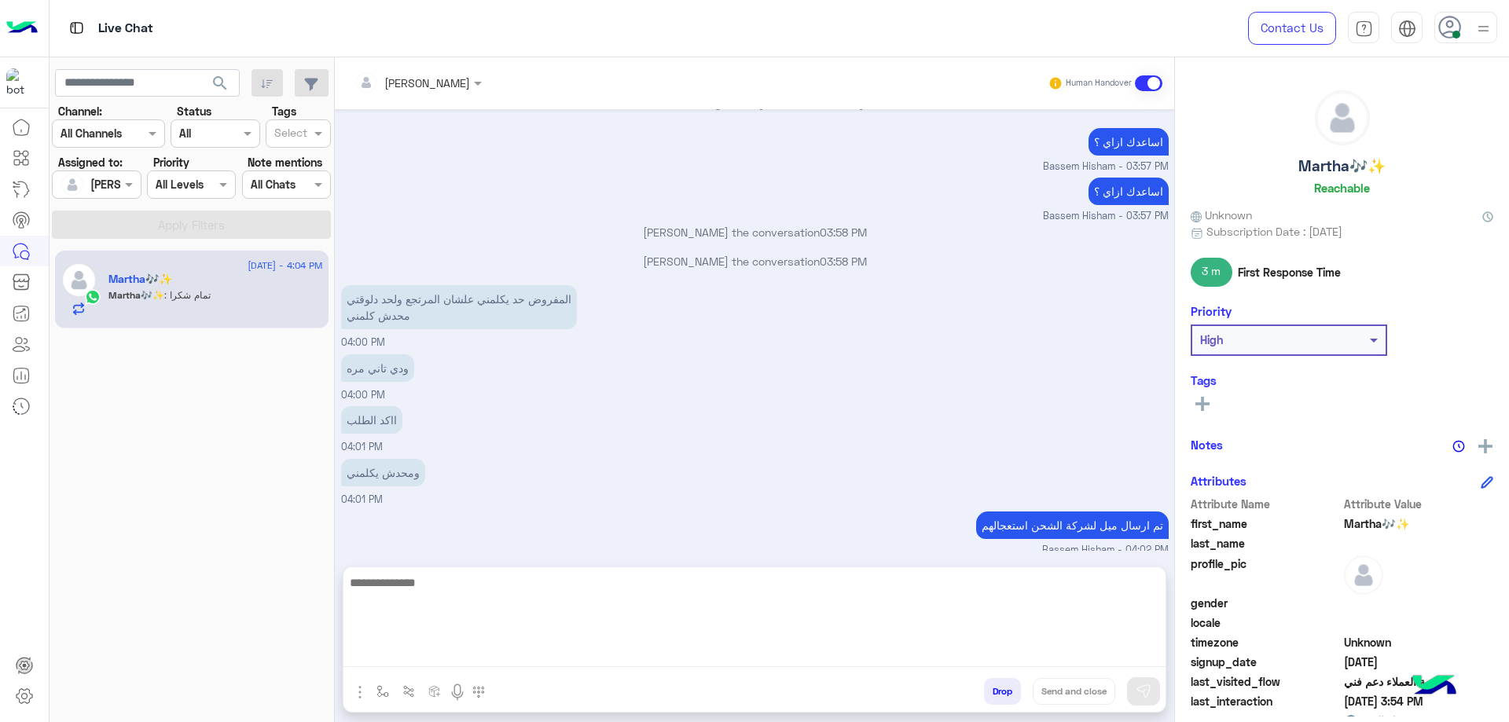
drag, startPoint x: 699, startPoint y: 656, endPoint x: 707, endPoint y: 656, distance: 7.9
click at [699, 656] on textarea at bounding box center [754, 620] width 822 height 94
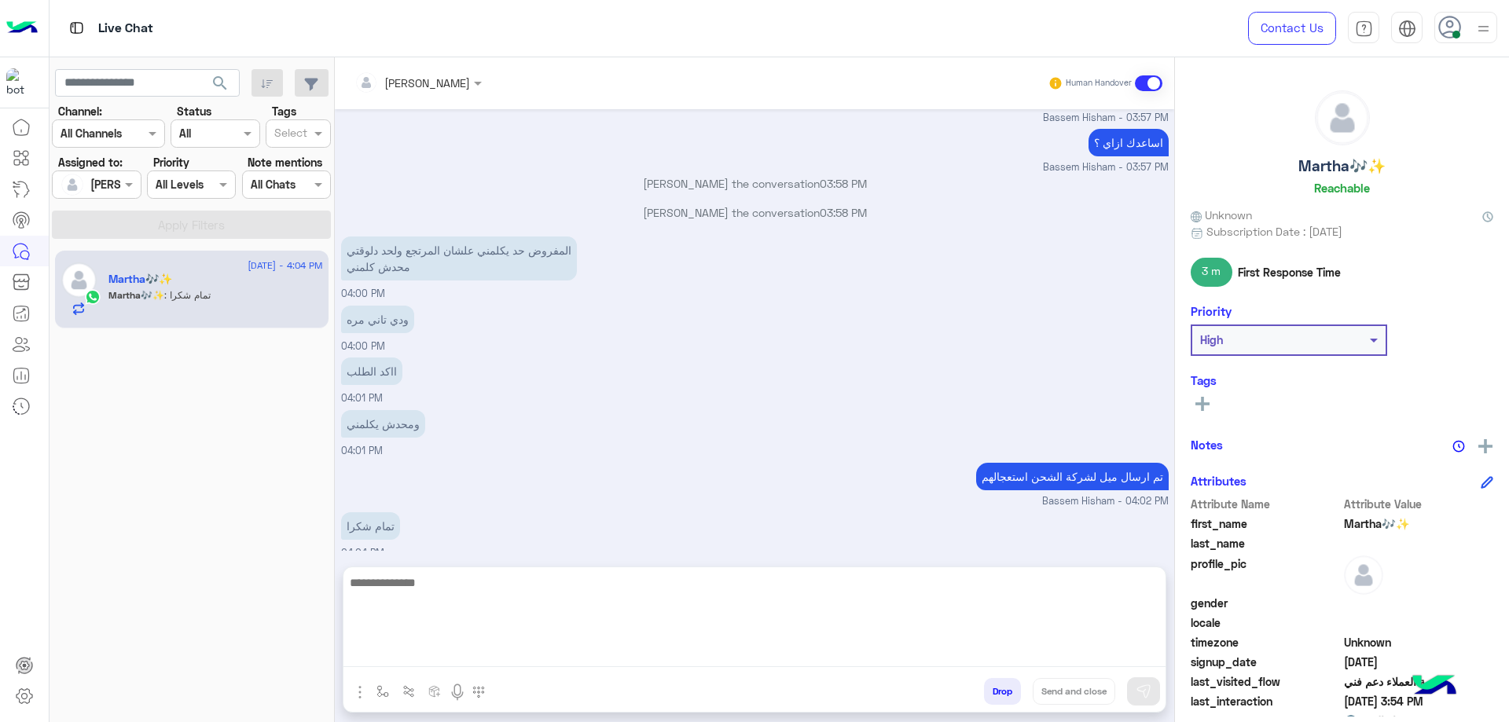
paste textarea "**********"
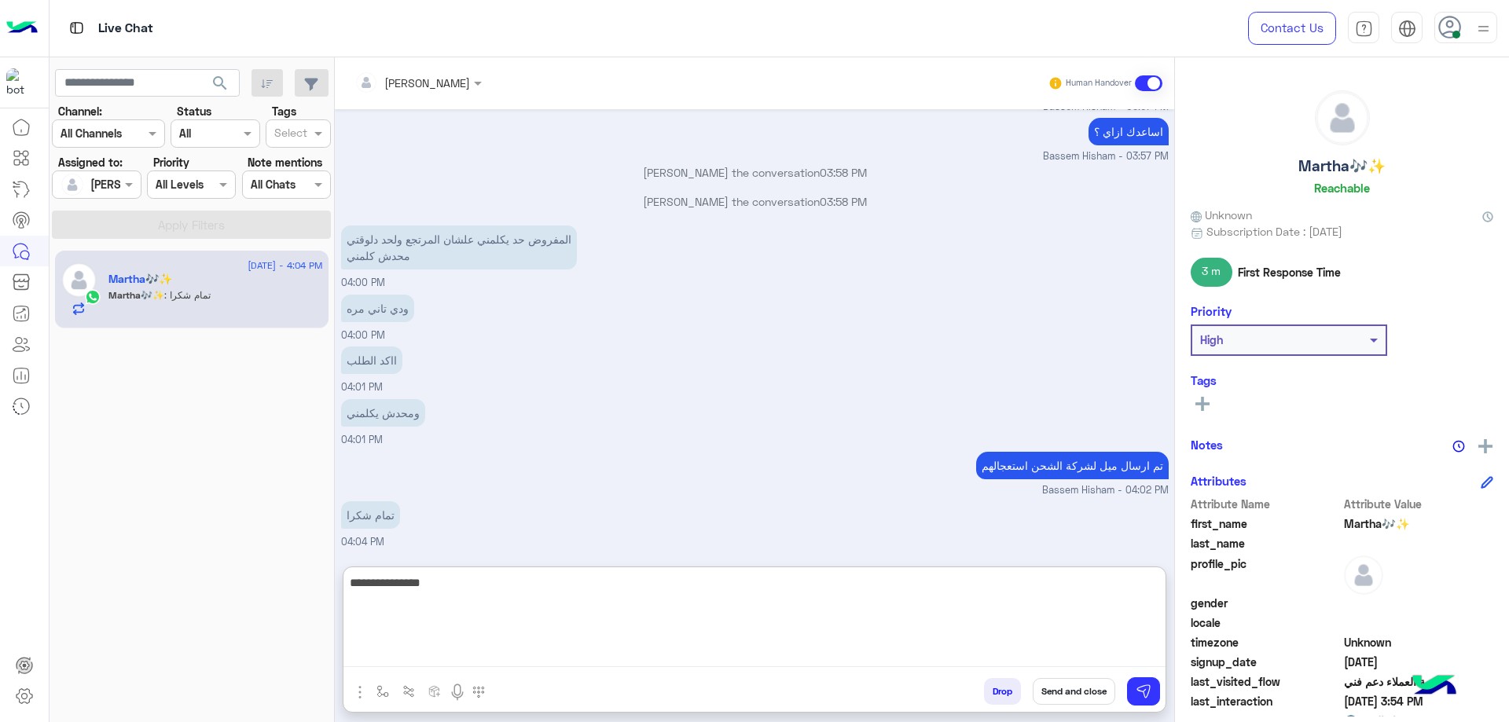
type textarea "**********"
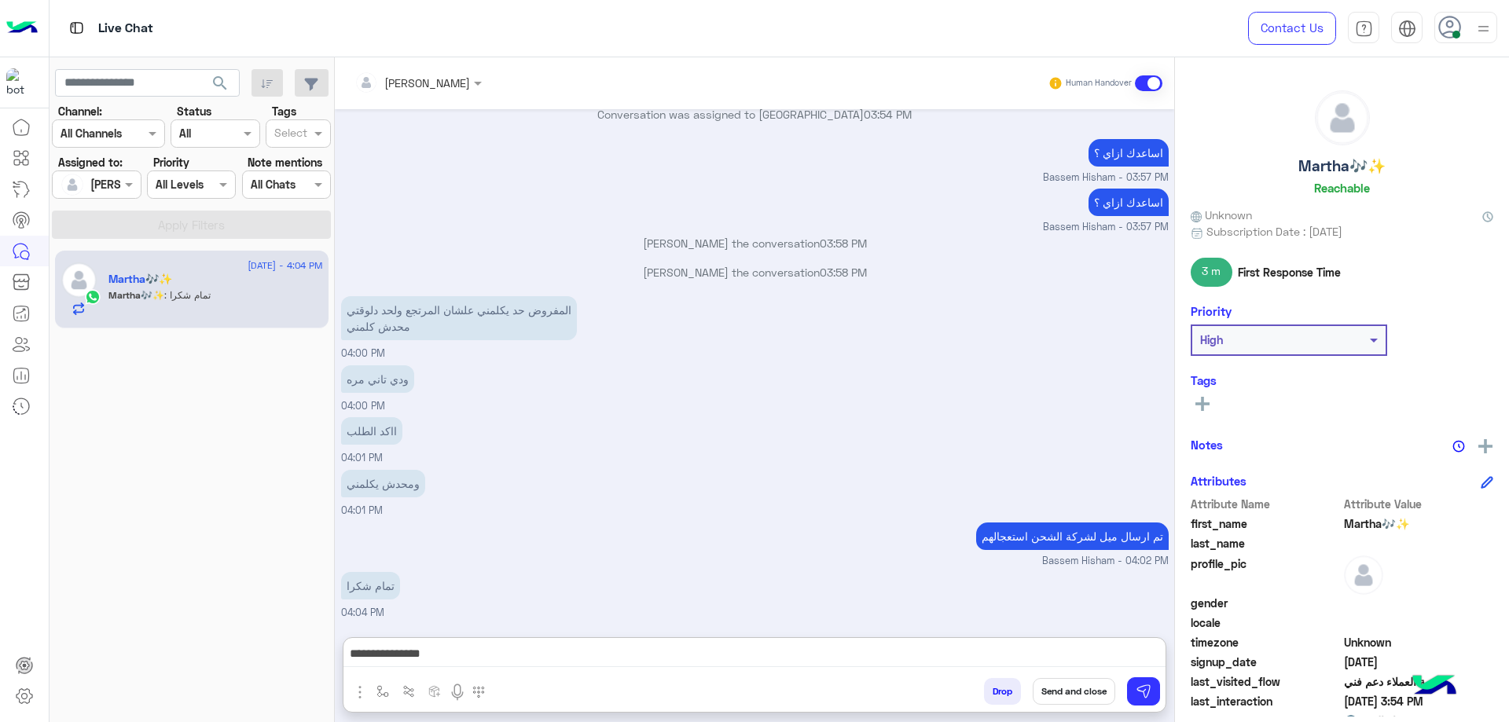
click at [1062, 700] on button "Send and close" at bounding box center [1074, 691] width 83 height 27
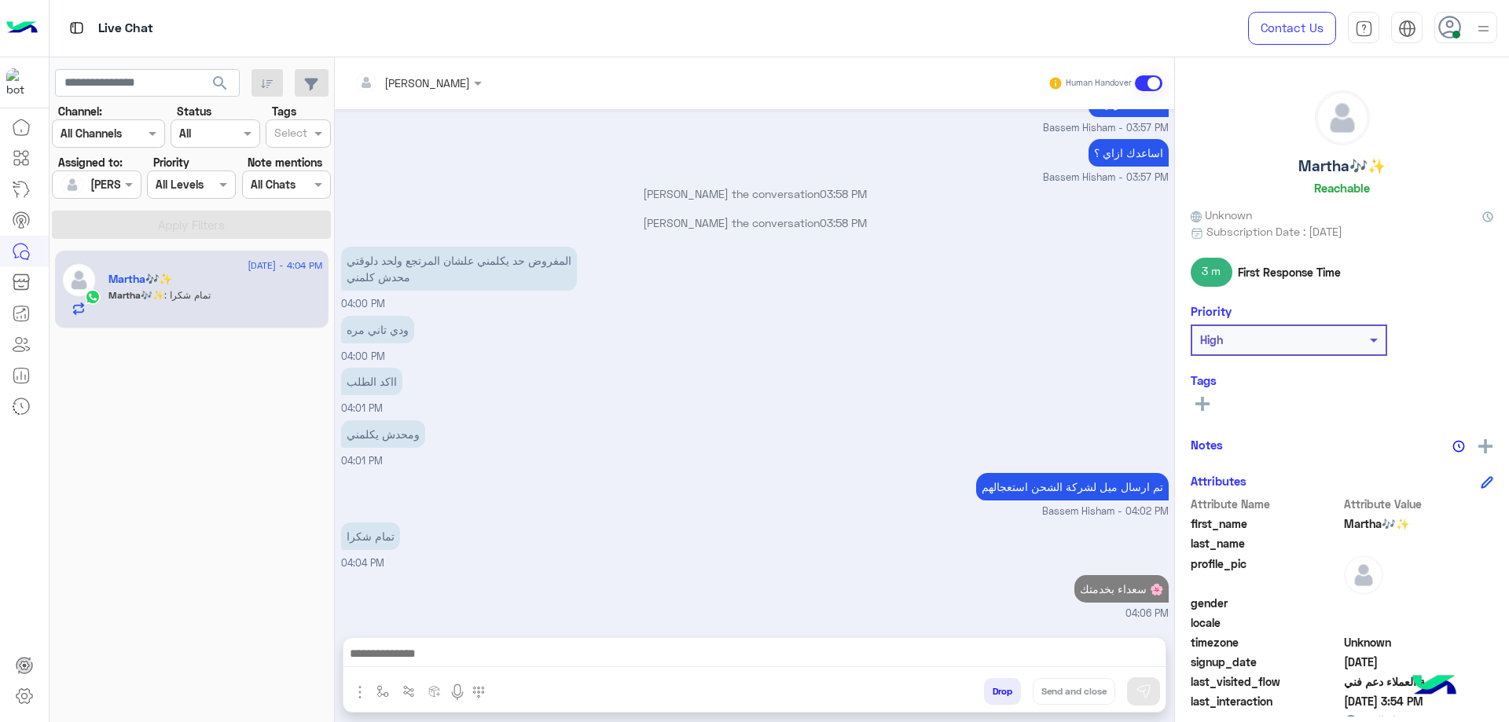
scroll to position [2965, 0]
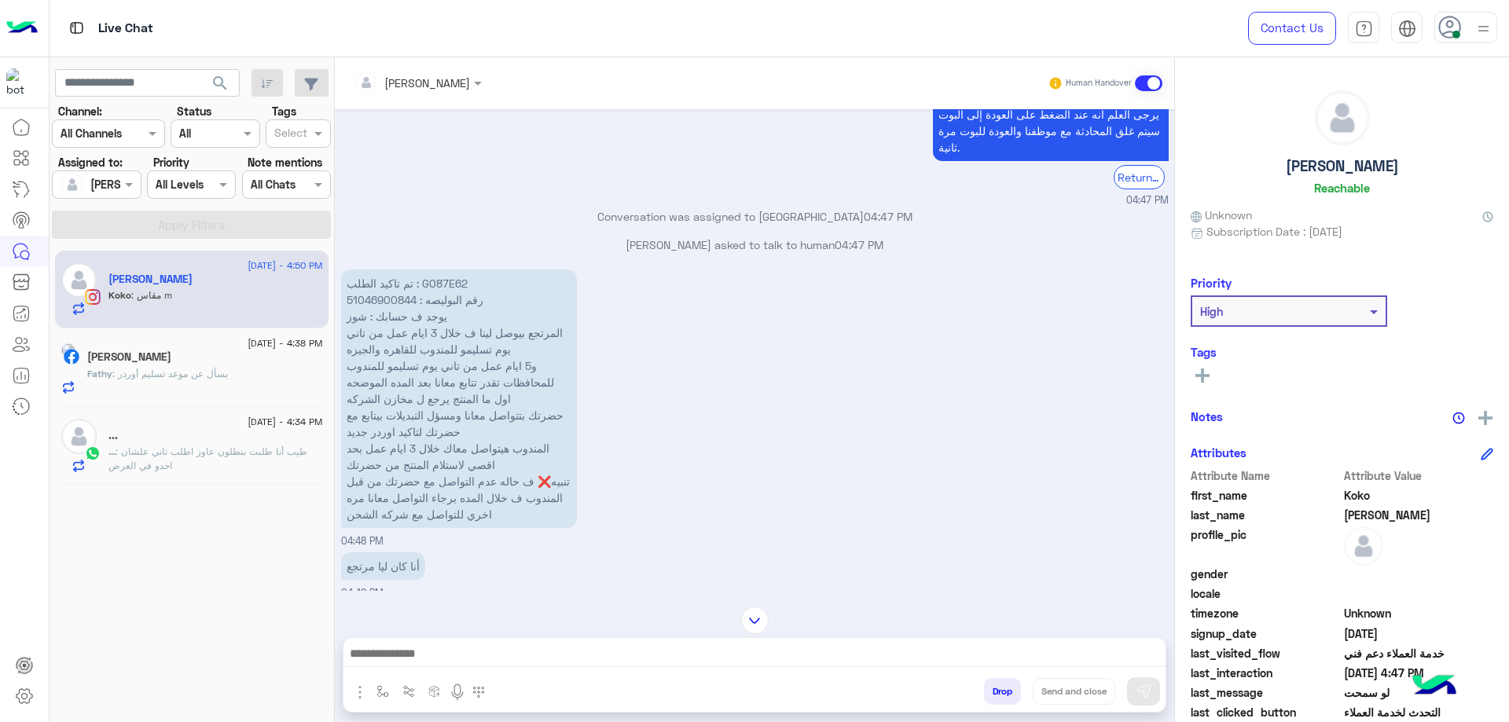
scroll to position [2147, 0]
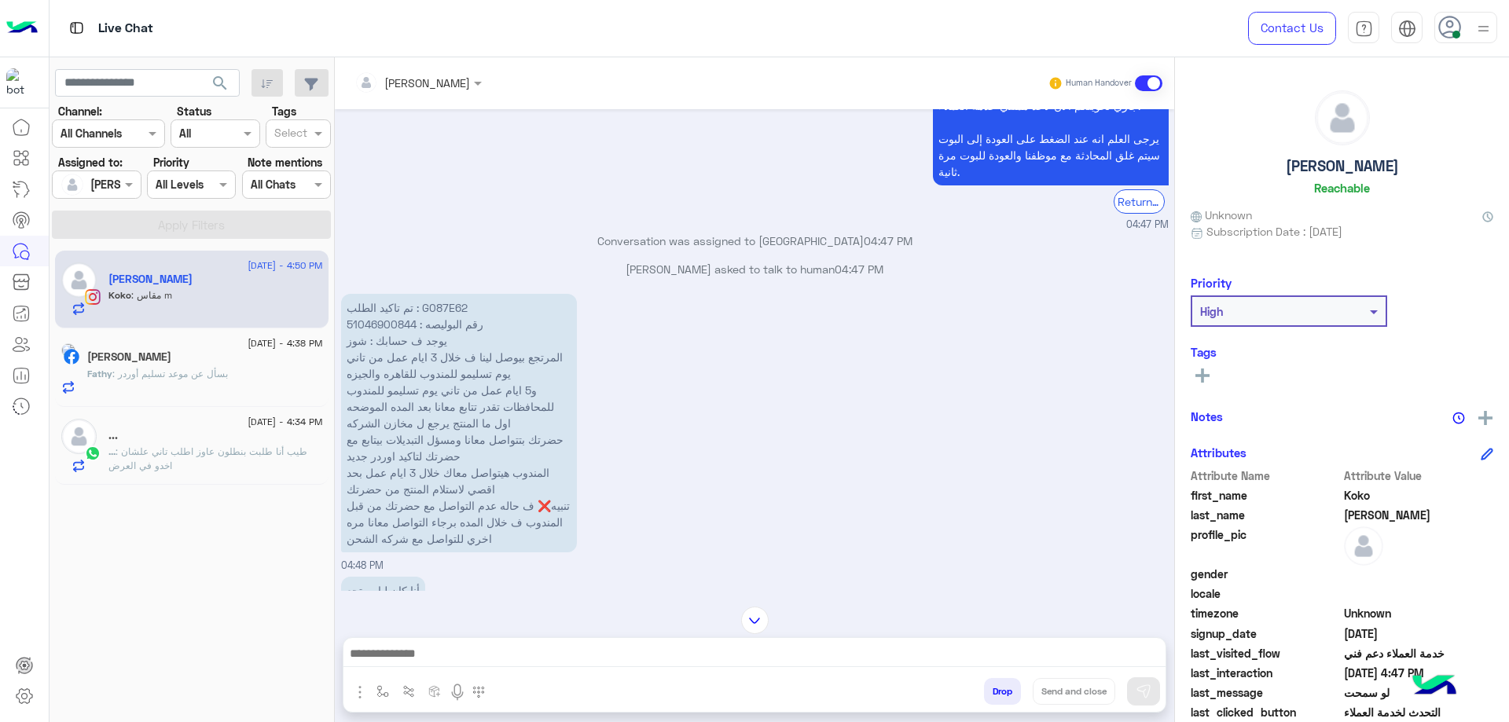
click at [282, 402] on div "8 September - 4:38 PM Fathy Sharsheer Fathy : بسأل عن موعد تسليم أوردر" at bounding box center [192, 368] width 274 height 79
click at [274, 369] on div "Fathy : بسأل عن موعد تسليم أوردر" at bounding box center [205, 381] width 236 height 28
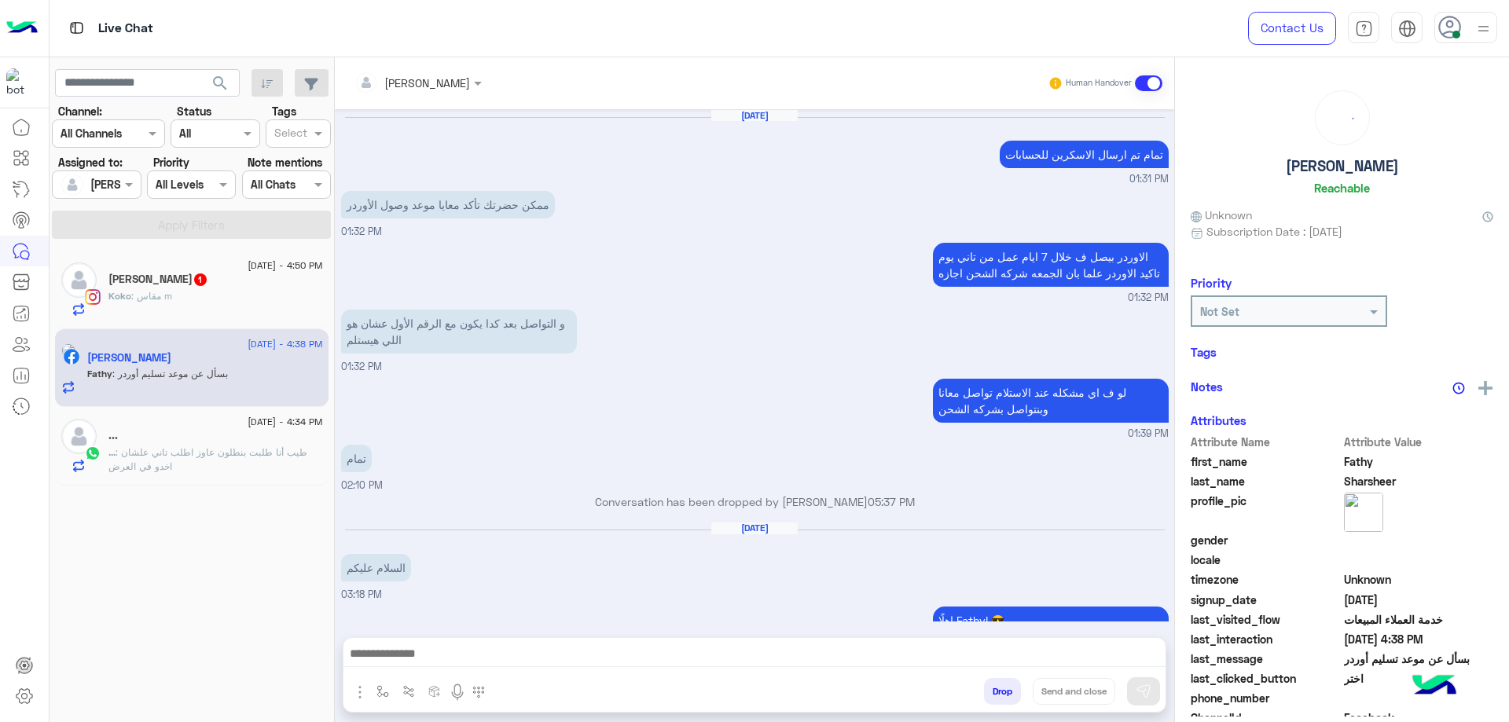
scroll to position [755, 0]
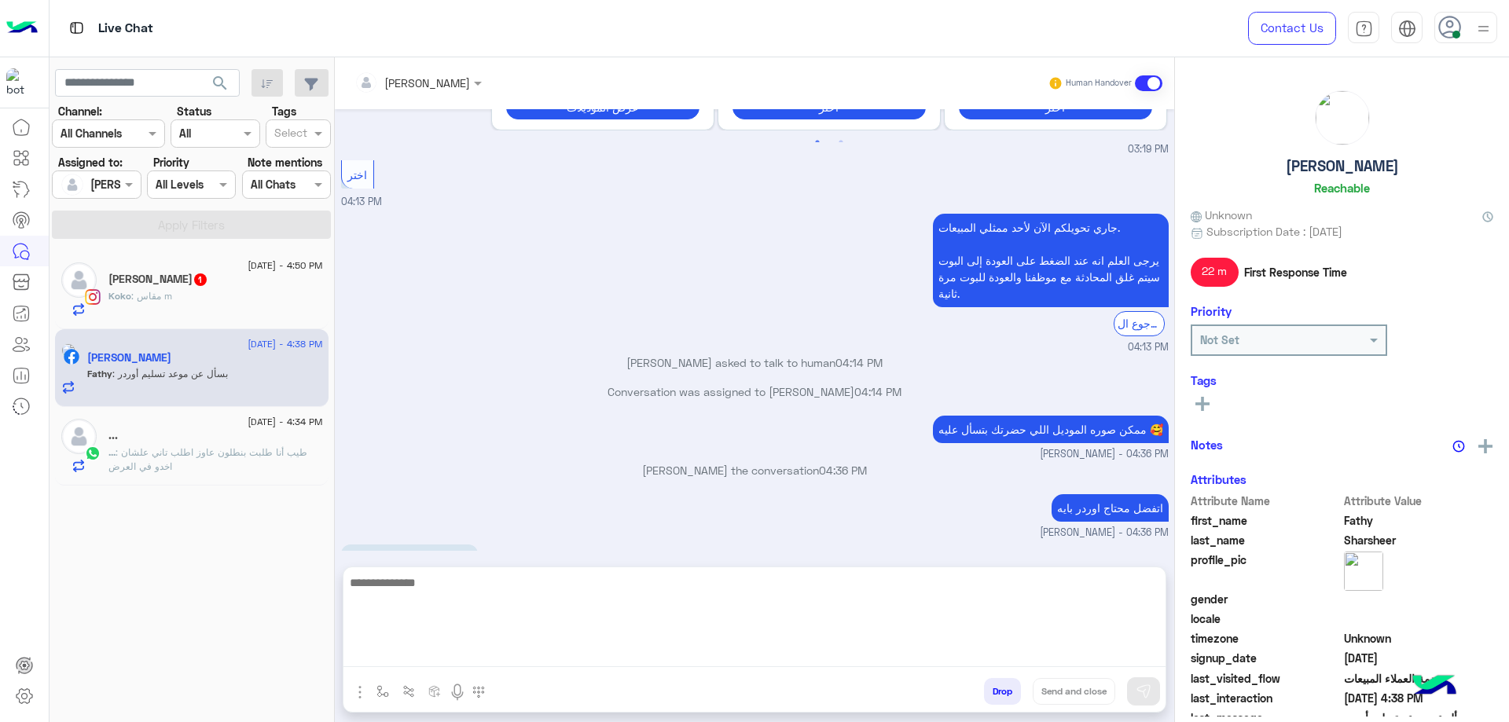
click at [481, 646] on textarea at bounding box center [754, 620] width 822 height 94
type textarea "**********"
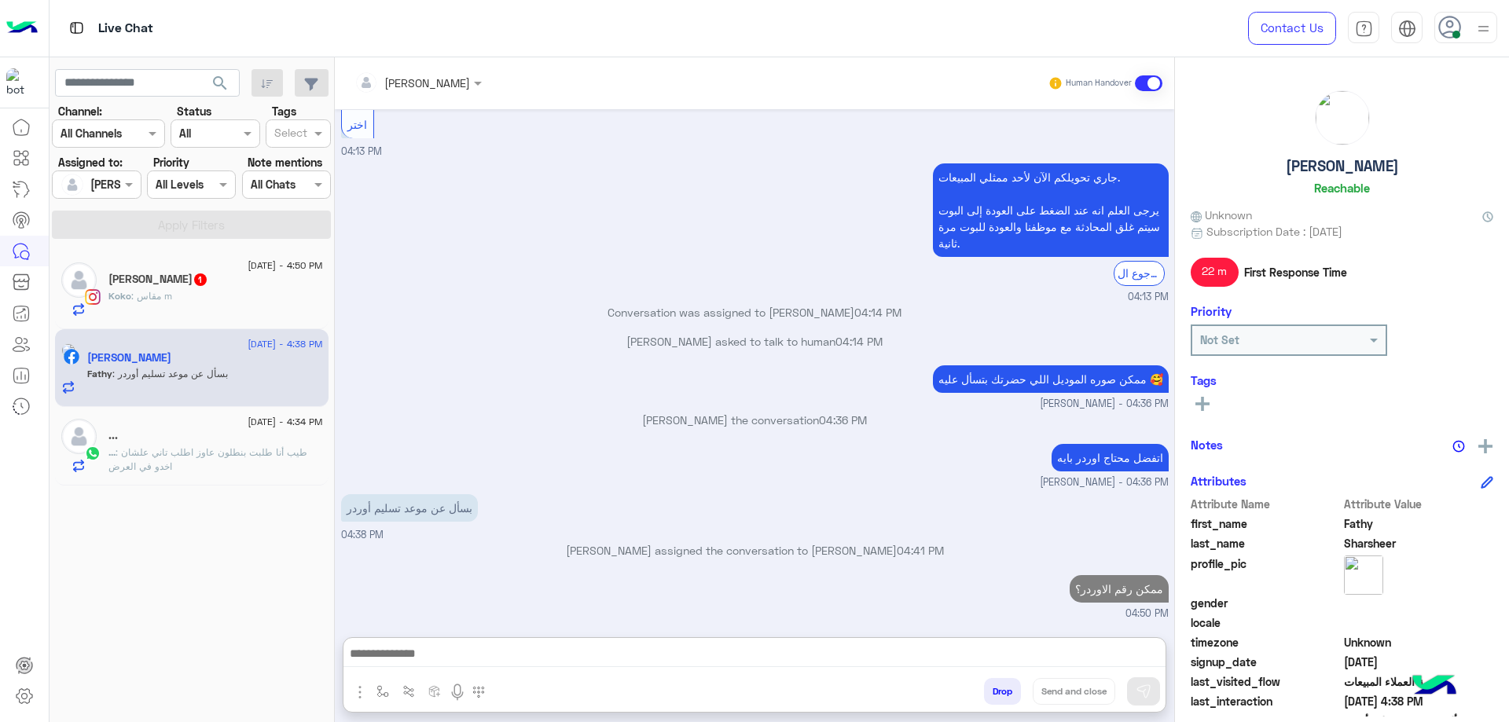
click at [163, 448] on span ": طيب أنا طلبت بنطلون عاوز اطلب تاني علشان اخدو في العرض" at bounding box center [207, 459] width 199 height 26
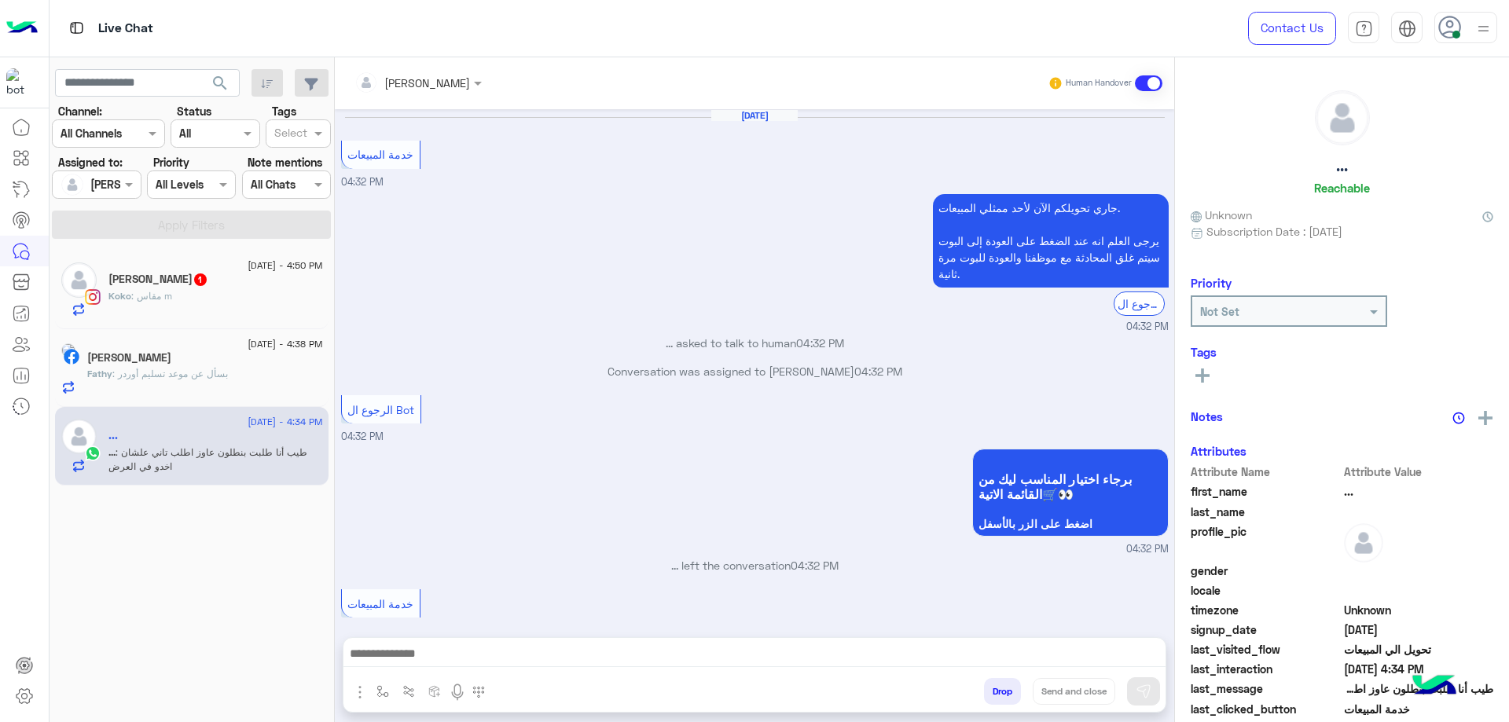
scroll to position [766, 0]
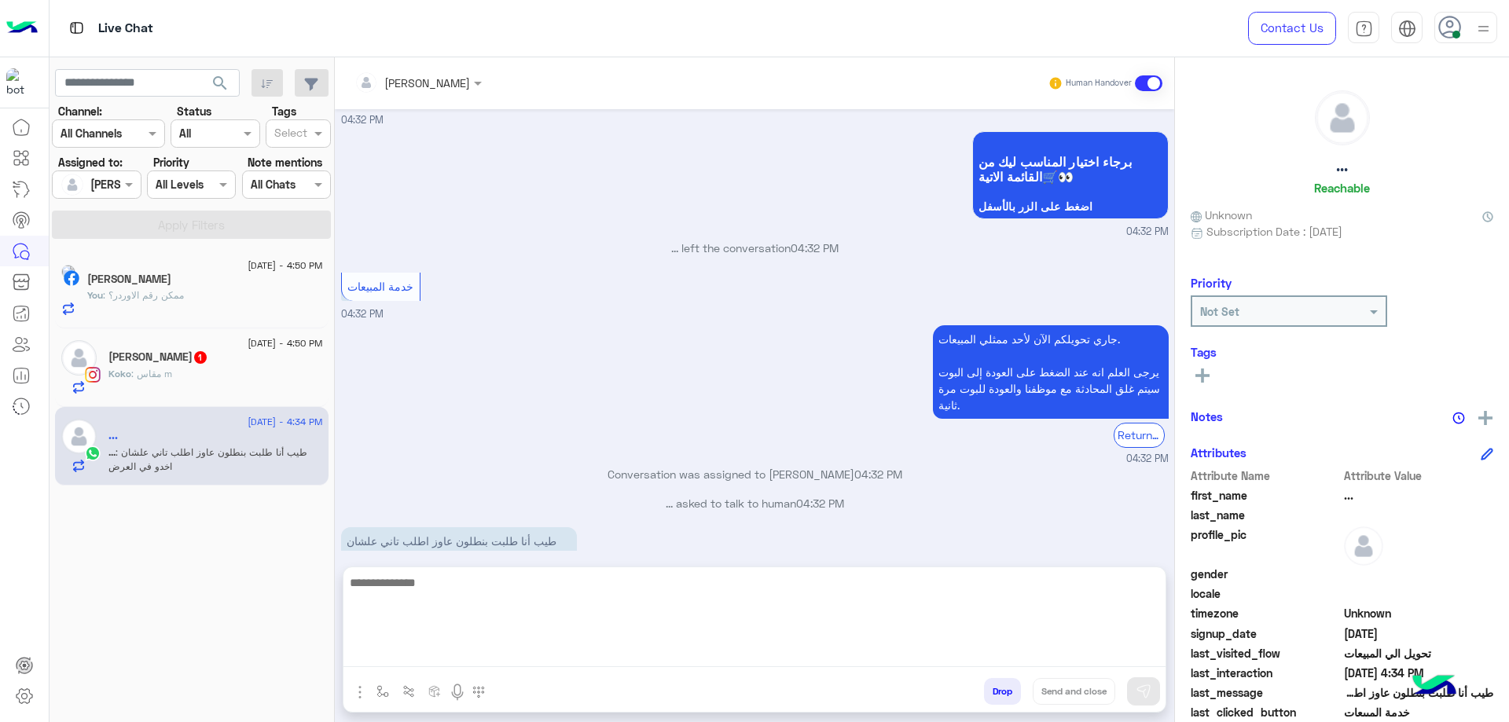
click at [486, 648] on textarea at bounding box center [754, 620] width 822 height 94
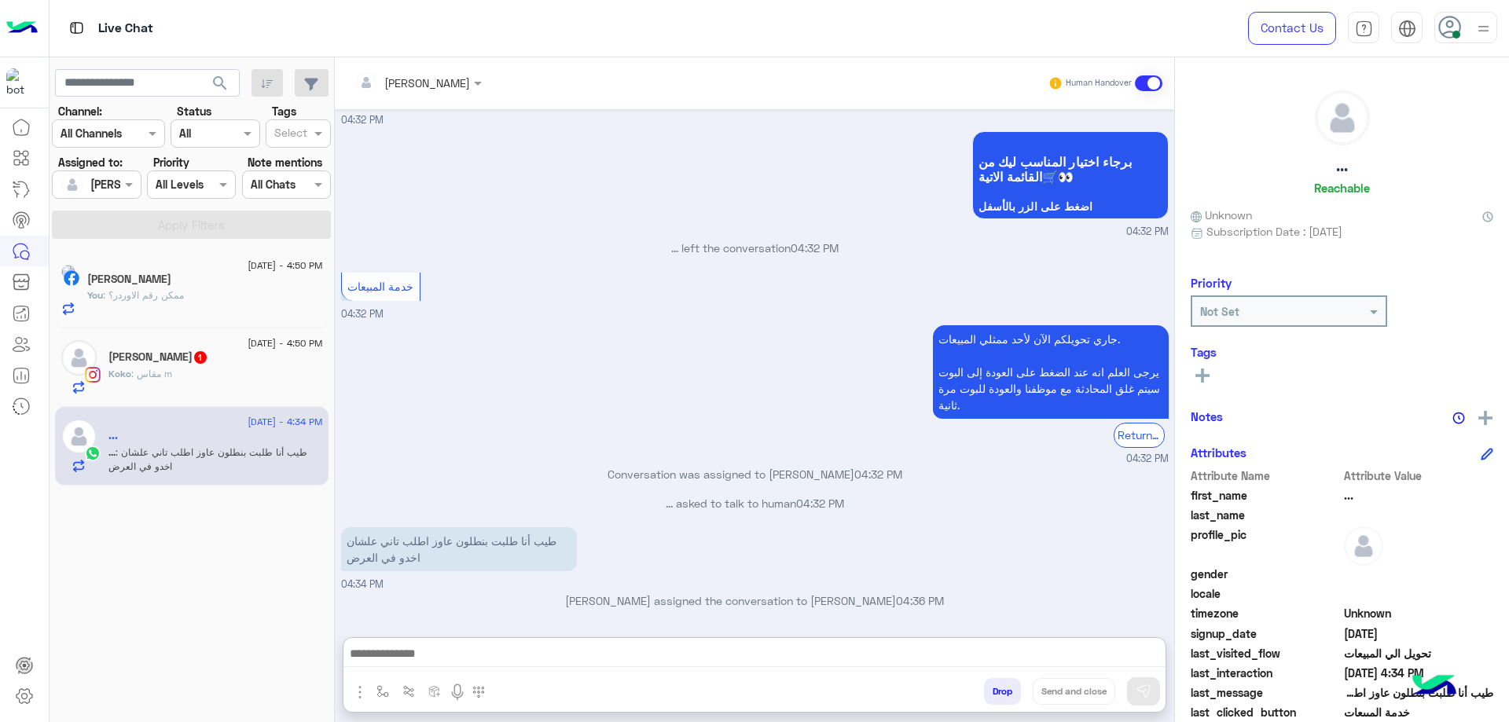
click at [248, 319] on div "8 September - 4:50 PM Fathy Sharsheer You : ممكن رقم الاوردر؟" at bounding box center [192, 290] width 274 height 79
click at [250, 312] on div "You : ممكن رقم الاوردر؟" at bounding box center [205, 302] width 236 height 28
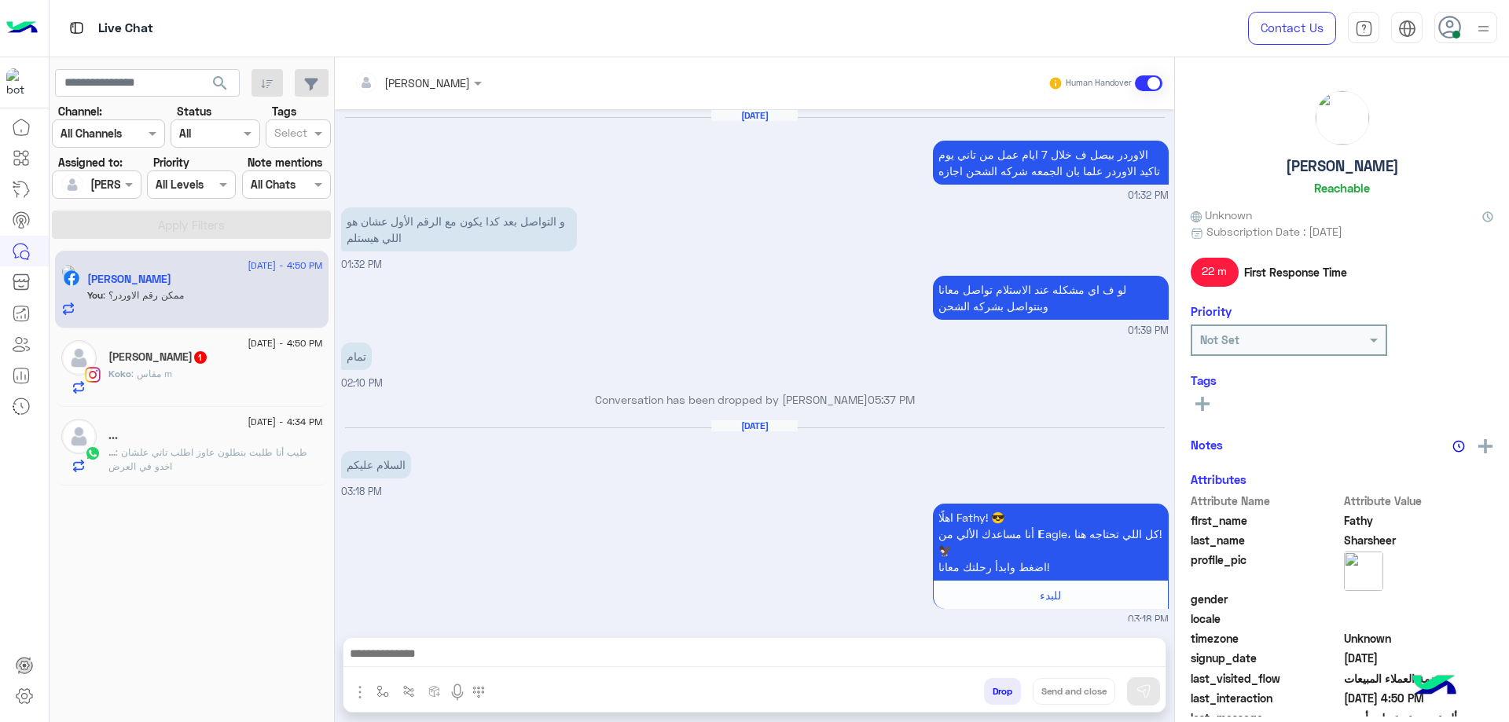
scroll to position [731, 0]
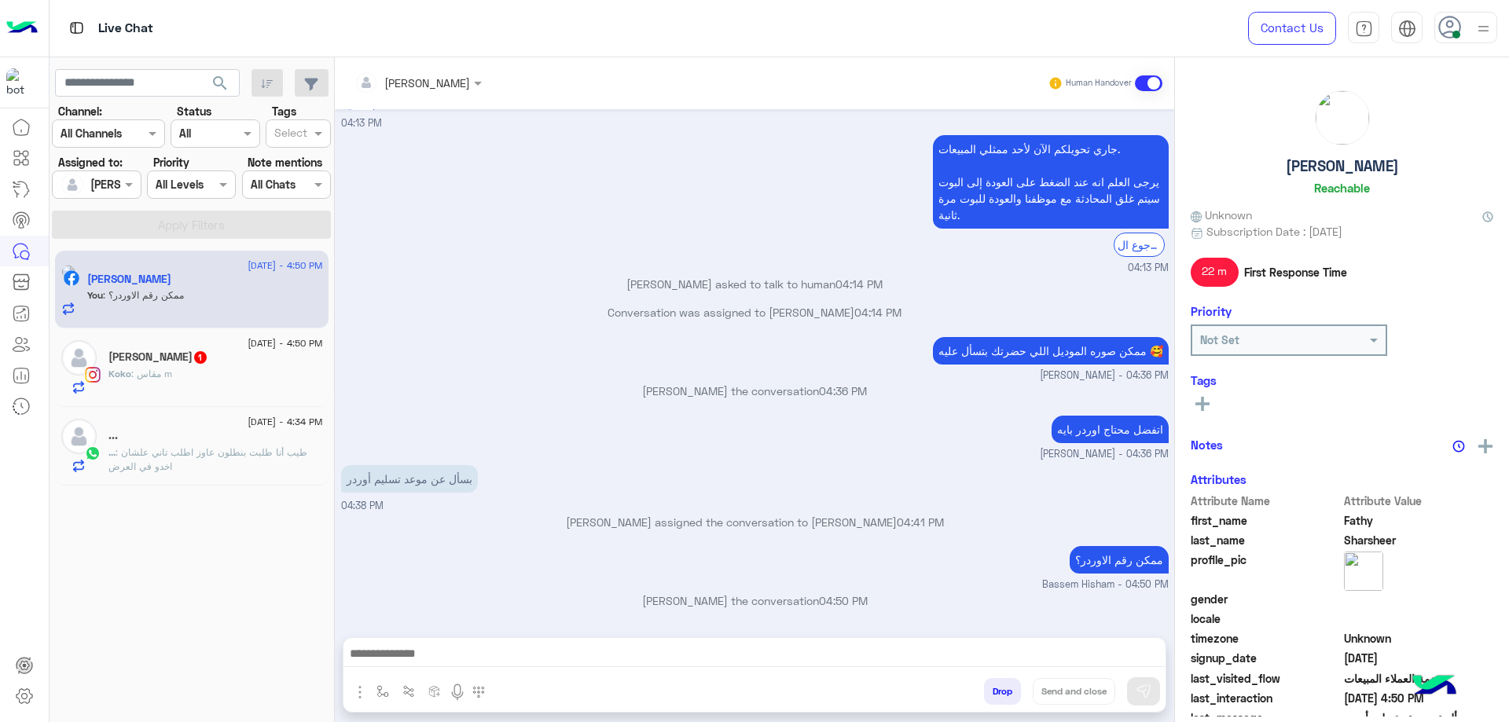
click at [1103, 554] on p "ممكن رقم الاوردر؟" at bounding box center [1119, 560] width 99 height 28
copy app-message "ممكن رقم الاوردر؟"
click at [265, 433] on div "..." at bounding box center [215, 437] width 215 height 17
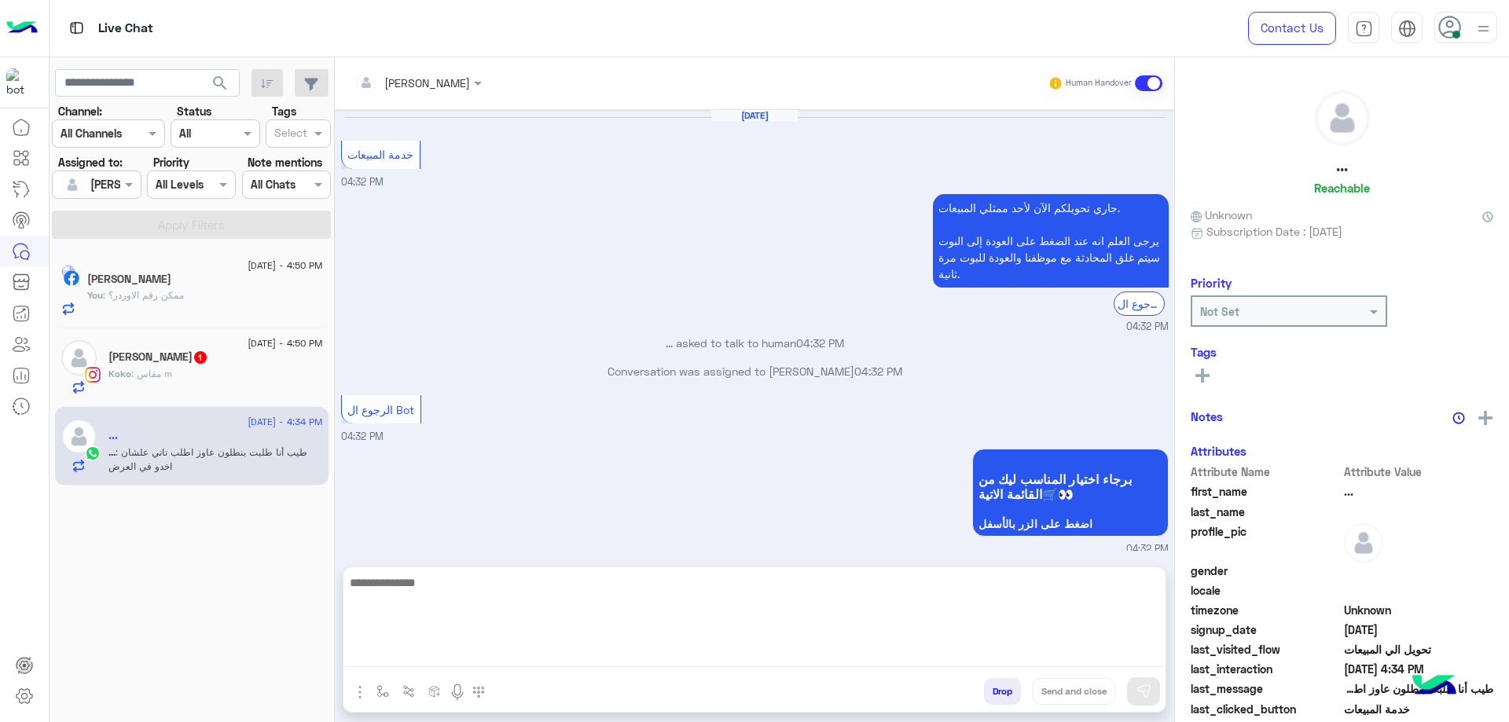
click at [505, 645] on textarea at bounding box center [754, 620] width 822 height 94
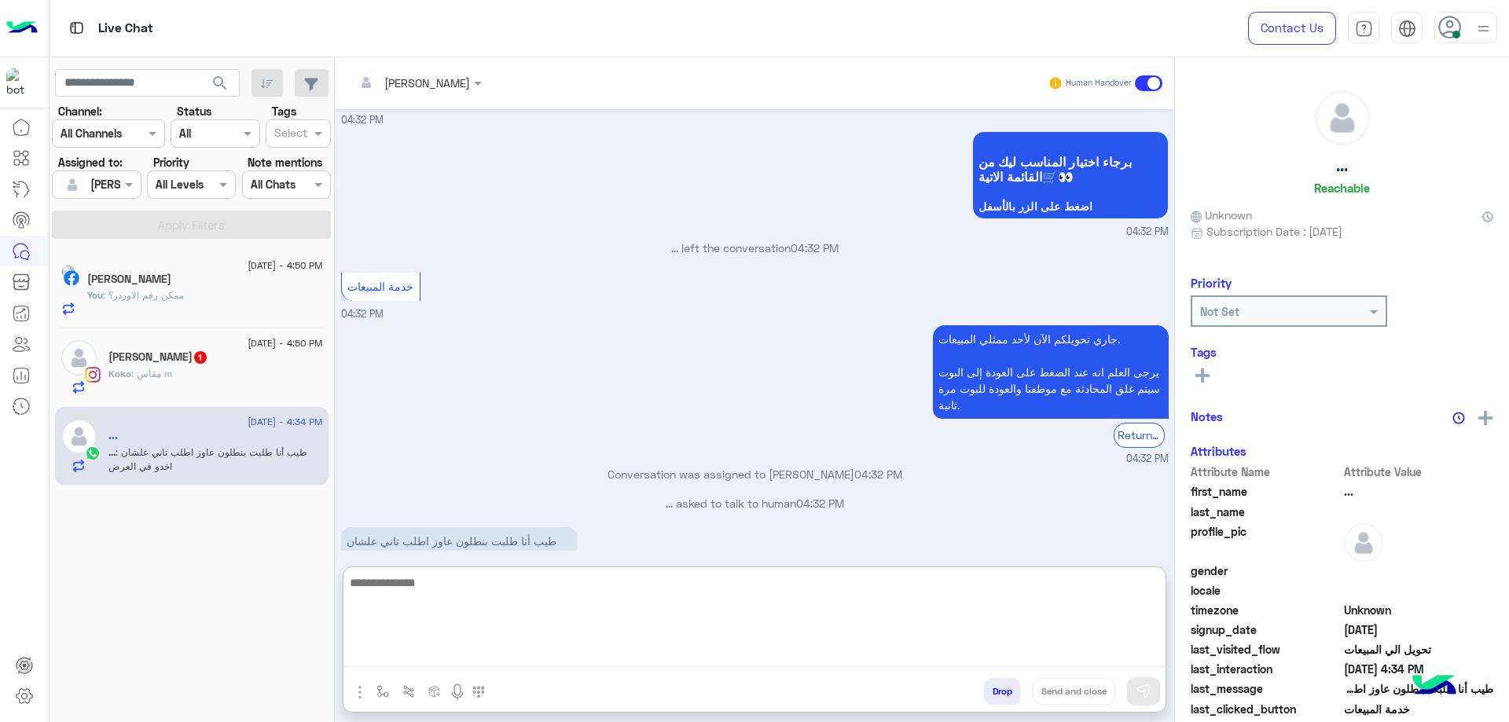
paste textarea "**********"
type textarea "**********"
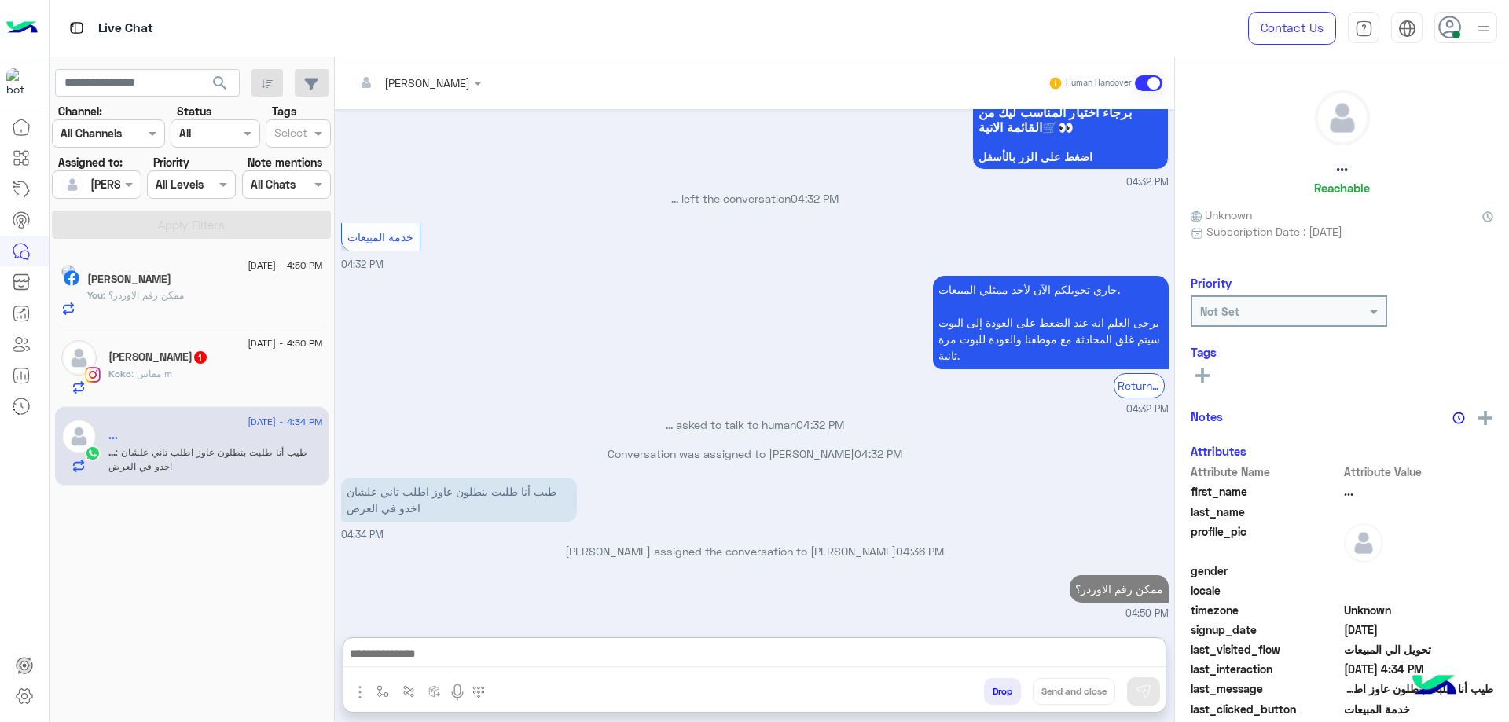
click at [130, 352] on div "8 September - 4:50 PM Koko George 1 Koko : مقاس m" at bounding box center [215, 367] width 215 height 54
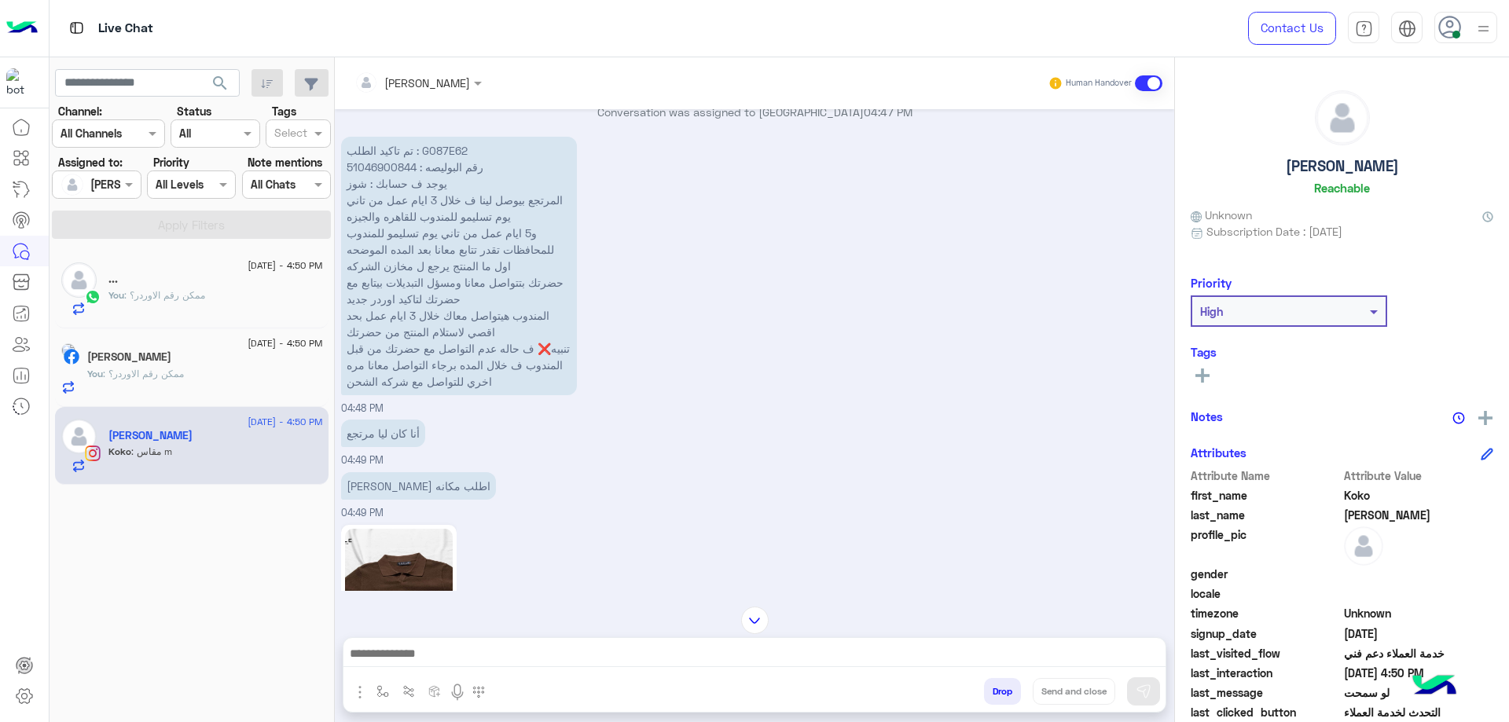
scroll to position [1269, 0]
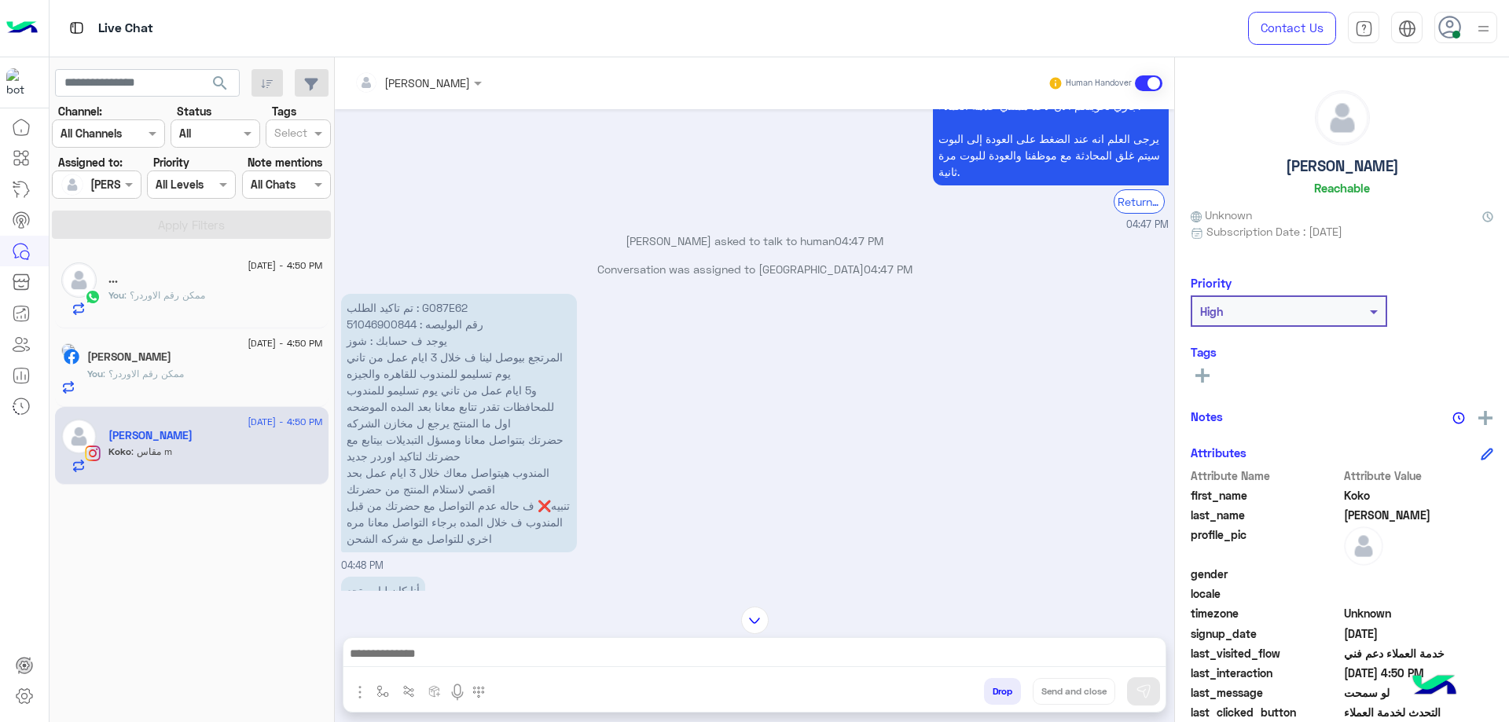
click at [439, 294] on p "تم تاكيد الطلب : G087E62 رقم البوليصه : 51046900844 يوجد ف حسابك : شوز المرتجع …" at bounding box center [459, 423] width 236 height 259
copy p "G087E62"
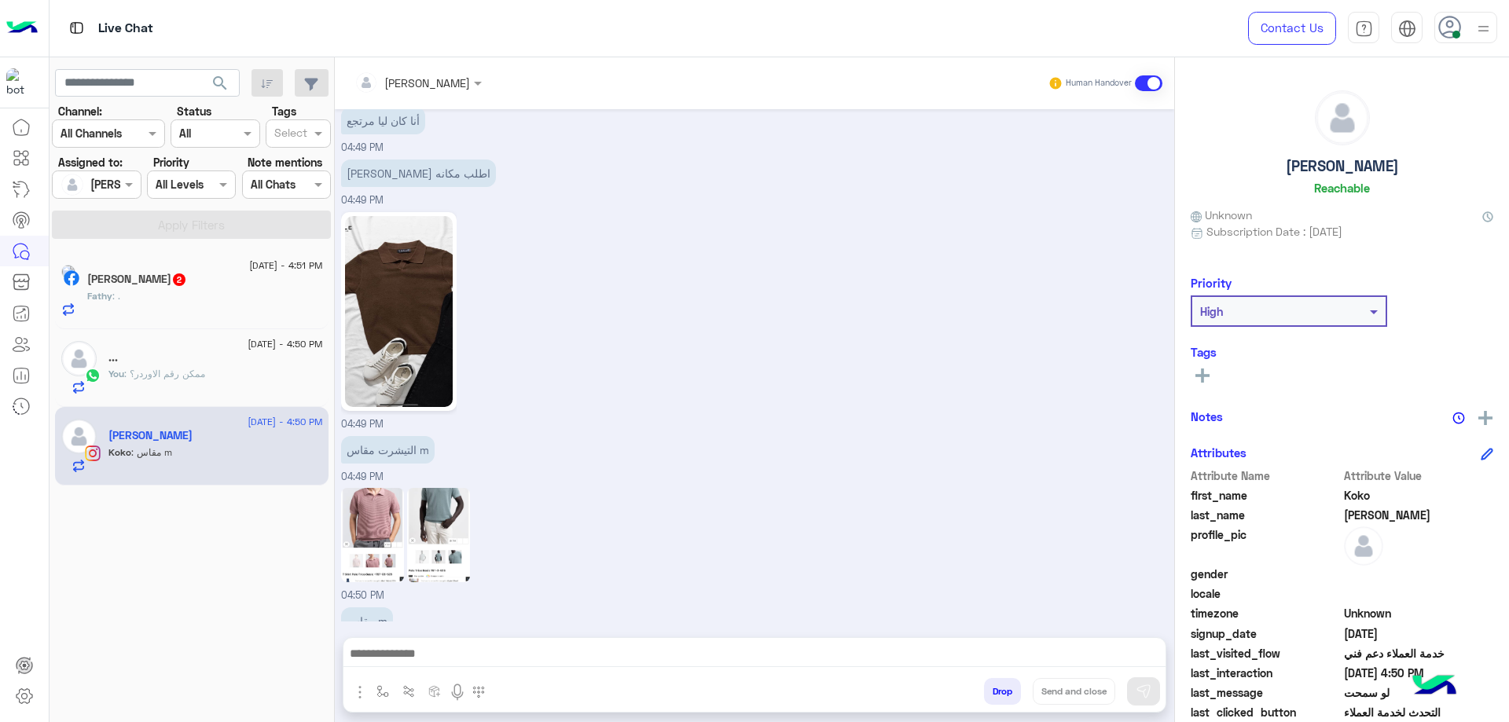
scroll to position [1740, 0]
click at [255, 329] on div "8 September - 4:50 PM ... You : ممكن رقم الاوردر؟" at bounding box center [192, 368] width 274 height 79
click at [259, 316] on div "Fathy : ." at bounding box center [205, 303] width 236 height 28
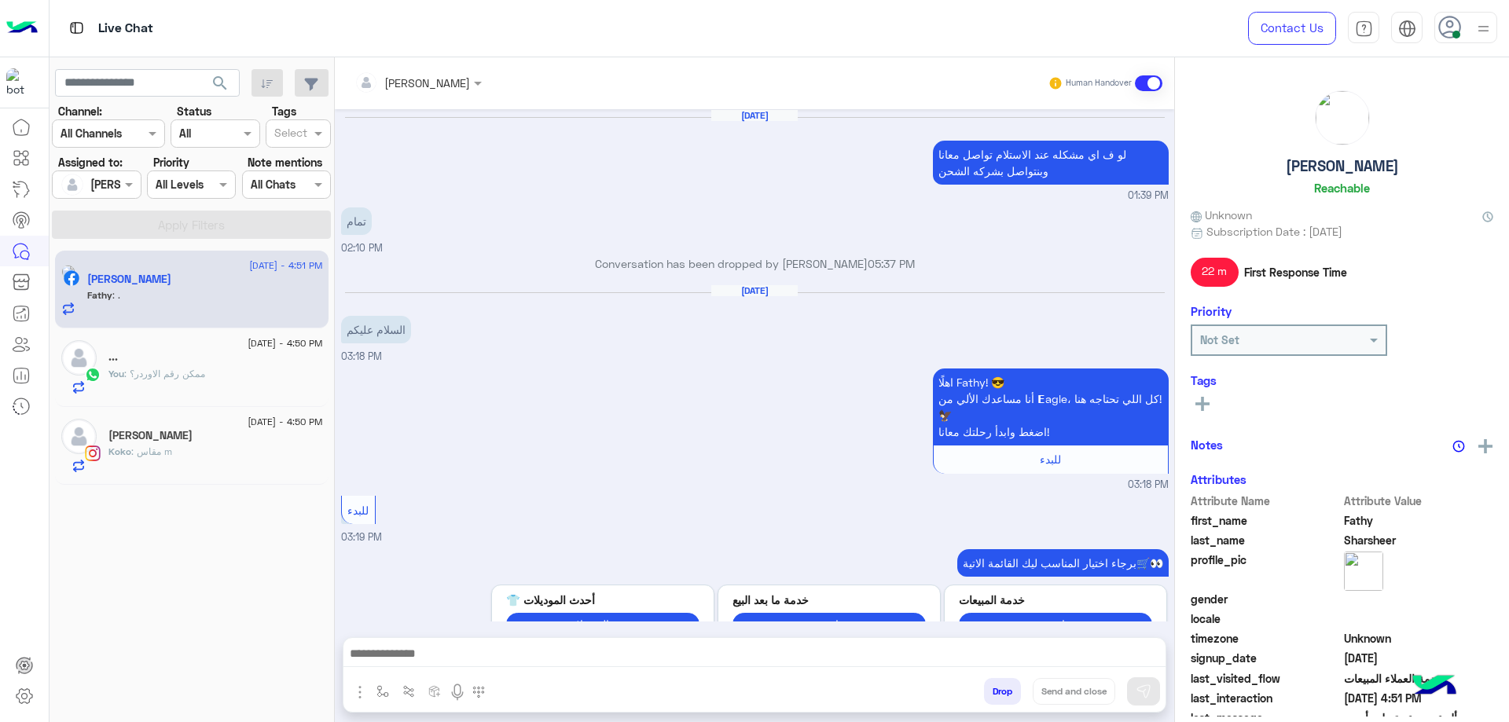
scroll to position [761, 0]
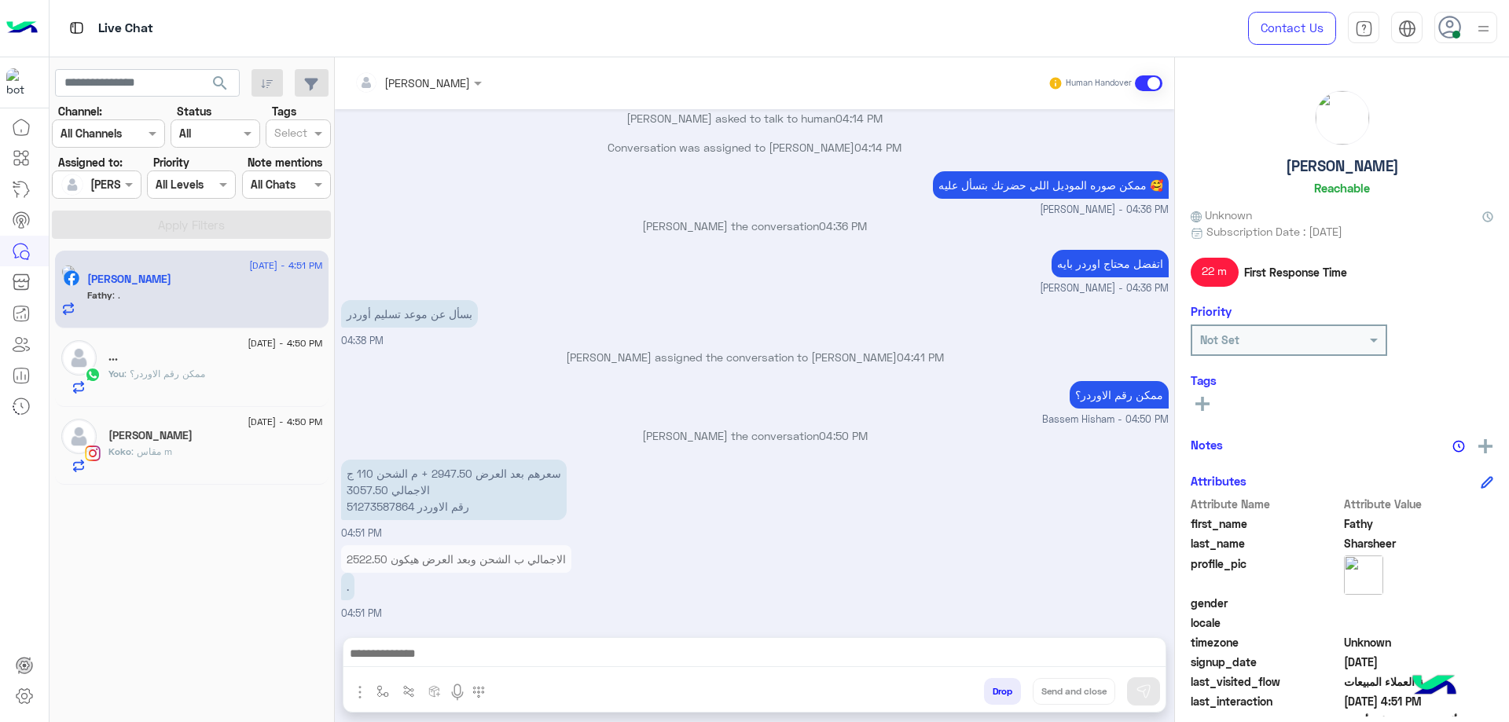
click at [478, 482] on p "سعرهم بعد العرض 2947.50 + م الشحن 110 ج الاجمالي 3057.50 رقم الاوردر 51273587864" at bounding box center [454, 490] width 226 height 61
click at [395, 509] on p "سعرهم بعد العرض 2947.50 + م الشحن 110 ج الاجمالي 3057.50 رقم الاوردر 51273587864" at bounding box center [454, 490] width 226 height 61
copy p "51273587864"
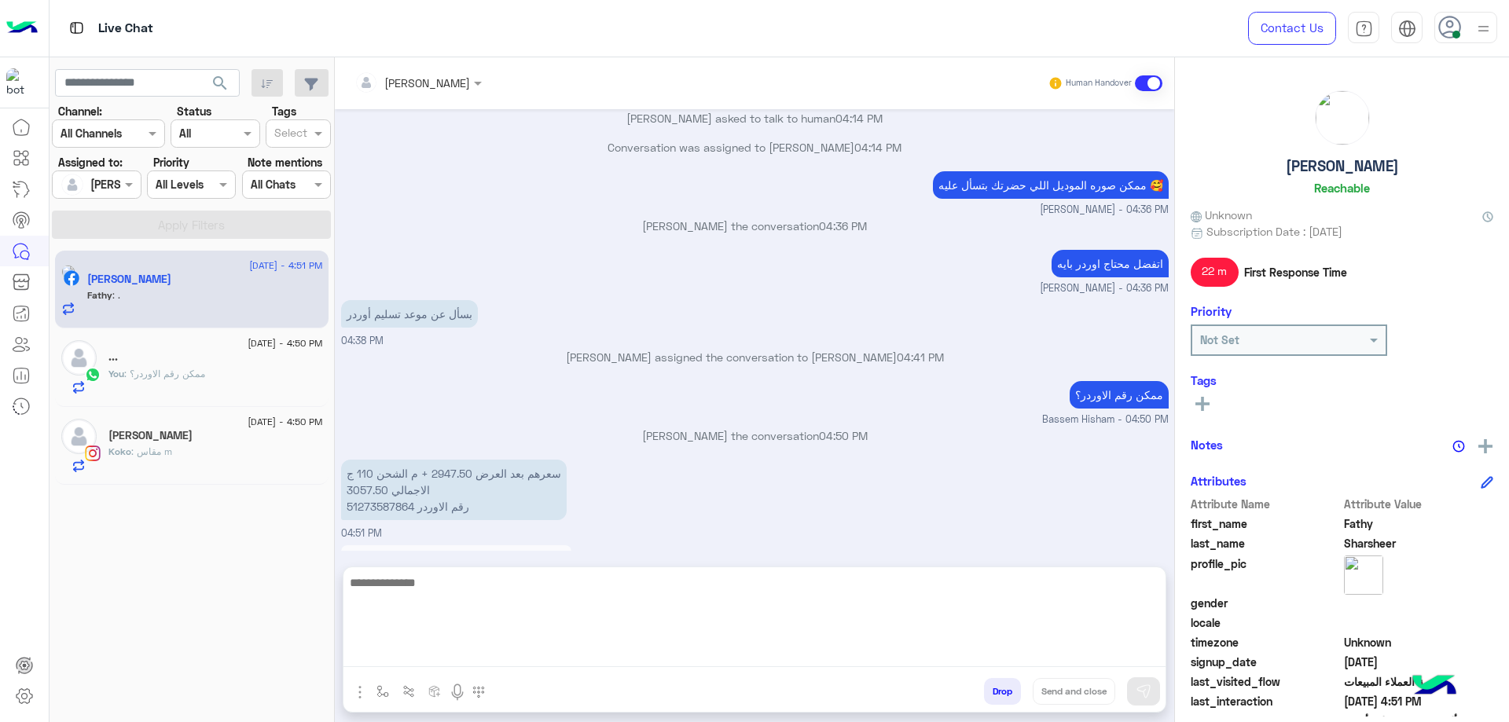
click at [461, 652] on textarea at bounding box center [754, 620] width 822 height 94
type textarea "**********"
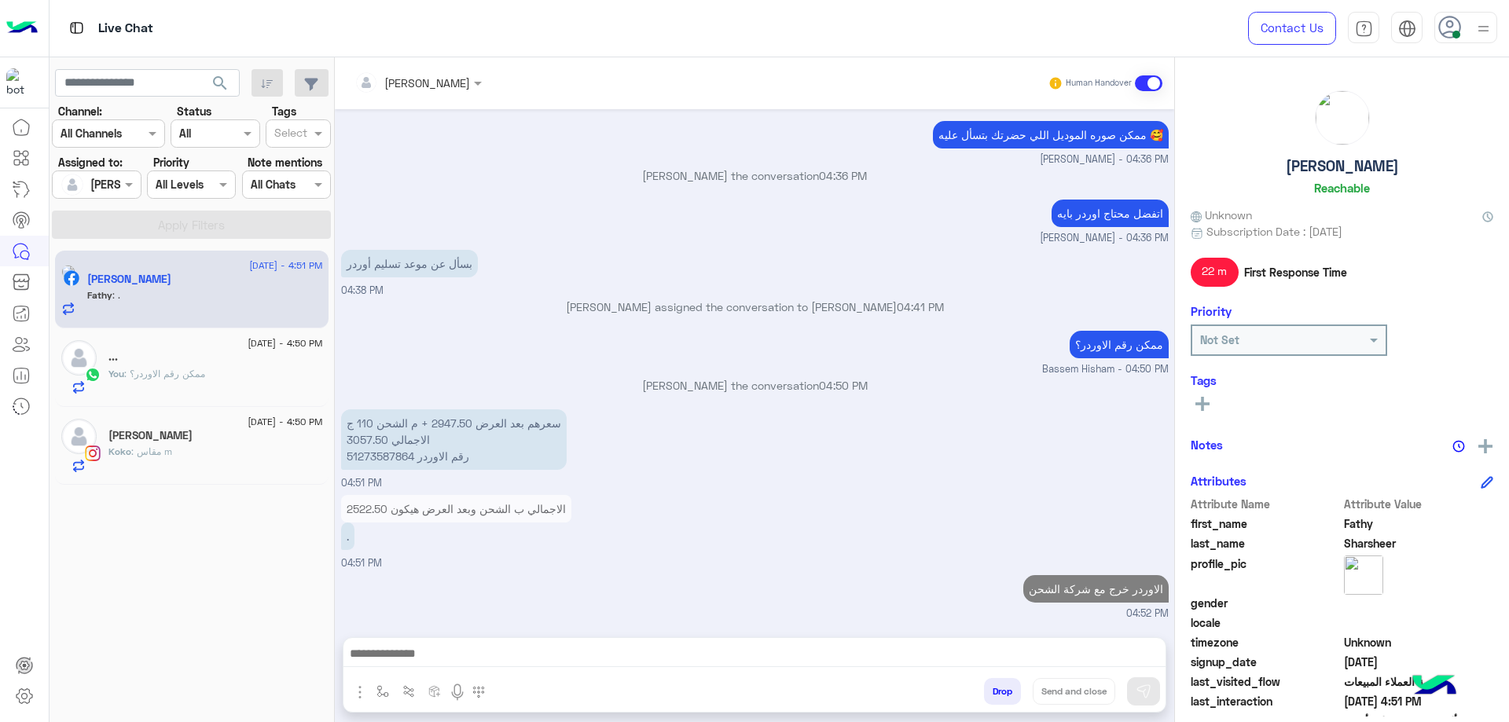
scroll to position [811, 0]
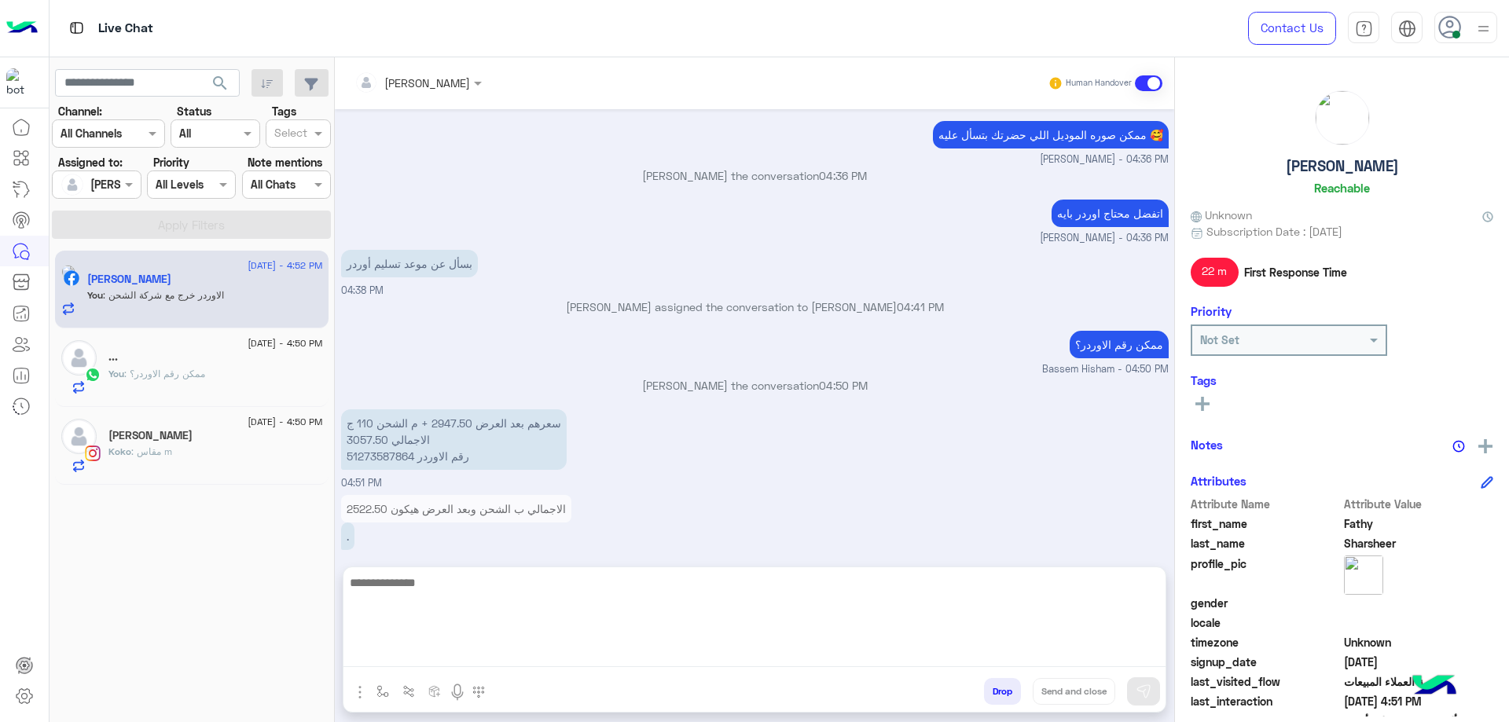
click at [821, 650] on textarea at bounding box center [754, 620] width 822 height 94
paste textarea "**********"
type textarea "**********"
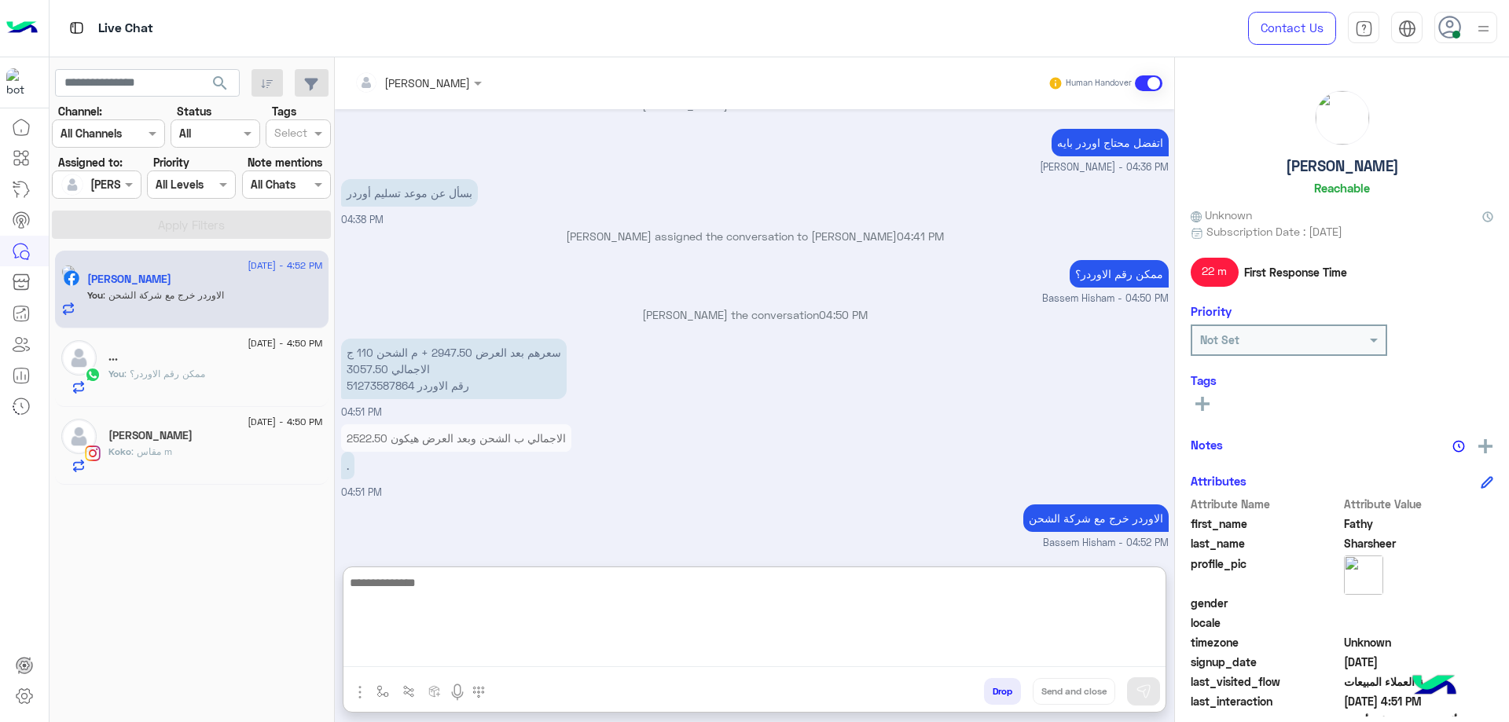
scroll to position [931, 0]
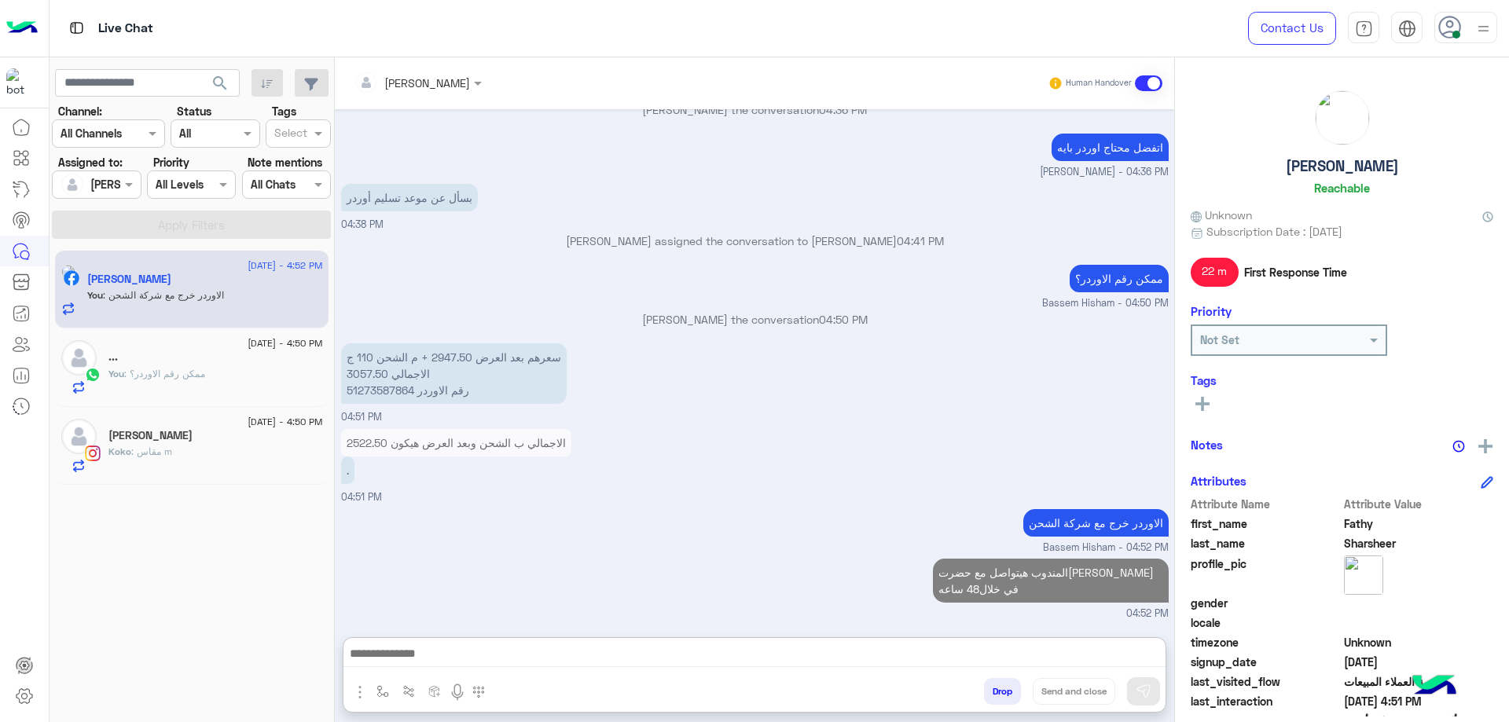
click at [1354, 167] on h5 "Fathy Sharsheer" at bounding box center [1342, 166] width 113 height 18
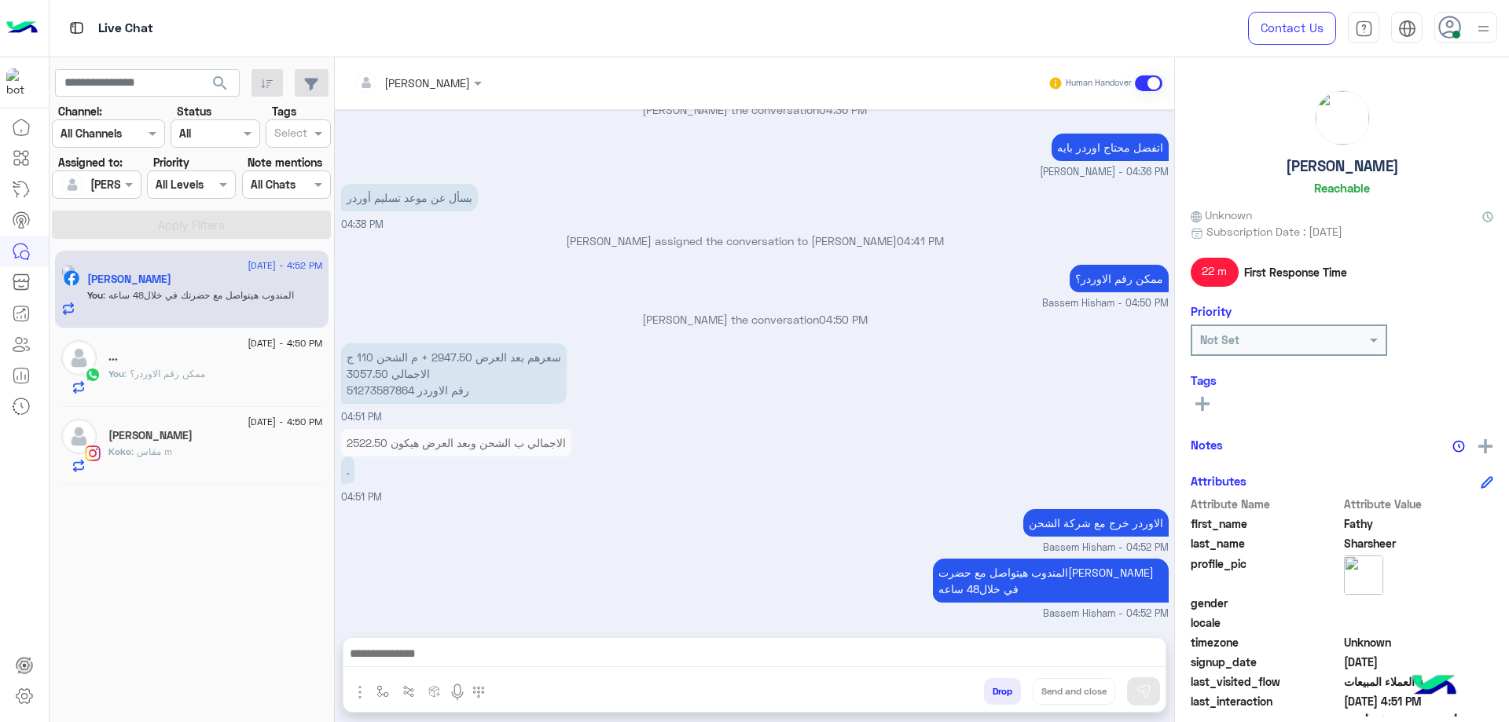
scroll to position [861, 0]
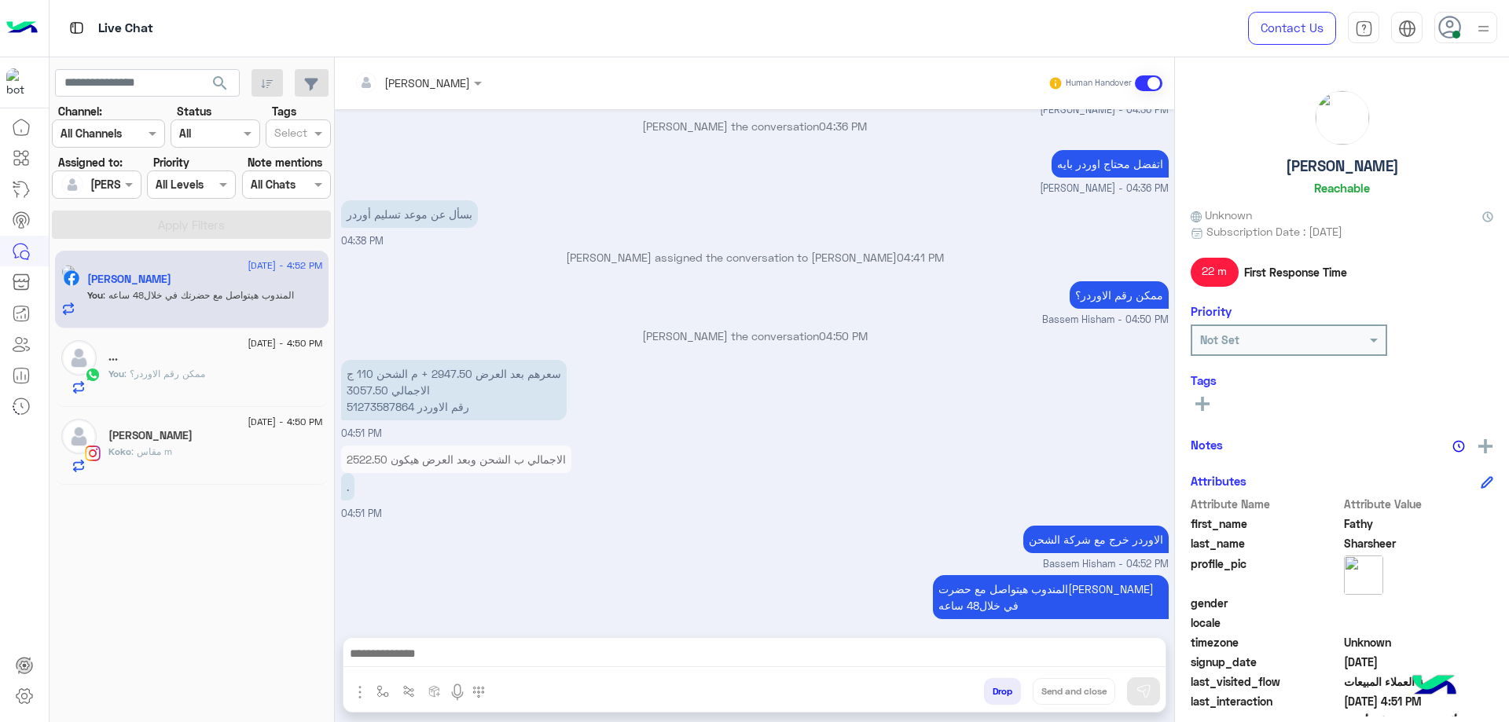
click at [1354, 167] on h5 "Fathy Sharsheer" at bounding box center [1342, 166] width 113 height 18
copy h5 "Fathy Sharsheer"
click at [195, 373] on span ": ممكن رقم الاوردر؟" at bounding box center [164, 374] width 81 height 12
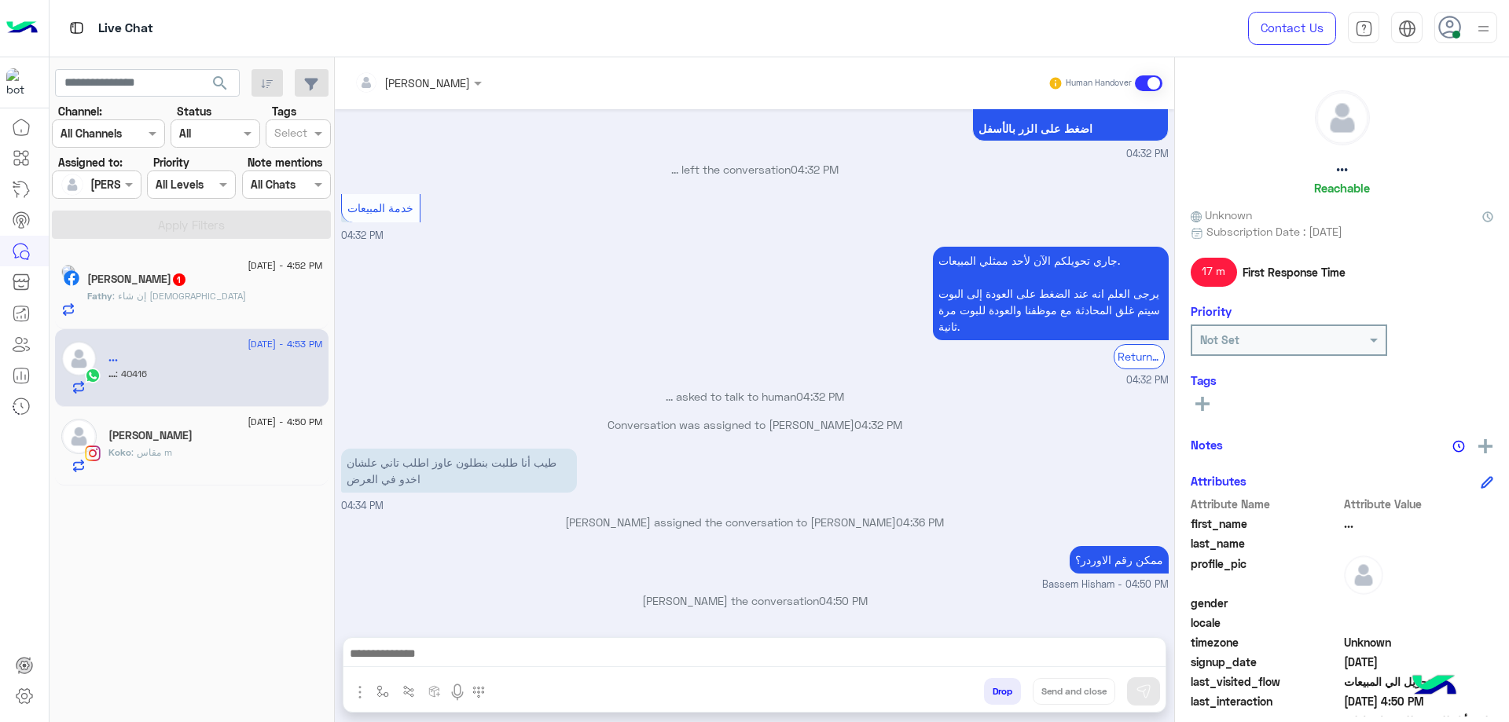
scroll to position [700, 0]
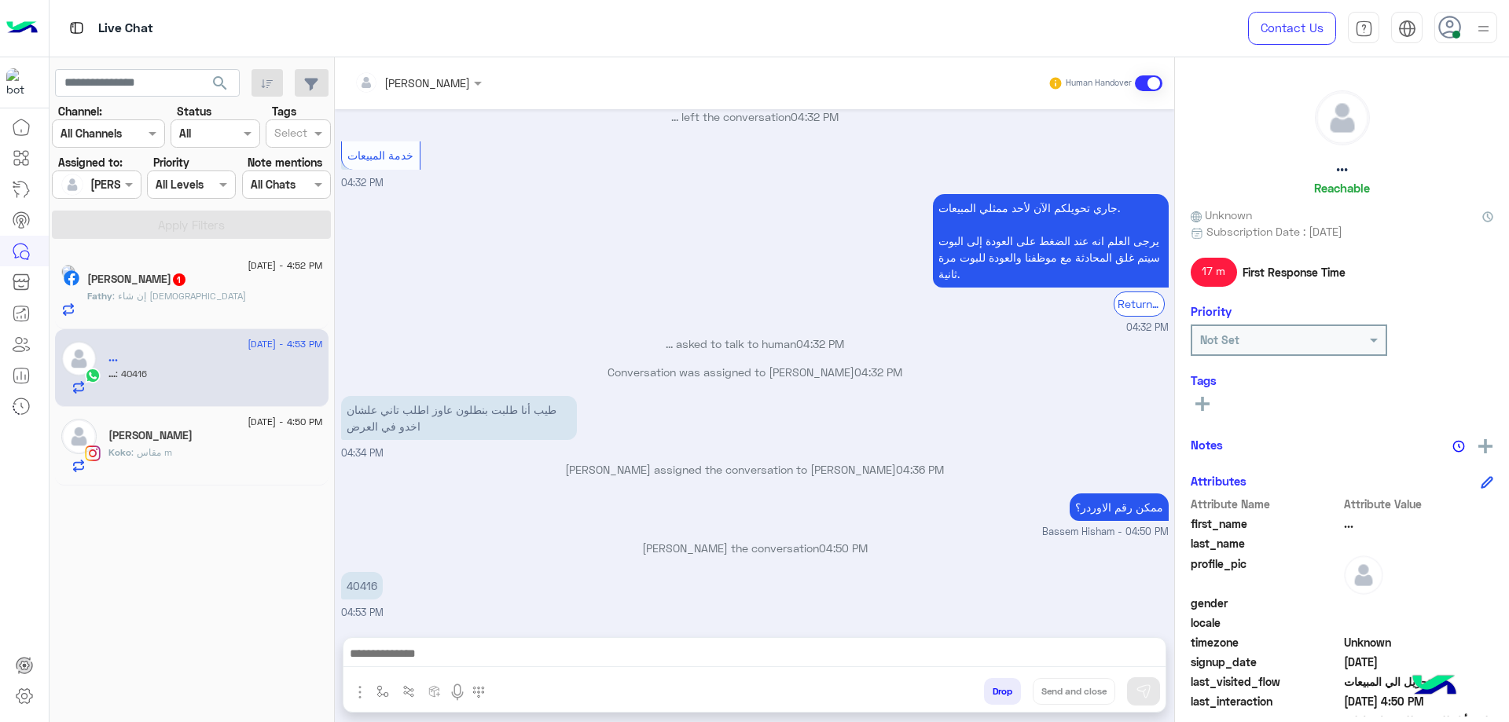
click at [162, 278] on h5 "Fathy Sharsheer 1" at bounding box center [137, 279] width 100 height 13
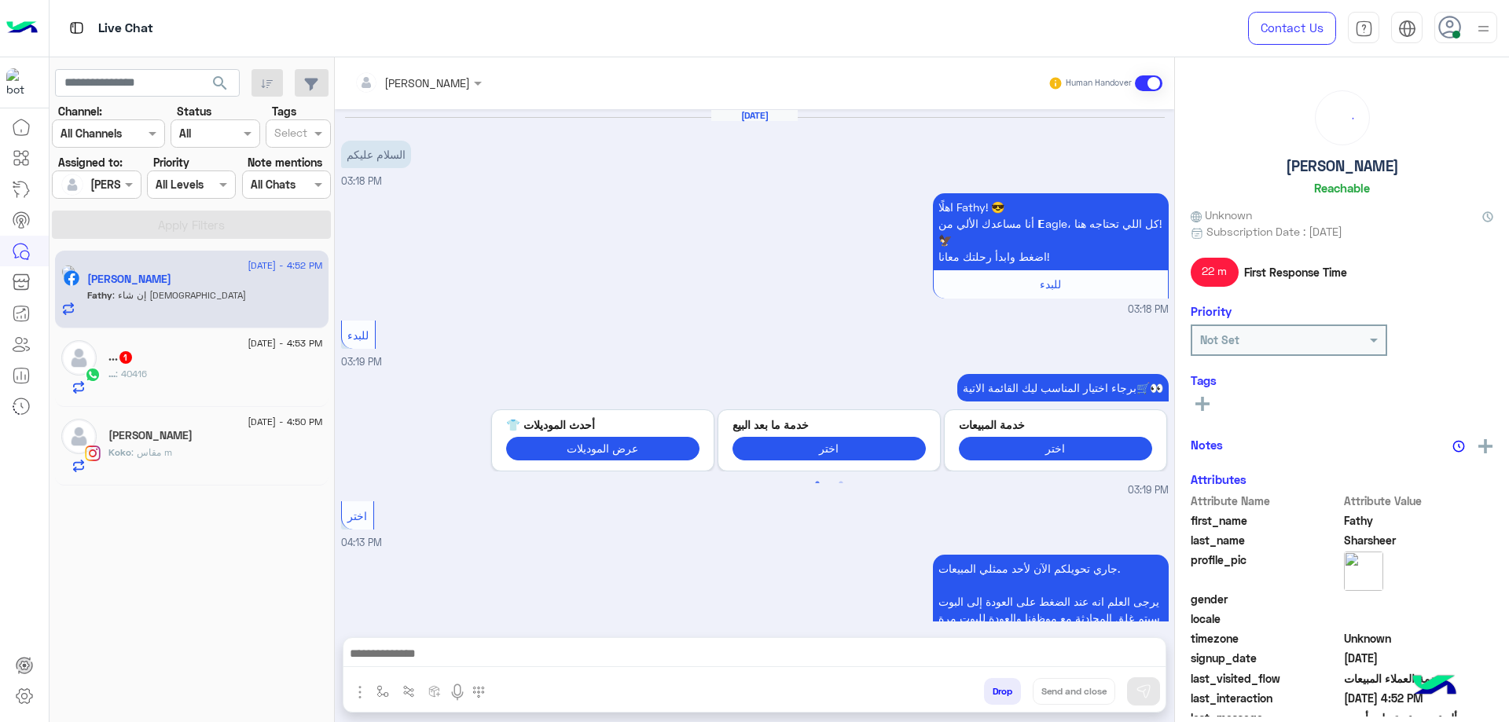
scroll to position [738, 0]
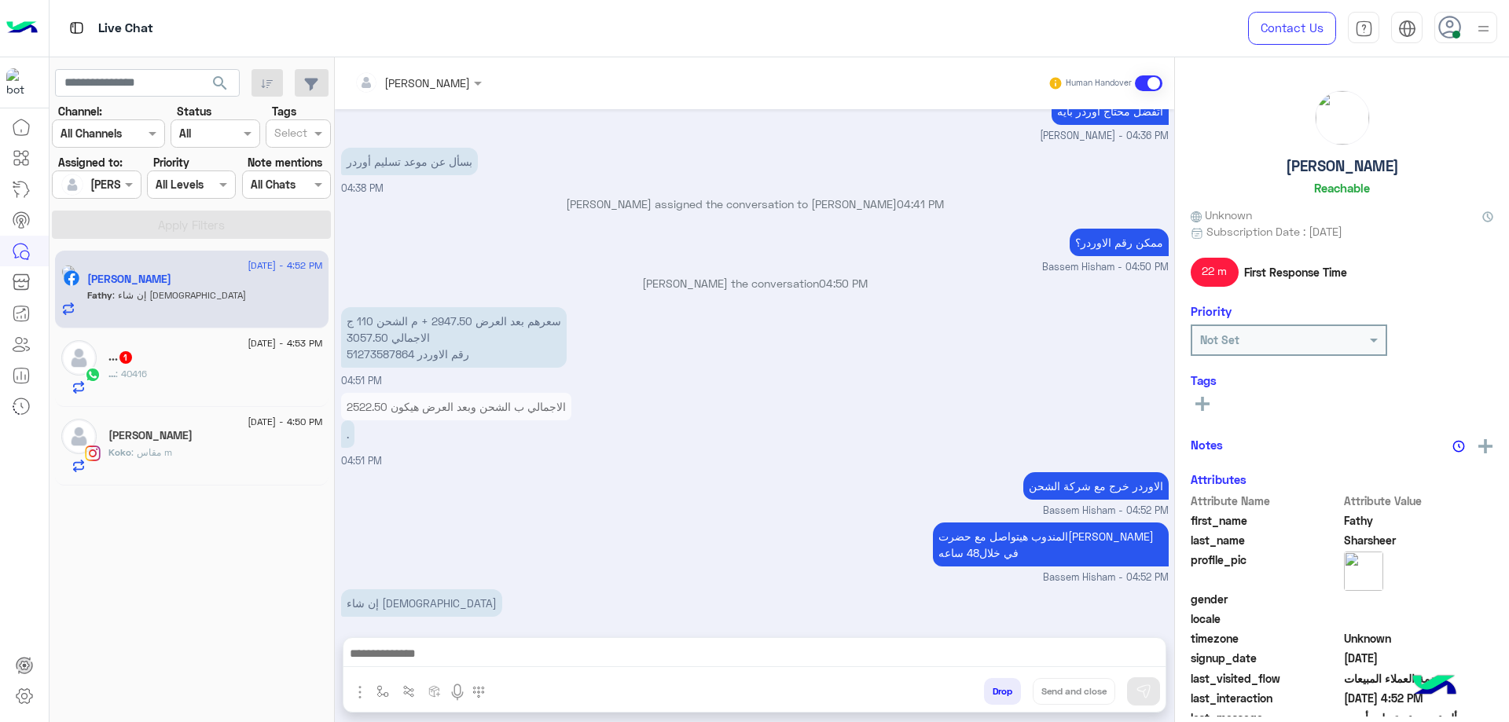
click at [993, 692] on button "Drop" at bounding box center [1002, 691] width 37 height 27
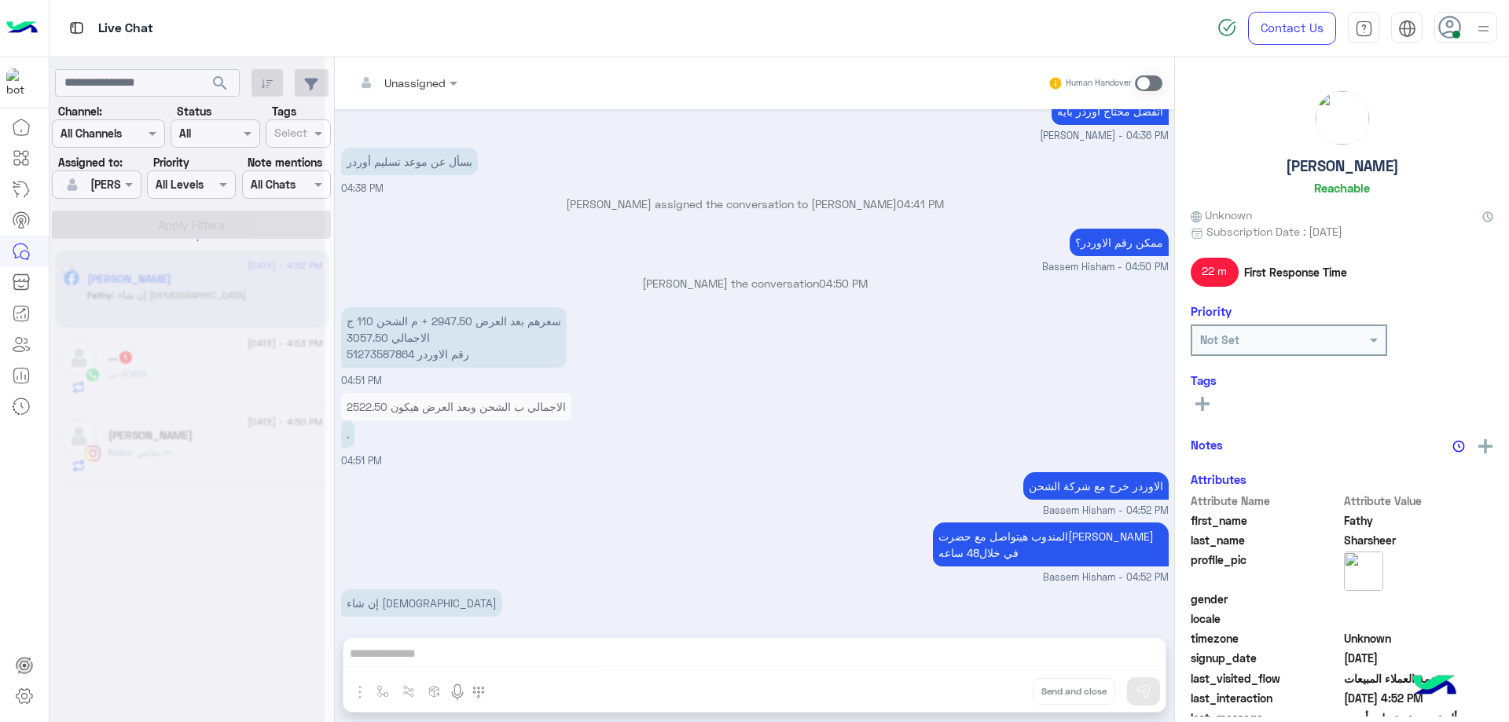
scroll to position [766, 0]
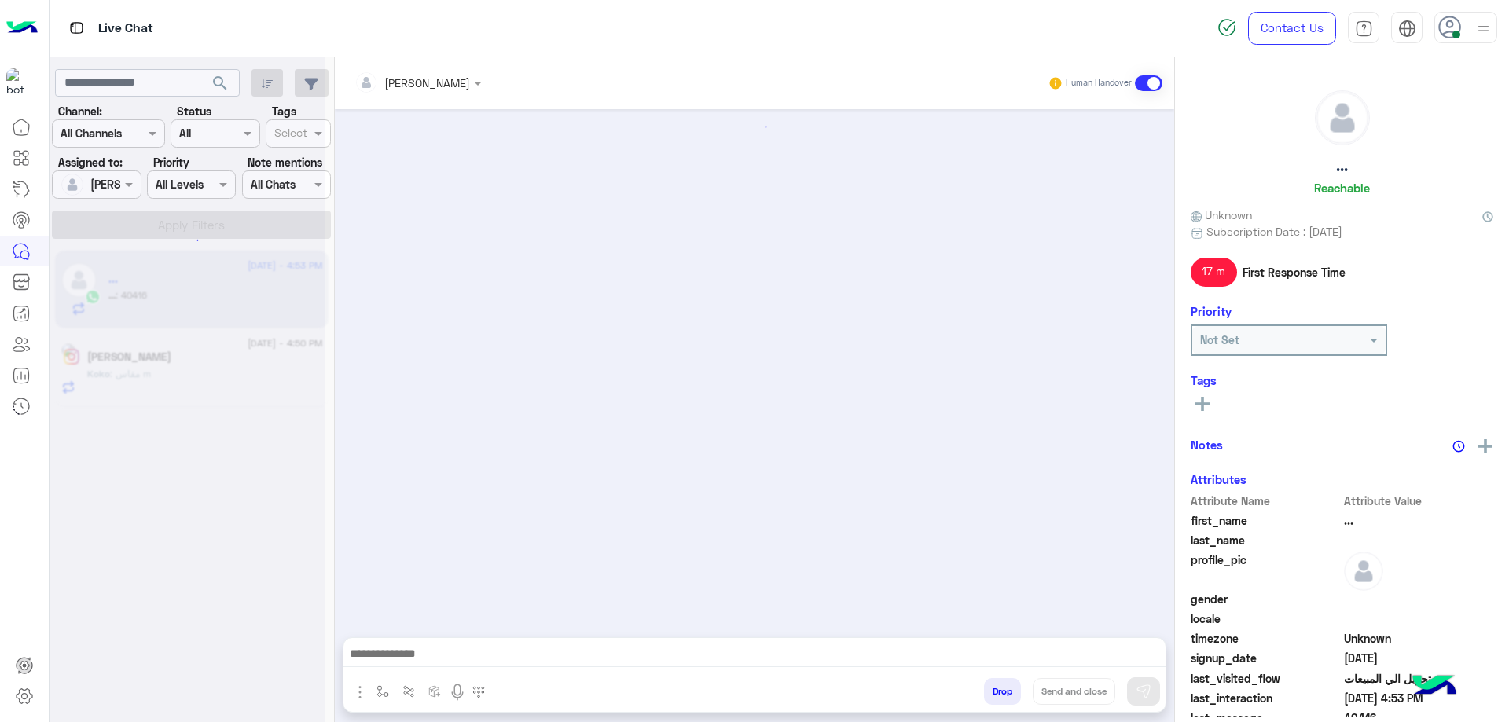
scroll to position [670, 0]
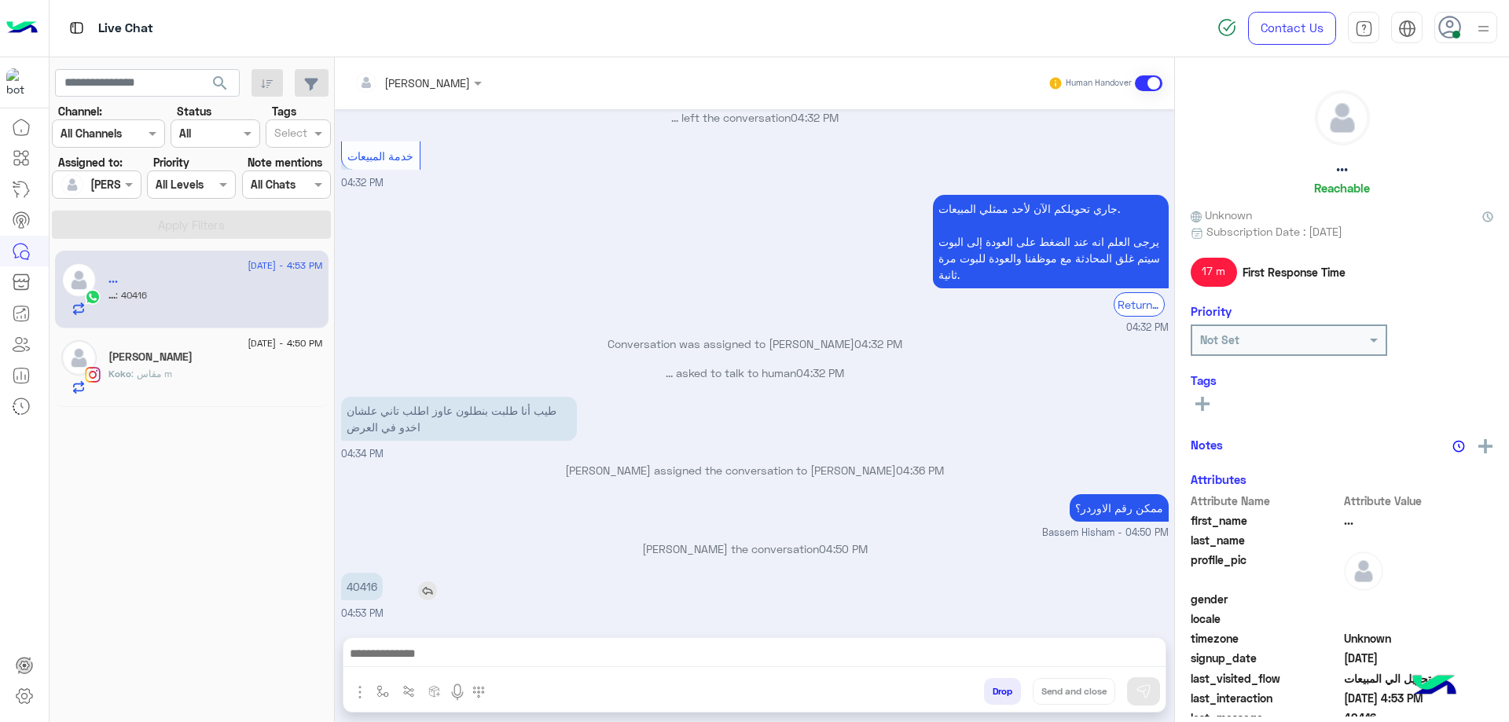
click at [365, 596] on p "40416" at bounding box center [362, 587] width 42 height 28
click at [364, 596] on p "40416" at bounding box center [362, 587] width 42 height 28
copy p "40416"
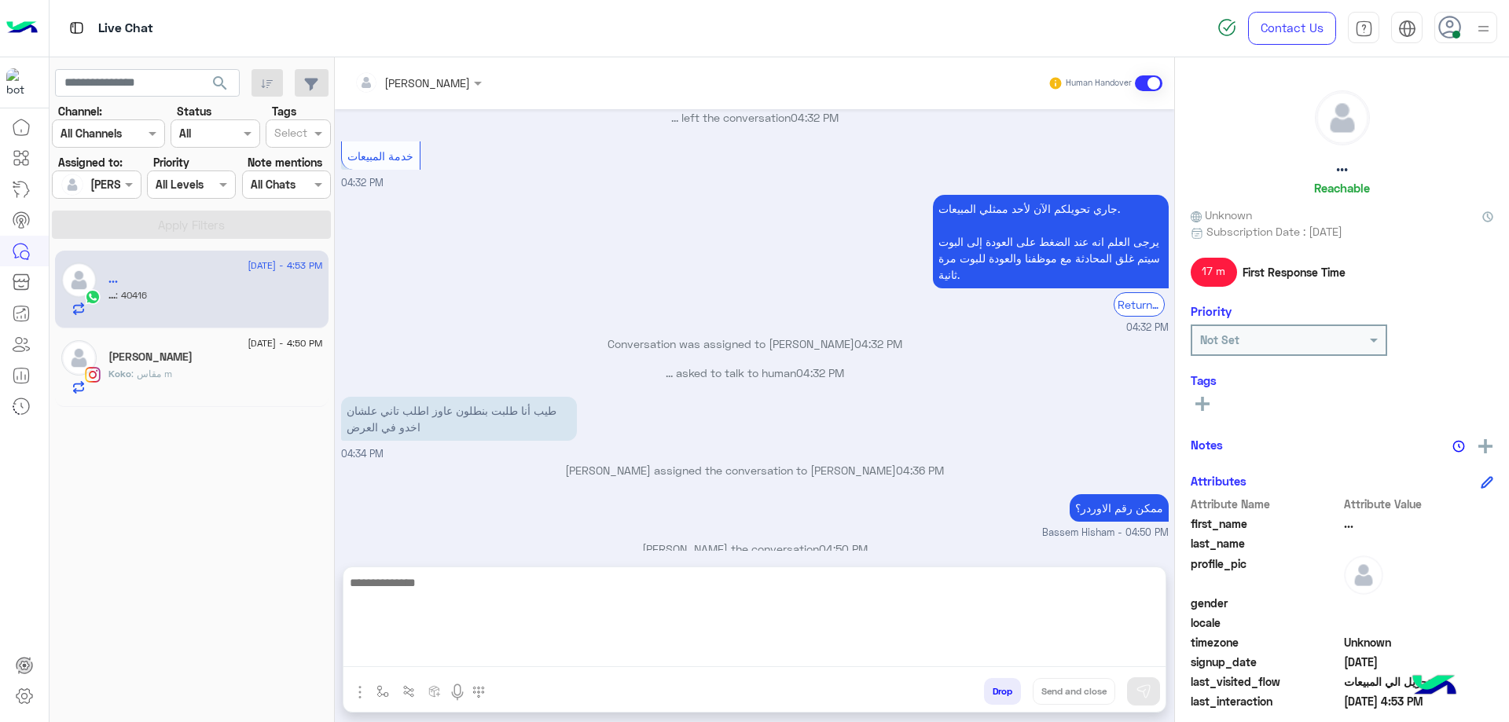
click at [634, 648] on textarea at bounding box center [754, 620] width 822 height 94
type textarea "**********"
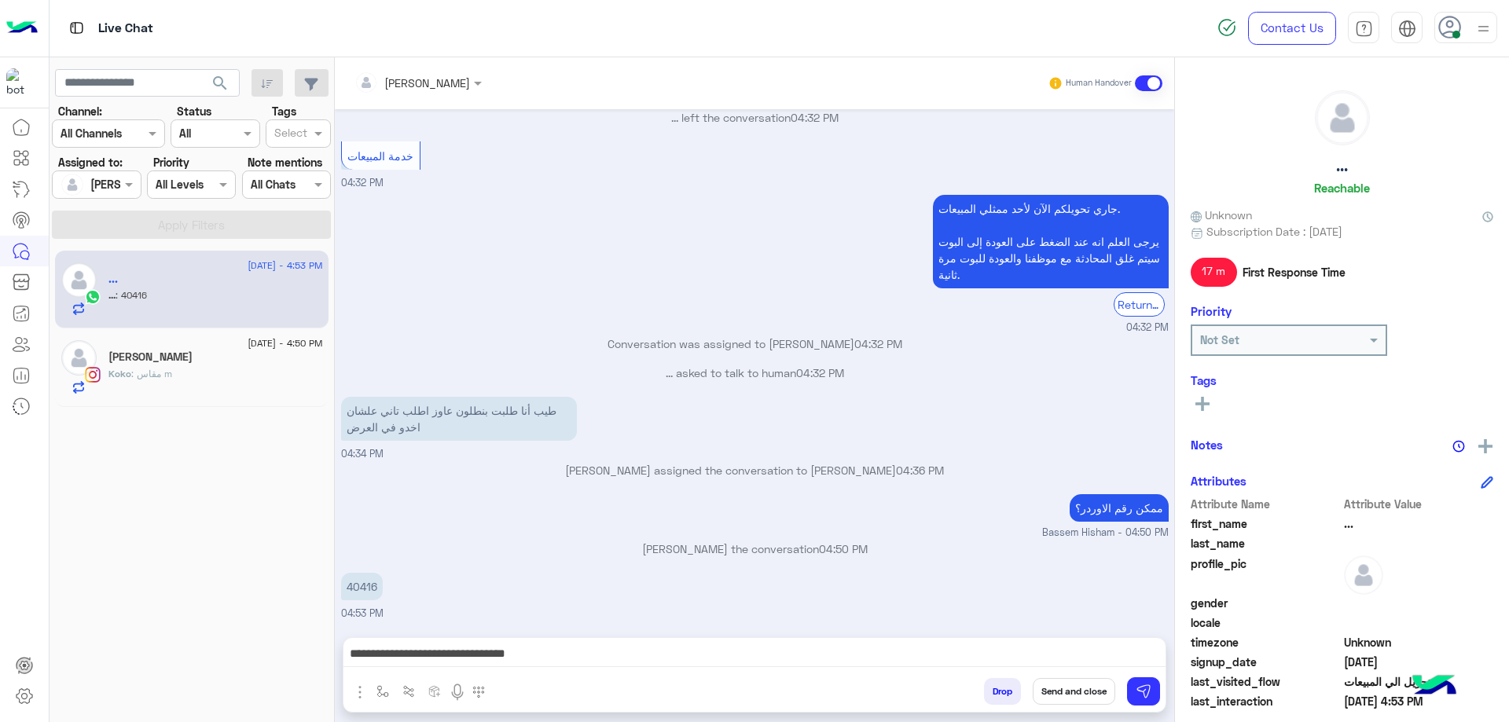
click at [1098, 692] on button "Send and close" at bounding box center [1074, 691] width 83 height 27
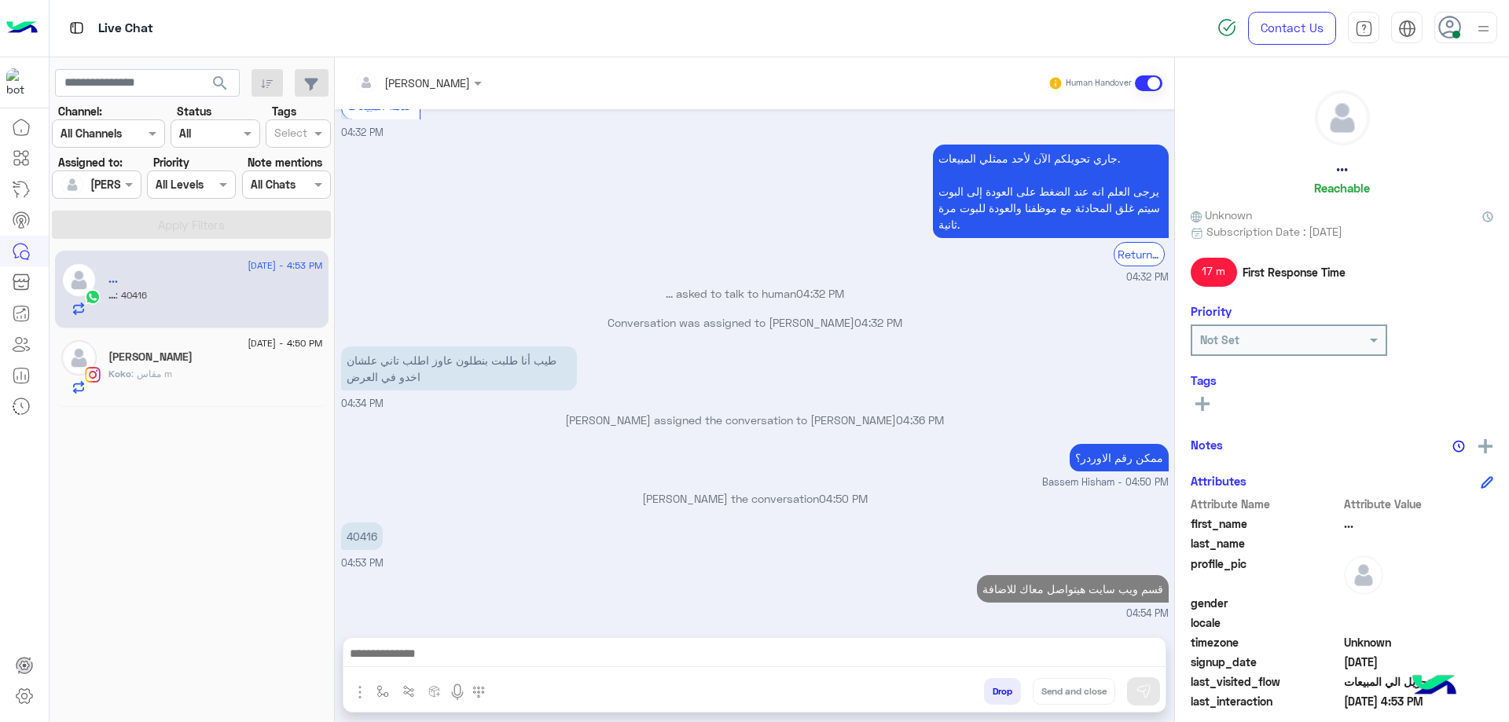
click at [1342, 166] on h5 "..." at bounding box center [1342, 166] width 12 height 18
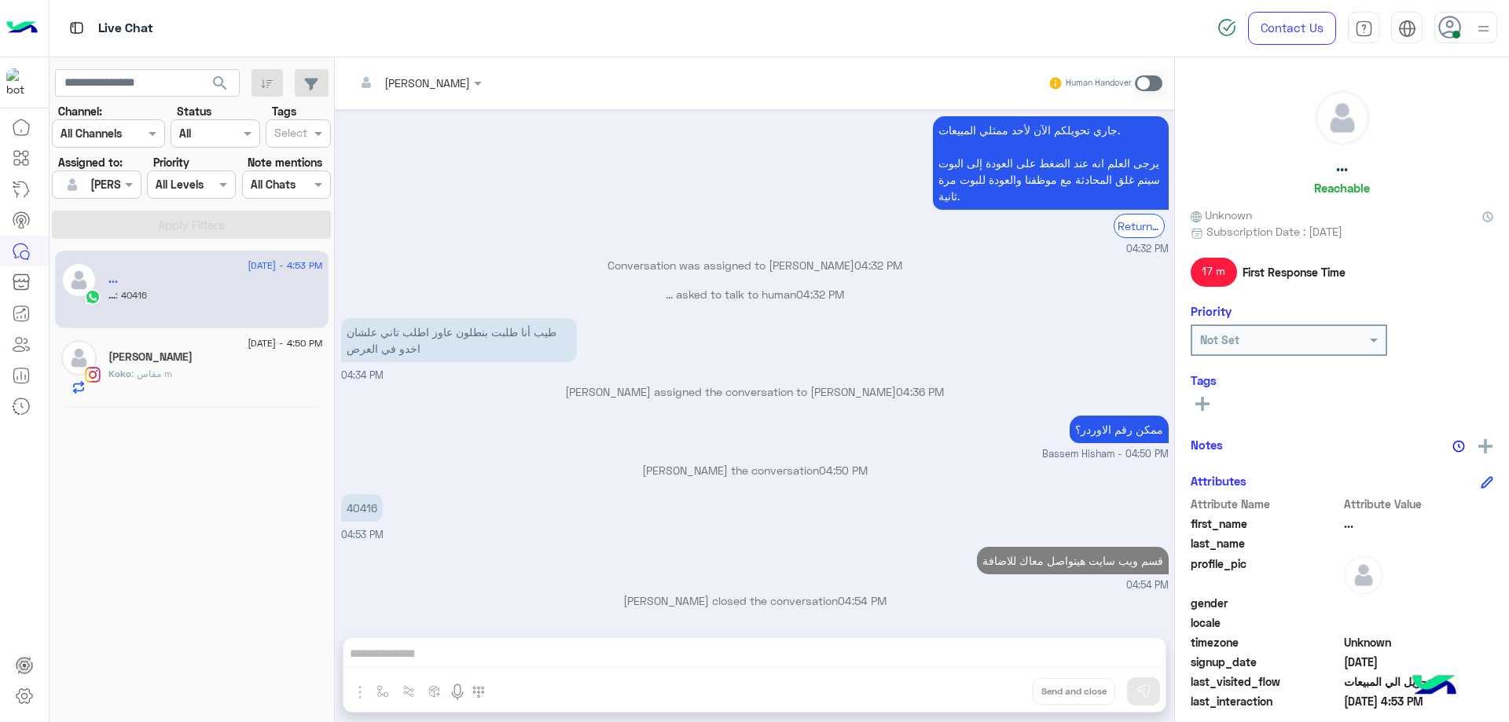
click at [1342, 166] on h5 "..." at bounding box center [1342, 166] width 12 height 18
copy h5 "."
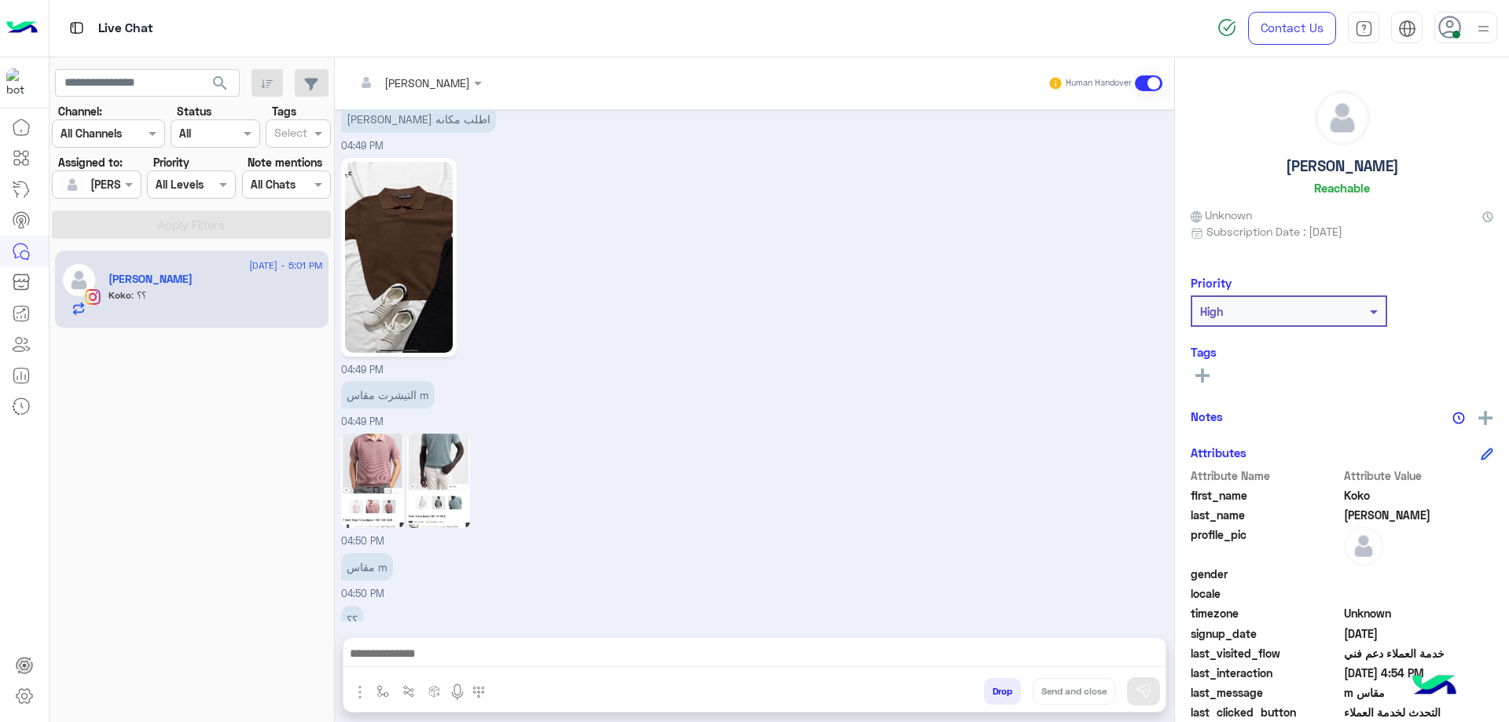
scroll to position [3460, 0]
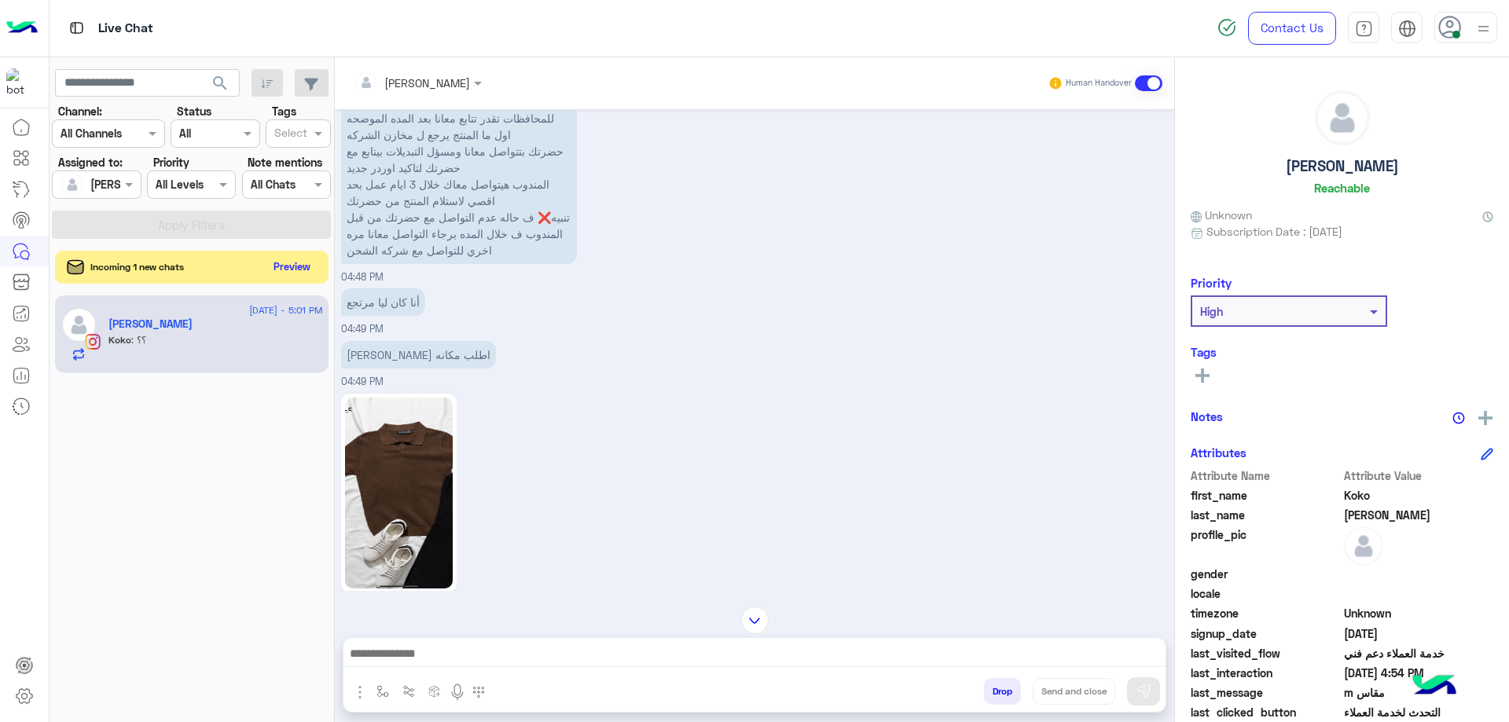
click at [284, 268] on button "Preview" at bounding box center [292, 266] width 49 height 21
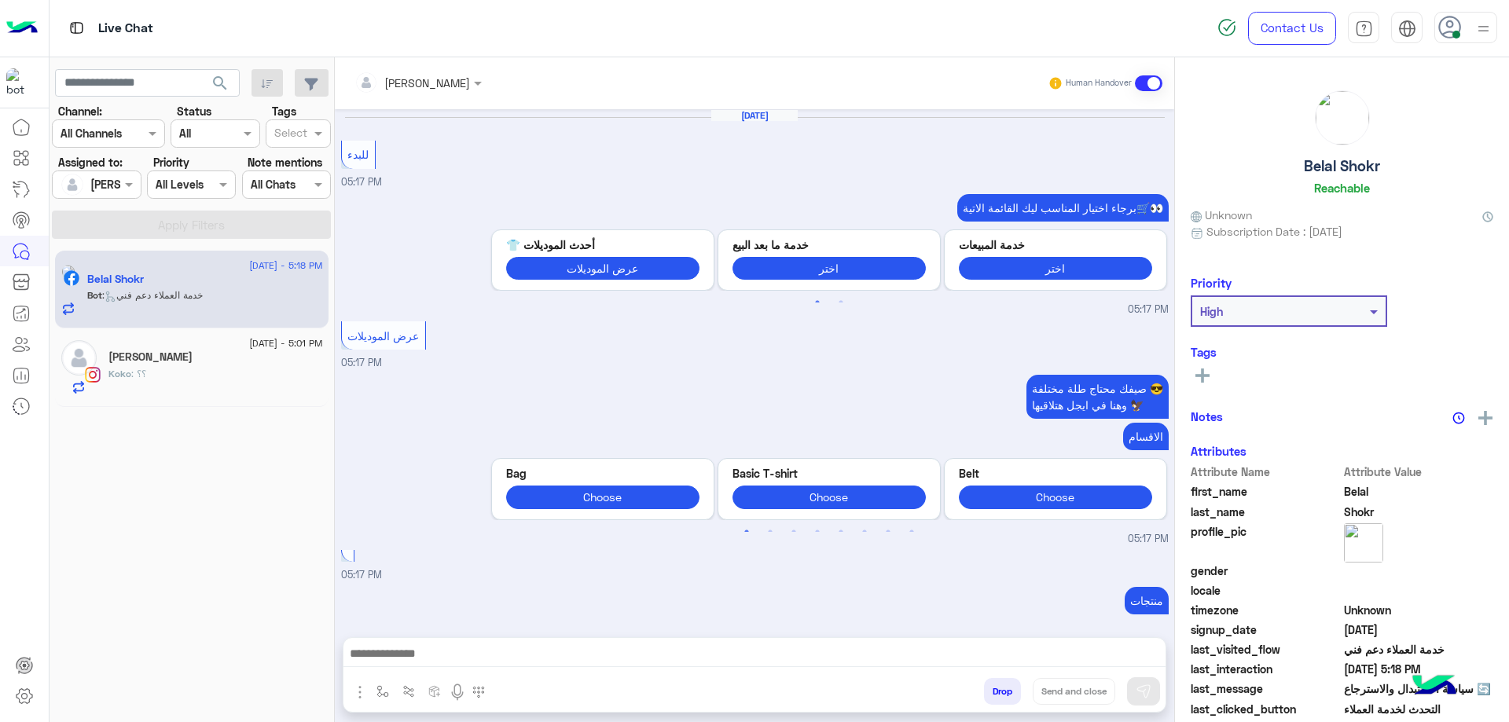
scroll to position [1892, 0]
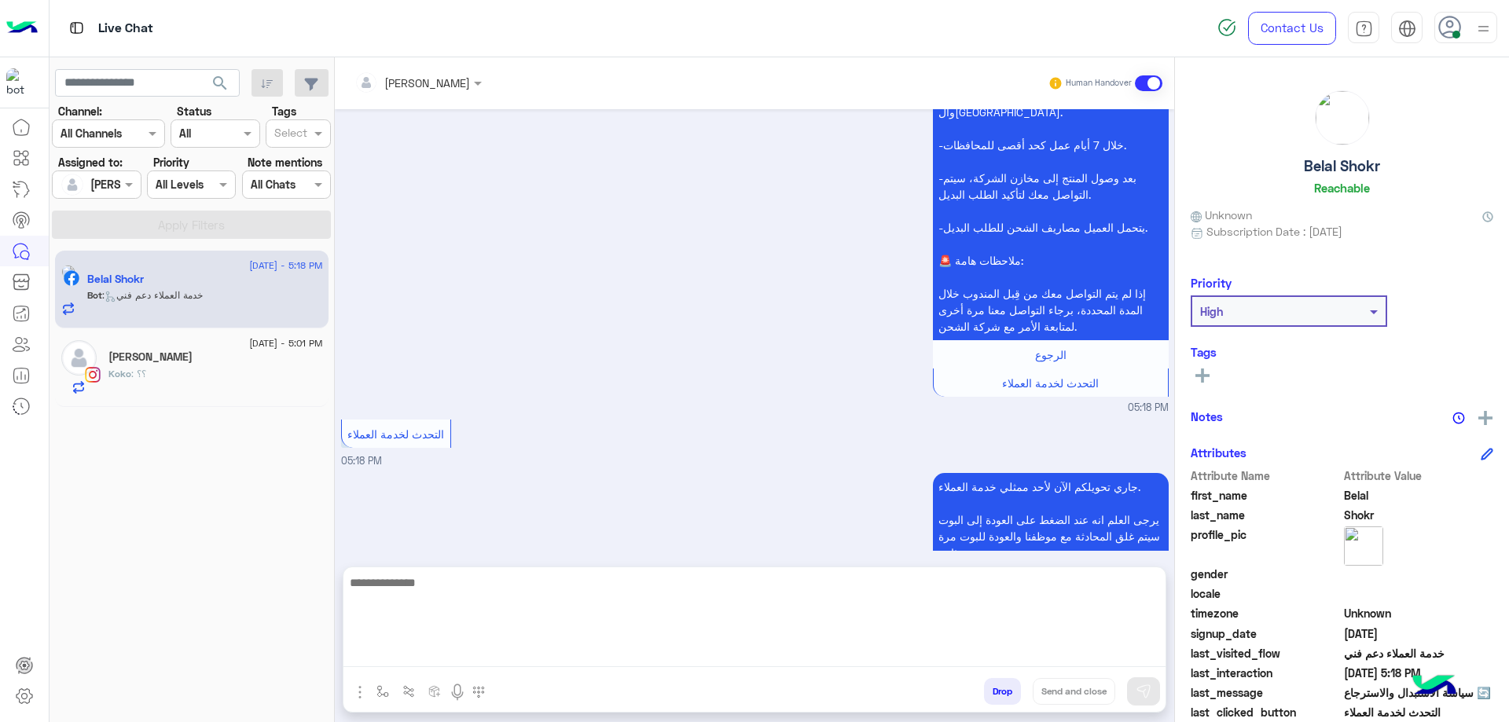
click at [536, 656] on textarea at bounding box center [754, 620] width 822 height 94
type textarea "**********"
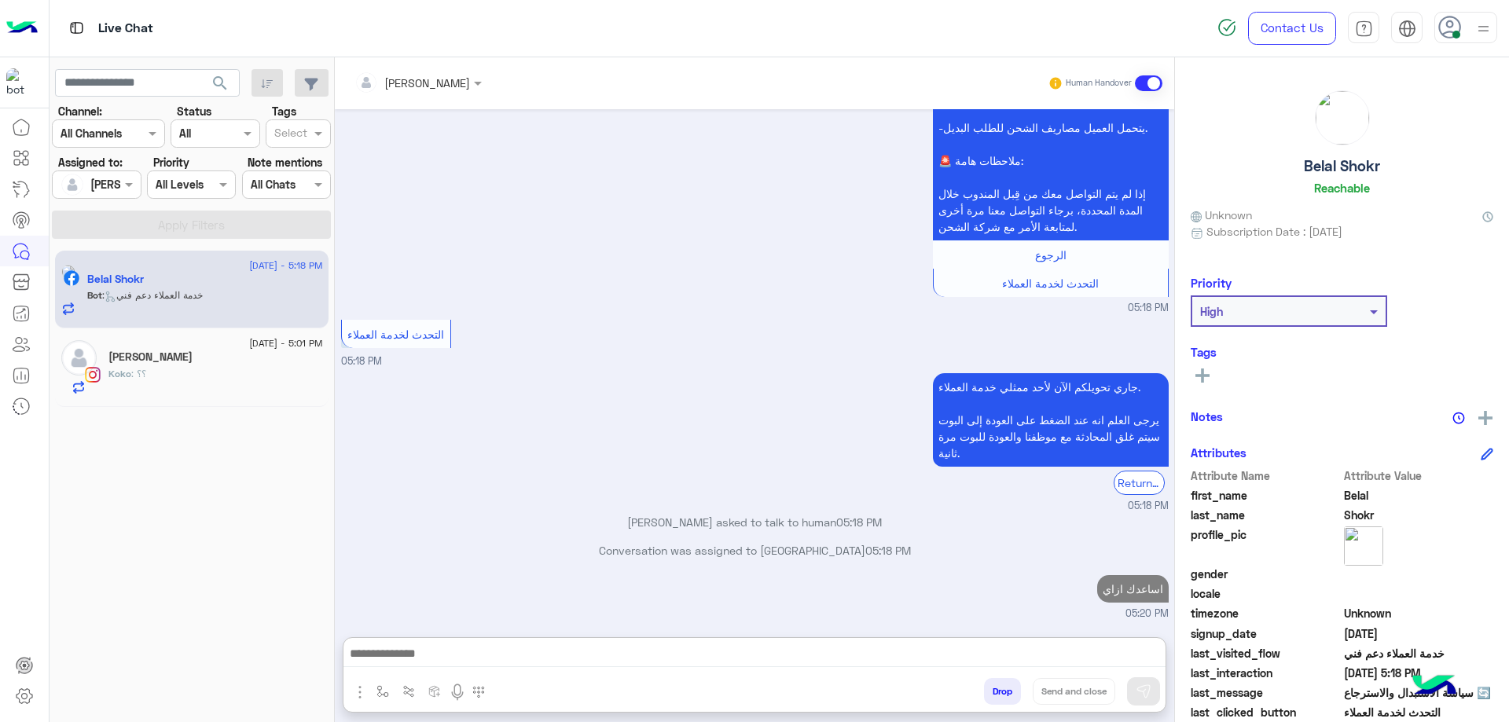
click at [130, 388] on div "Koko : ؟؟" at bounding box center [215, 381] width 215 height 28
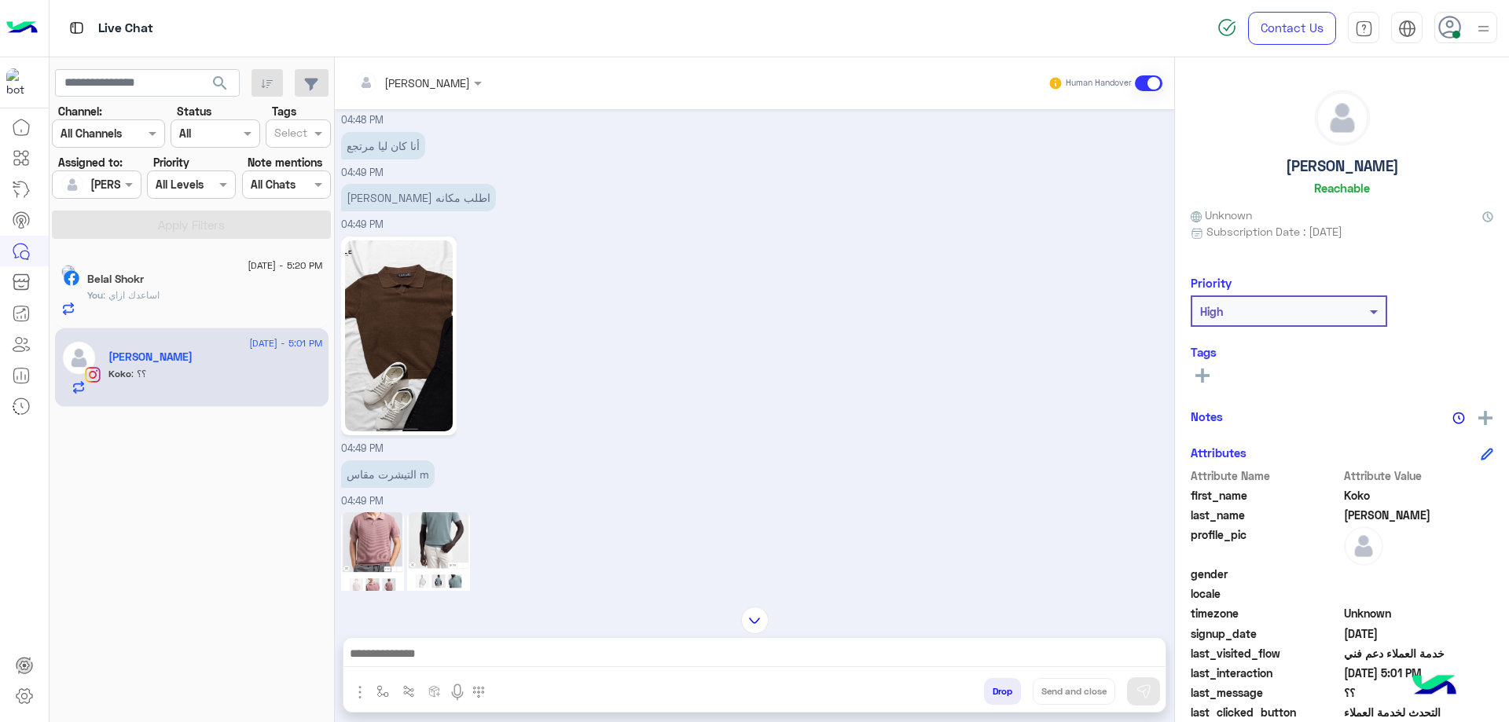
scroll to position [1736, 0]
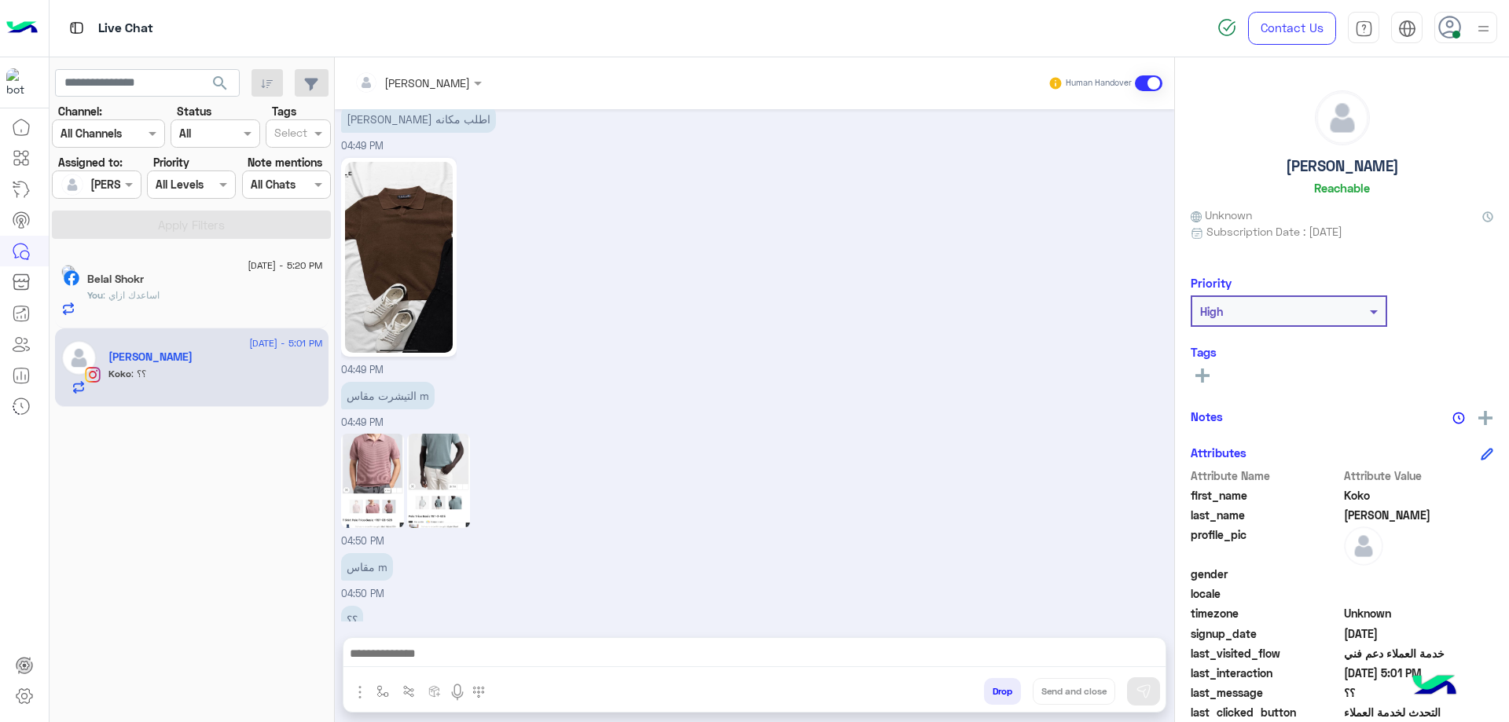
click at [393, 460] on img at bounding box center [372, 481] width 63 height 94
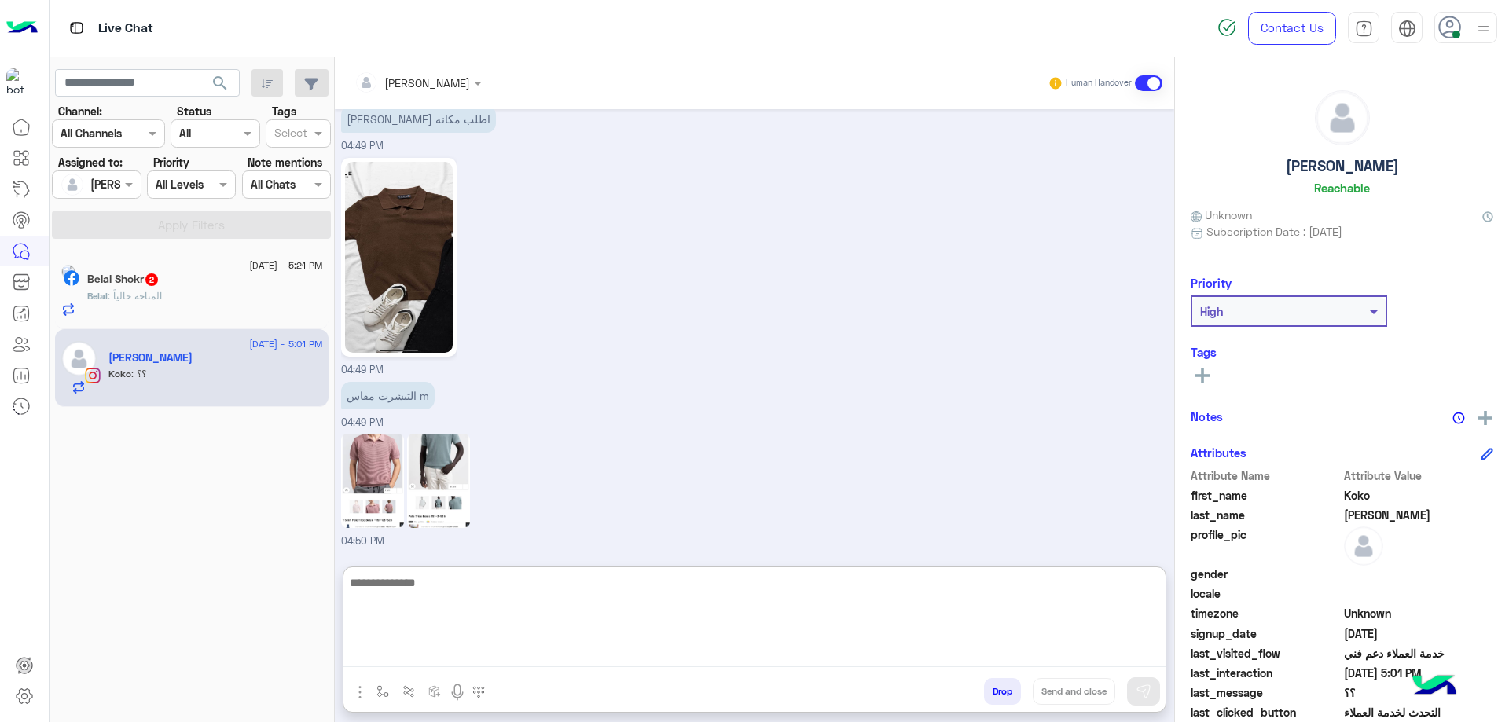
click at [576, 648] on textarea at bounding box center [754, 620] width 822 height 94
paste textarea "**********"
type textarea "**********"
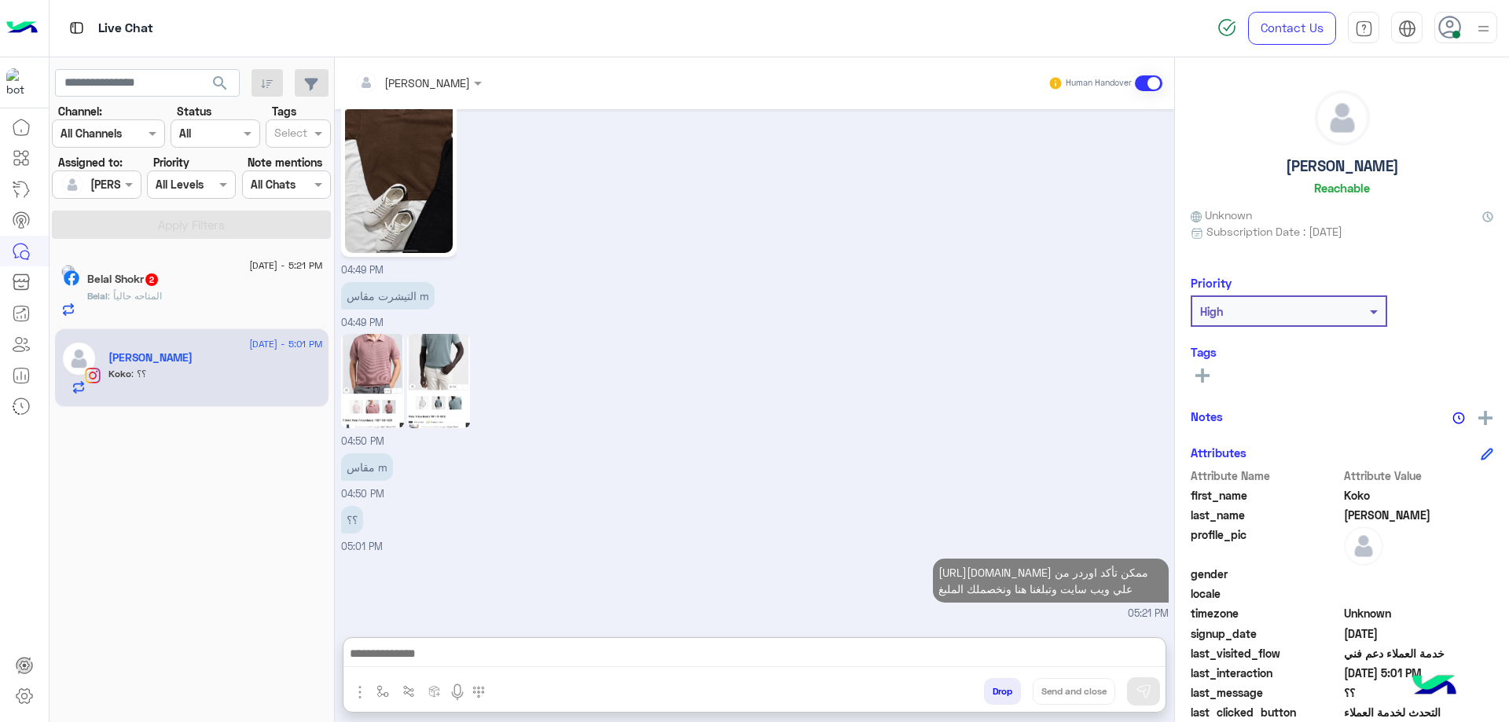
click at [224, 304] on div "Belal : المتاحه حالياً" at bounding box center [205, 303] width 236 height 28
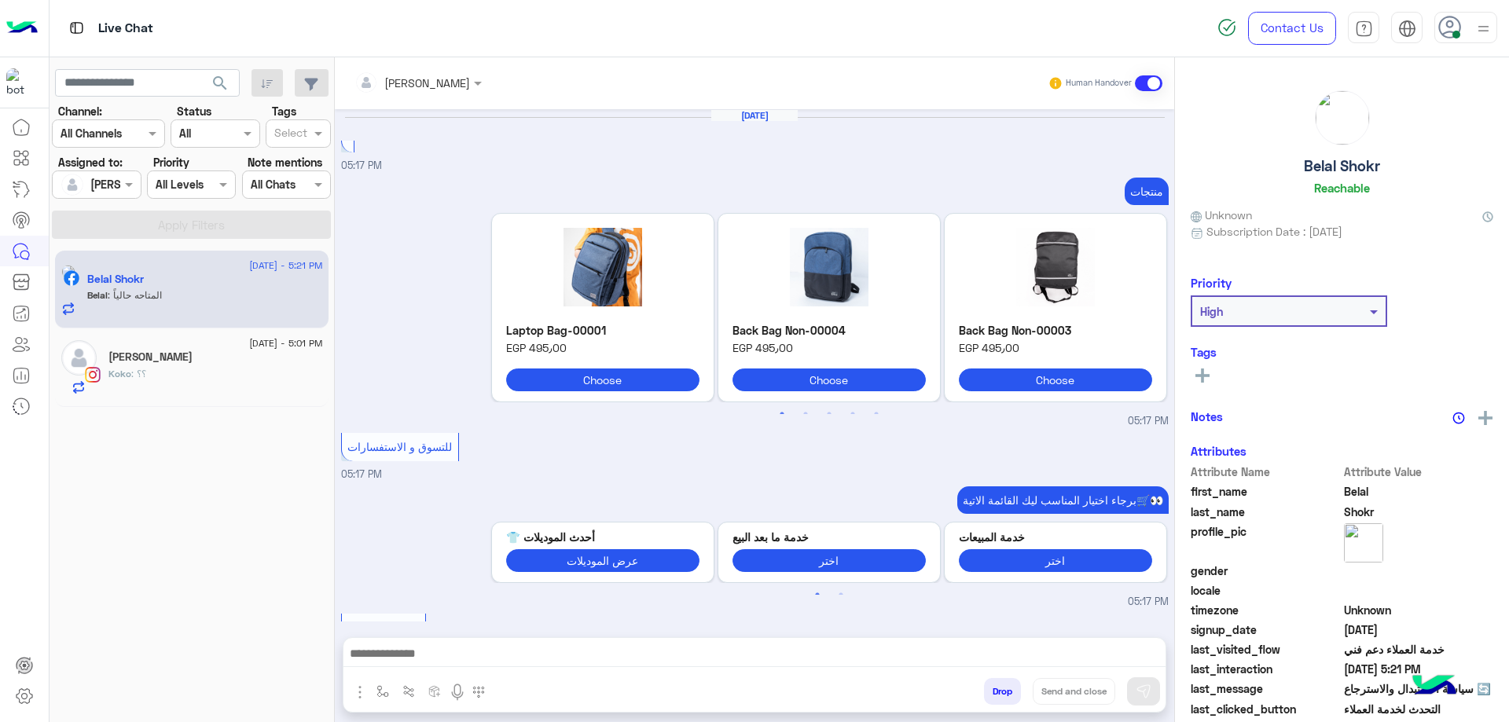
scroll to position [1666, 0]
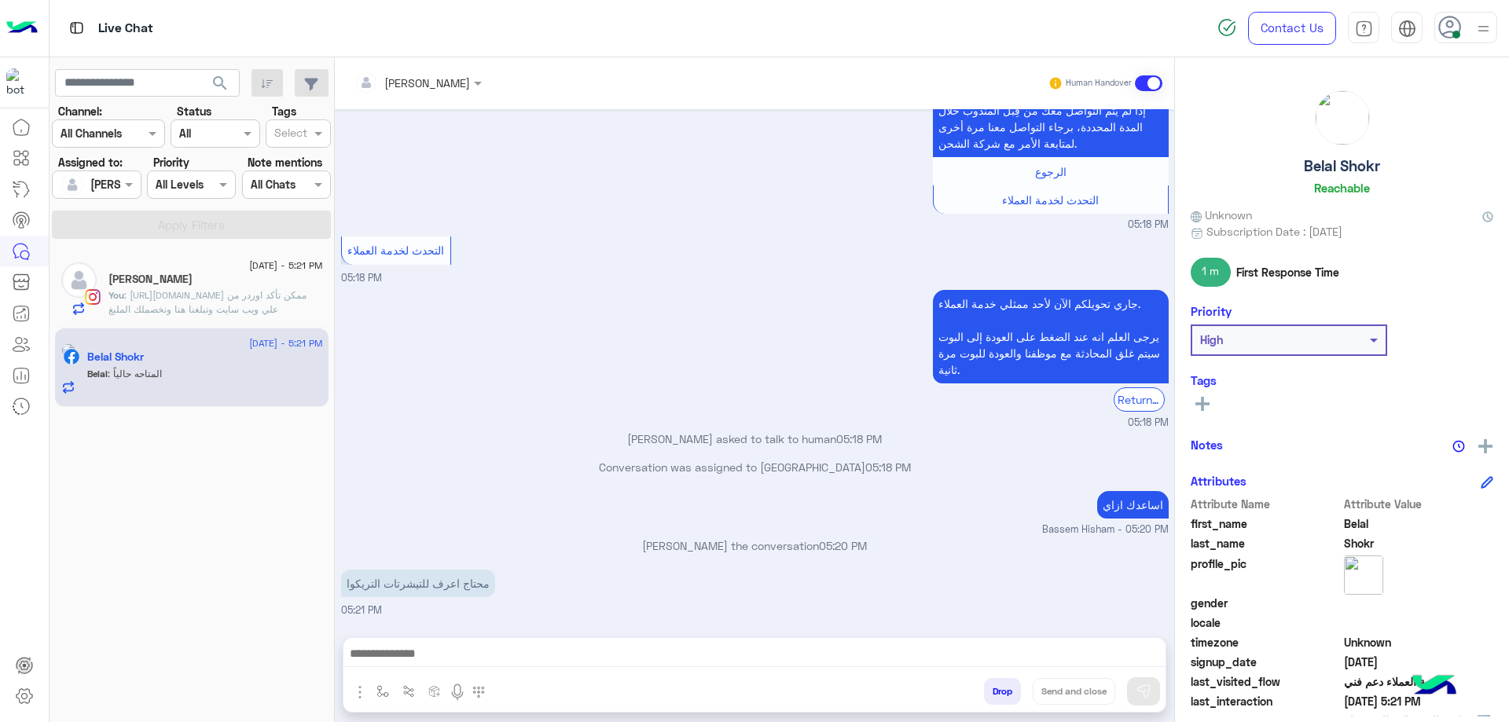
click at [1362, 163] on h5 "Belal Shokr" at bounding box center [1342, 166] width 76 height 18
copy h5 "Belal Shokr"
click at [443, 80] on div at bounding box center [418, 82] width 143 height 18
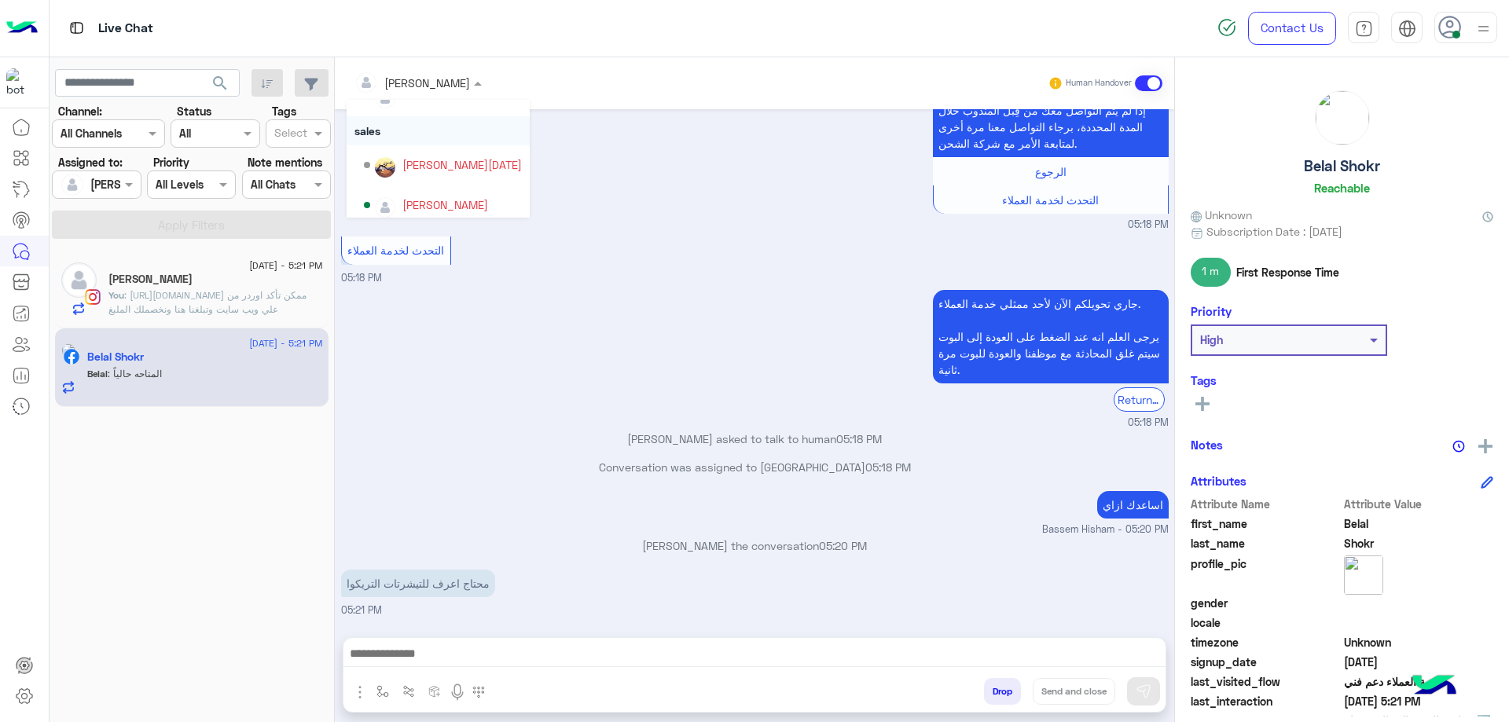
scroll to position [141, 0]
click at [432, 202] on div "mohamed ahmed" at bounding box center [445, 197] width 86 height 17
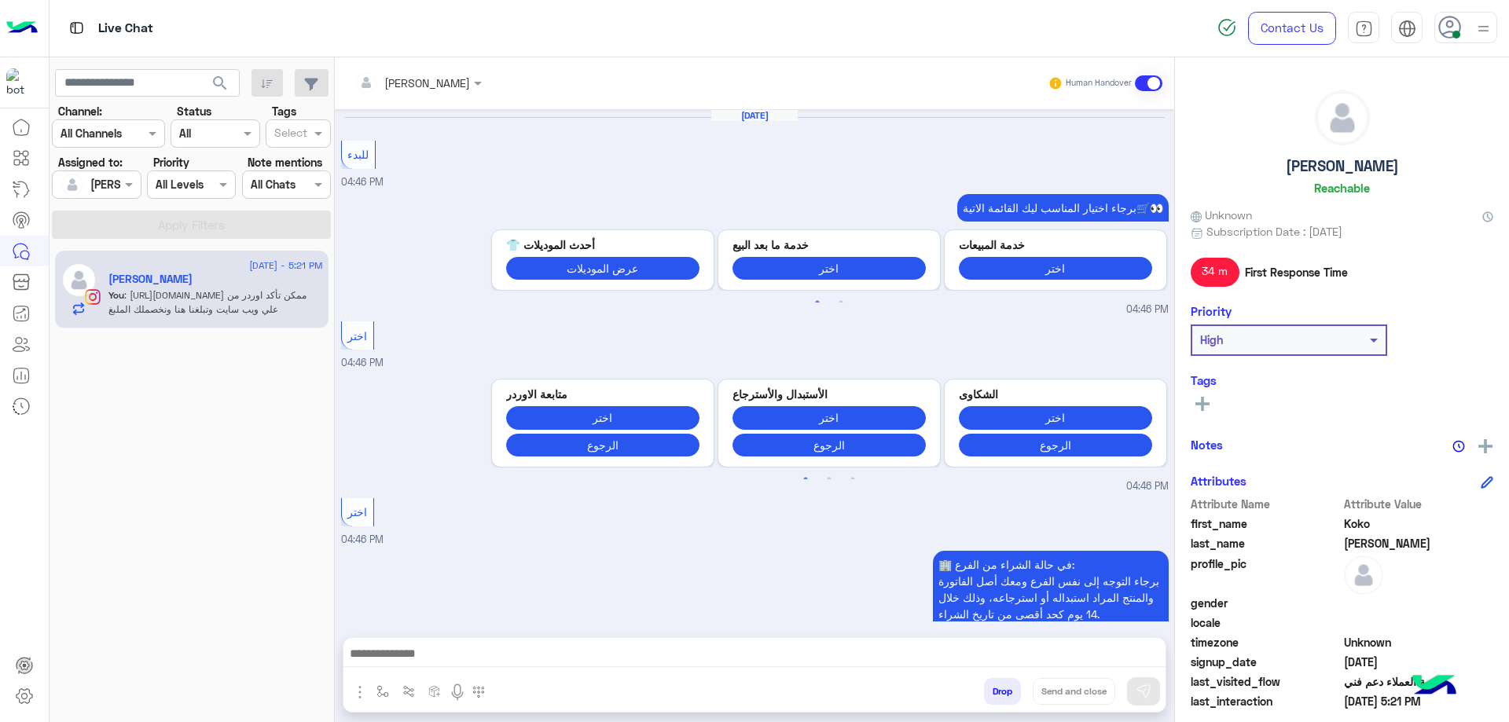
scroll to position [1651, 0]
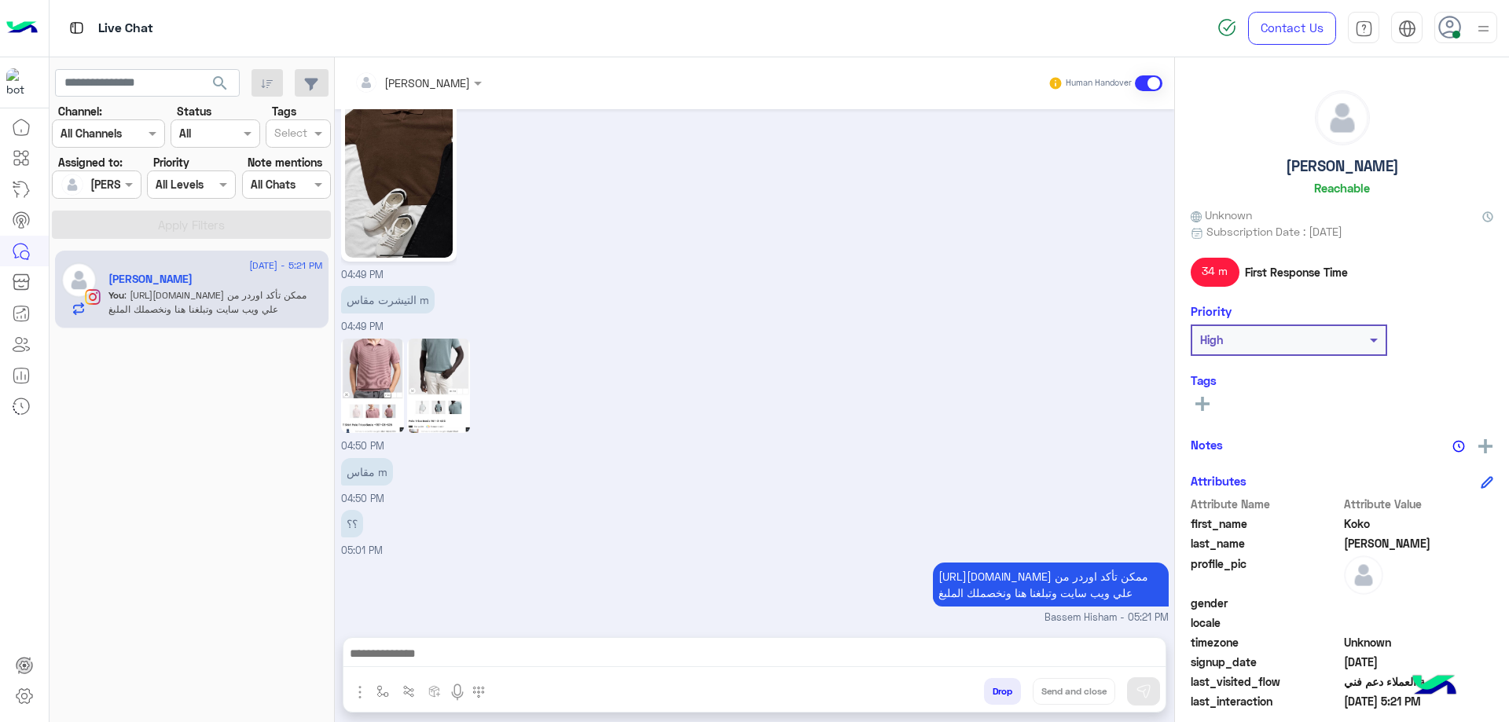
click at [1006, 692] on button "Drop" at bounding box center [1002, 691] width 37 height 27
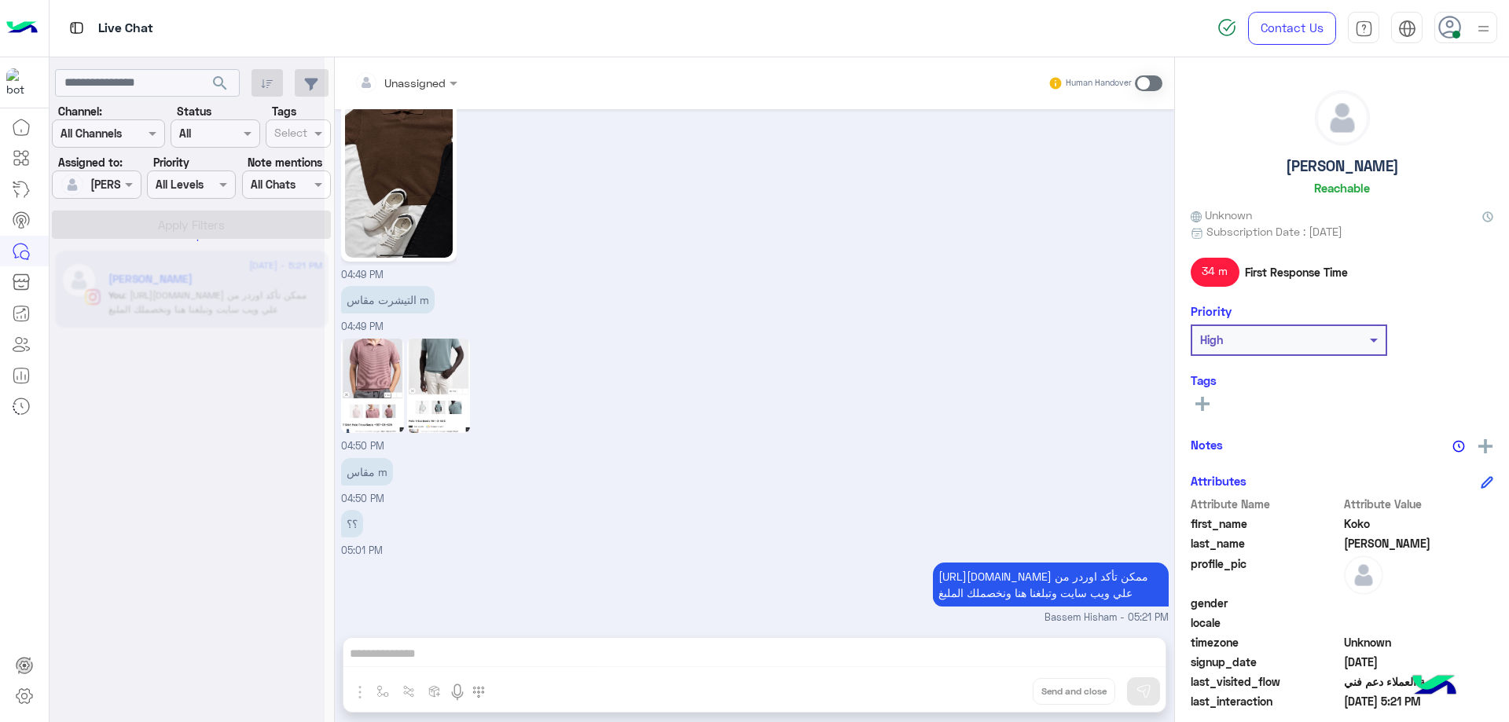
scroll to position [1680, 0]
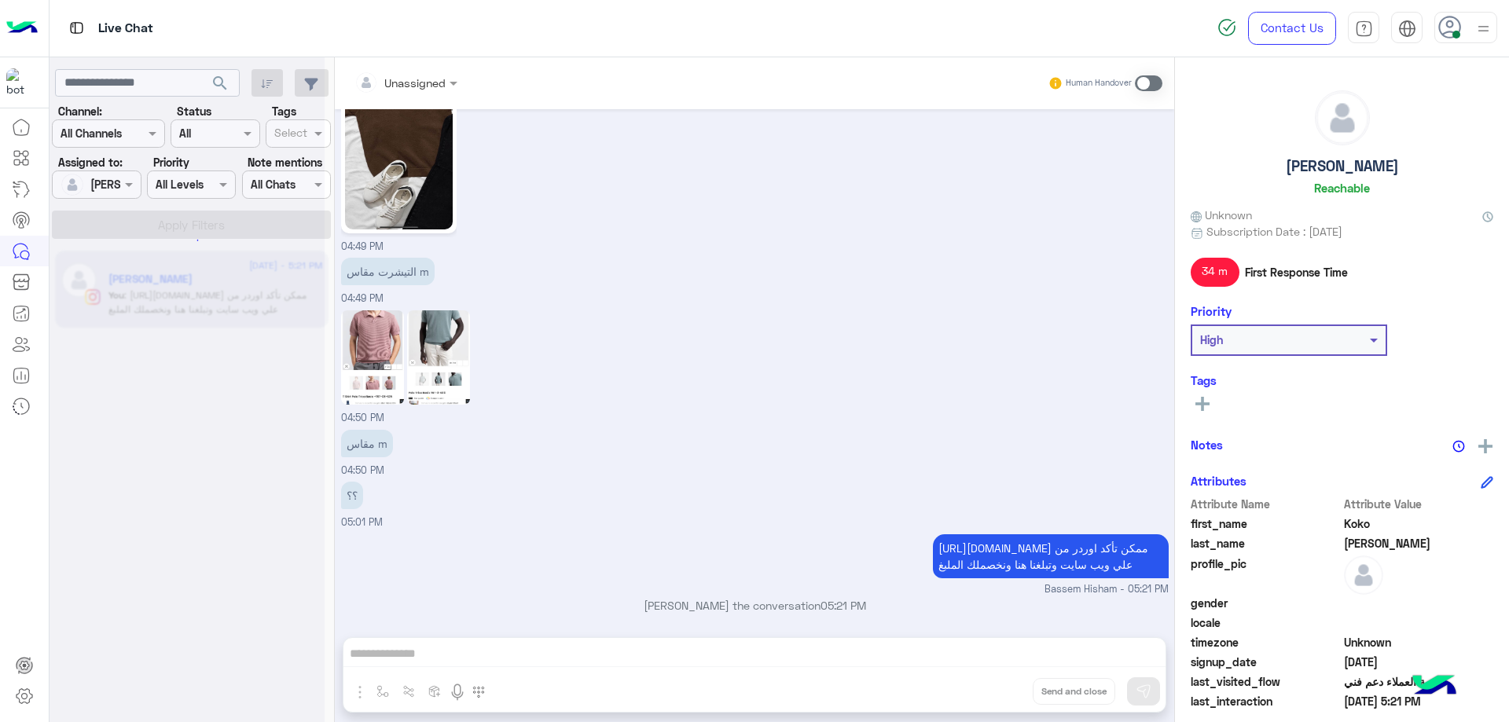
click at [1447, 35] on icon at bounding box center [1450, 28] width 24 height 24
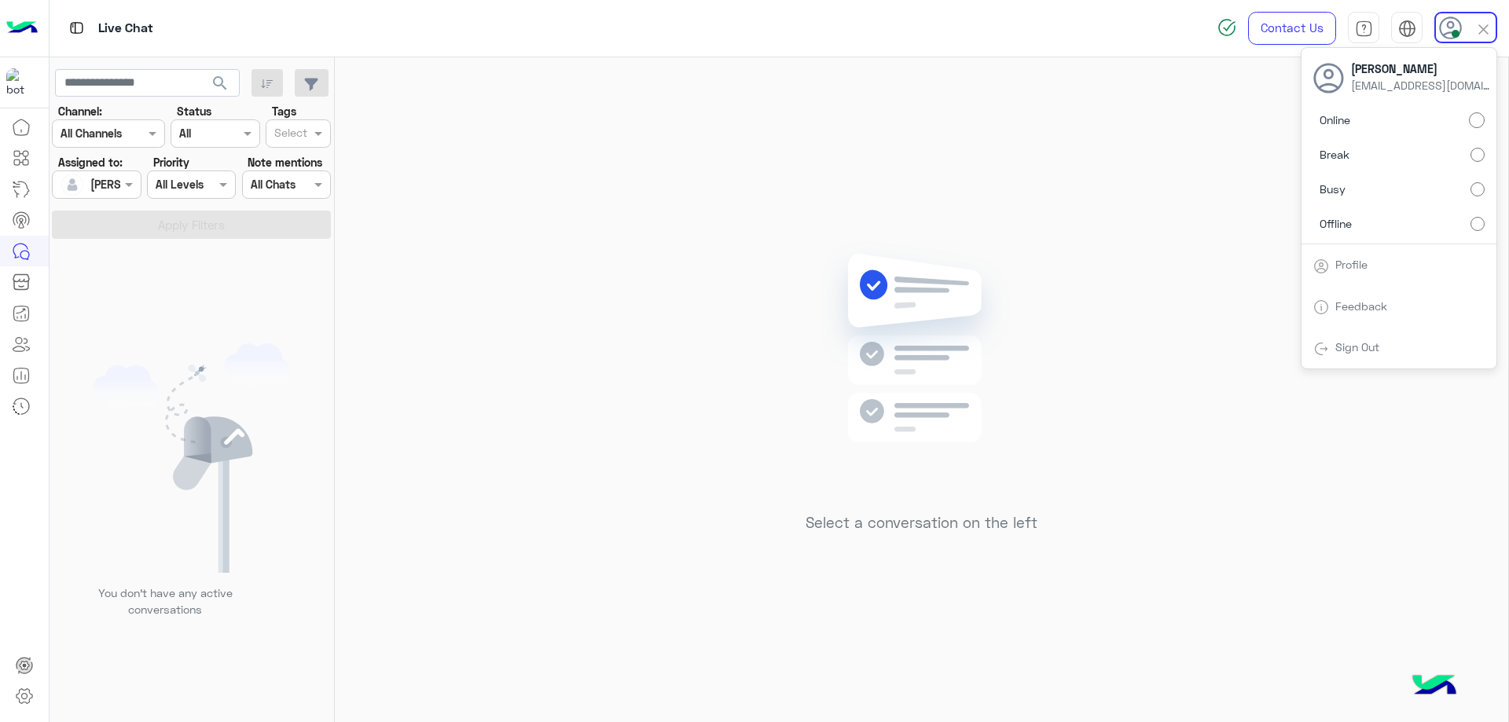
click at [1360, 231] on label "Offline" at bounding box center [1398, 223] width 171 height 28
click at [1335, 343] on link "Sign Out" at bounding box center [1357, 346] width 44 height 13
